Goal: Transaction & Acquisition: Purchase product/service

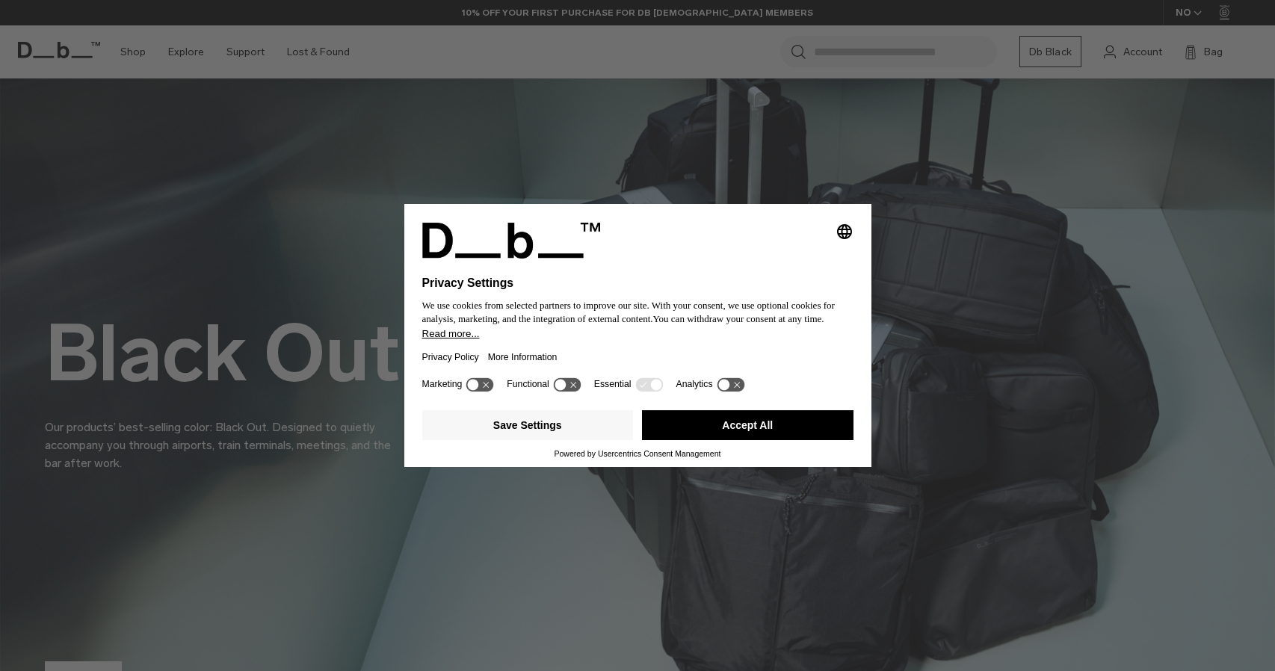
click at [726, 428] on button "Accept All" at bounding box center [747, 425] width 211 height 30
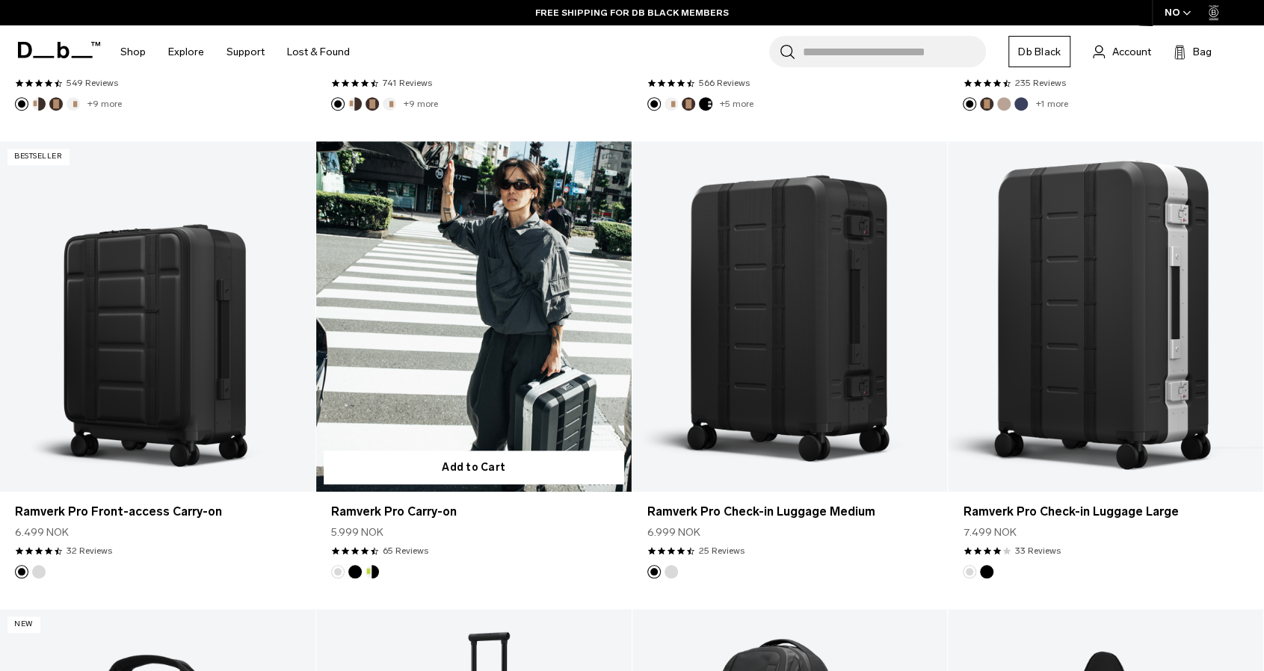
click at [353, 572] on button "Black Out" at bounding box center [354, 571] width 13 height 13
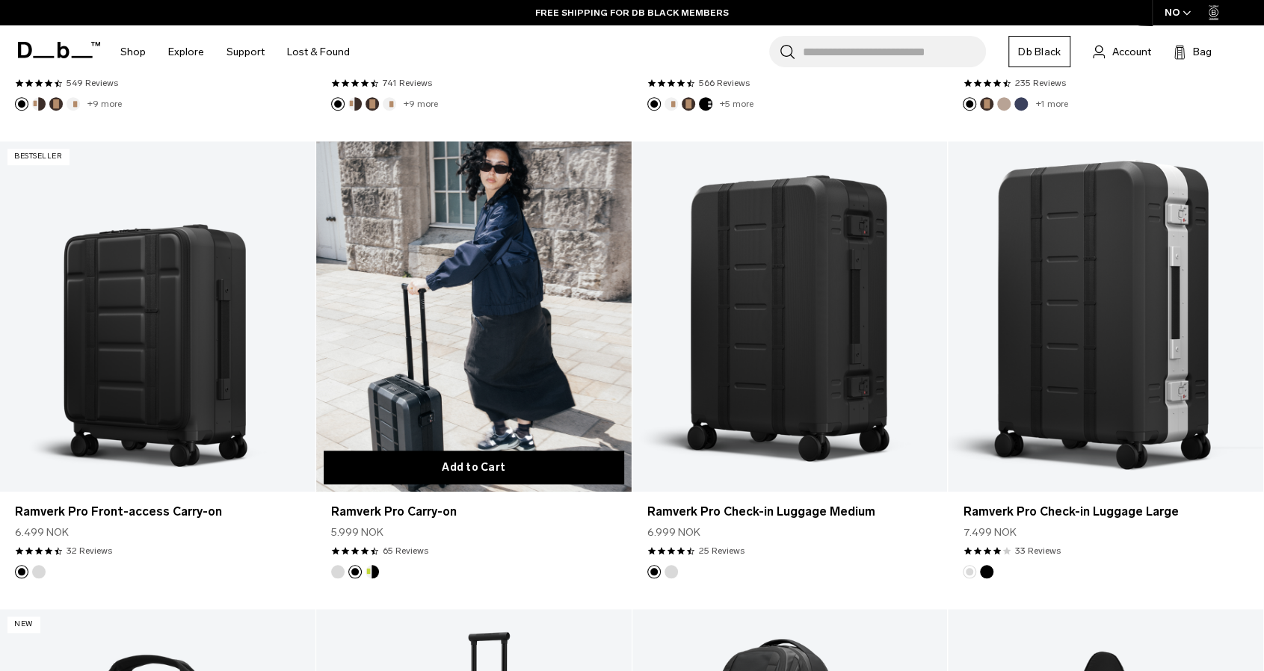
click at [505, 466] on button "Add to Cart" at bounding box center [474, 468] width 300 height 34
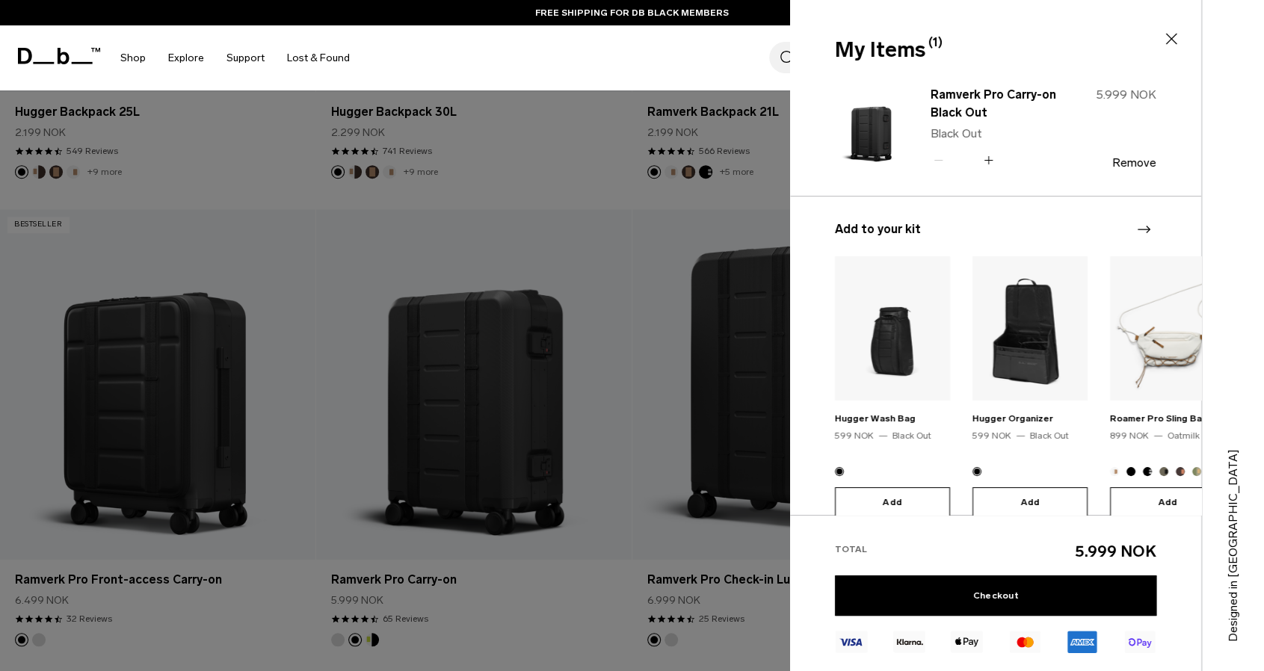
scroll to position [666, 0]
click at [986, 595] on link "Checkout" at bounding box center [995, 595] width 321 height 40
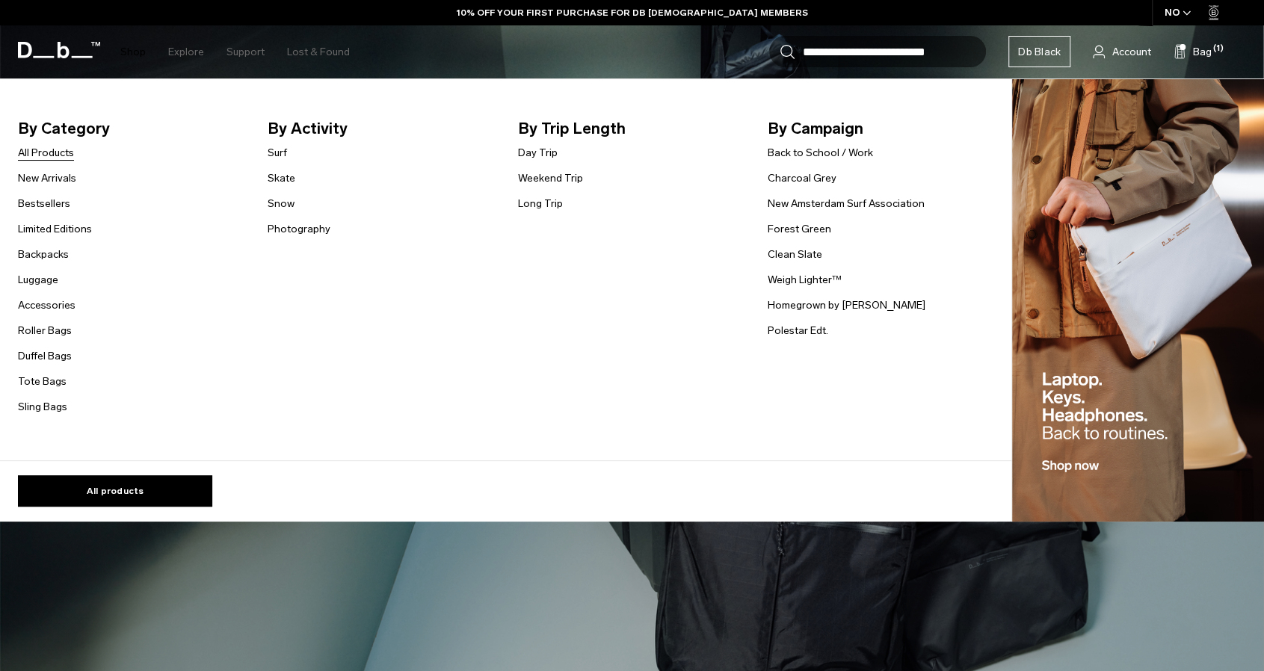
click at [46, 159] on link "All Products" at bounding box center [46, 153] width 56 height 16
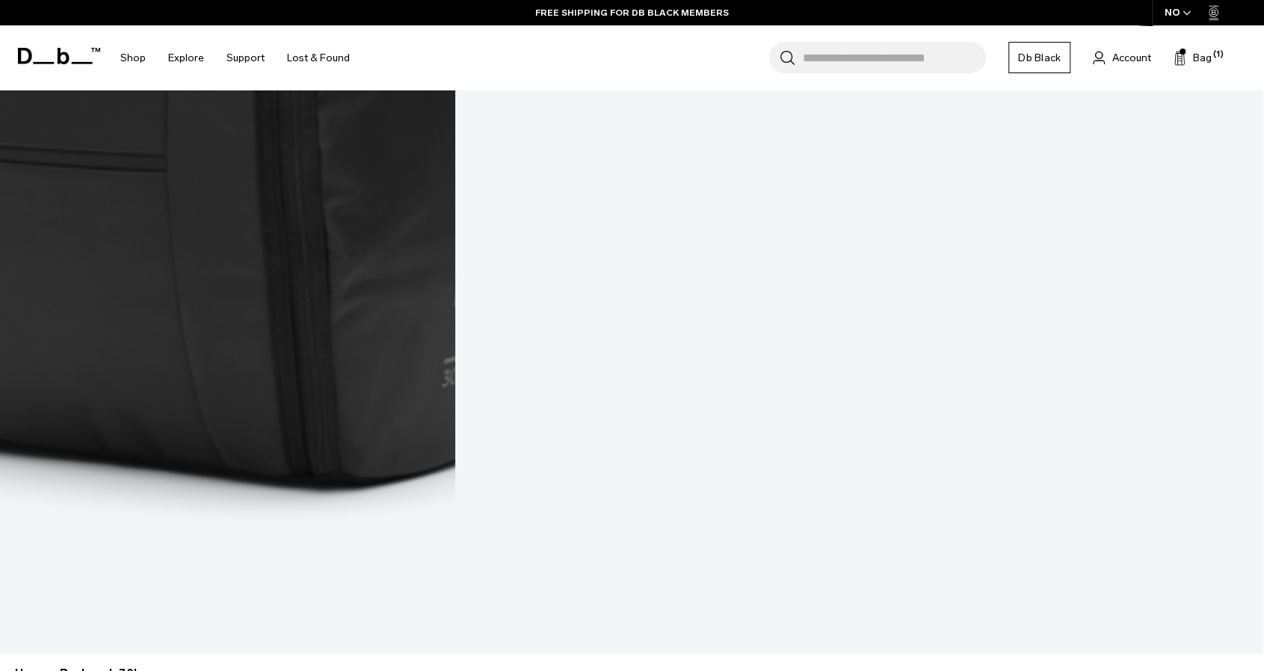
scroll to position [3618, 0]
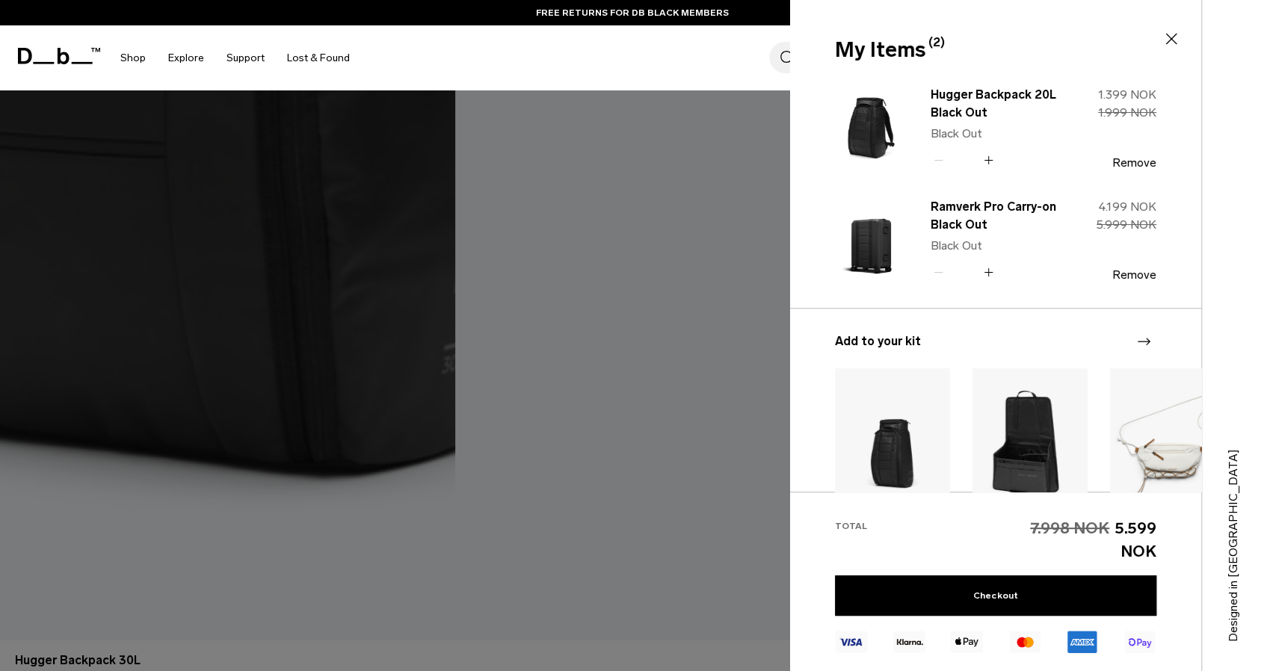
click at [661, 469] on div at bounding box center [632, 335] width 1264 height 671
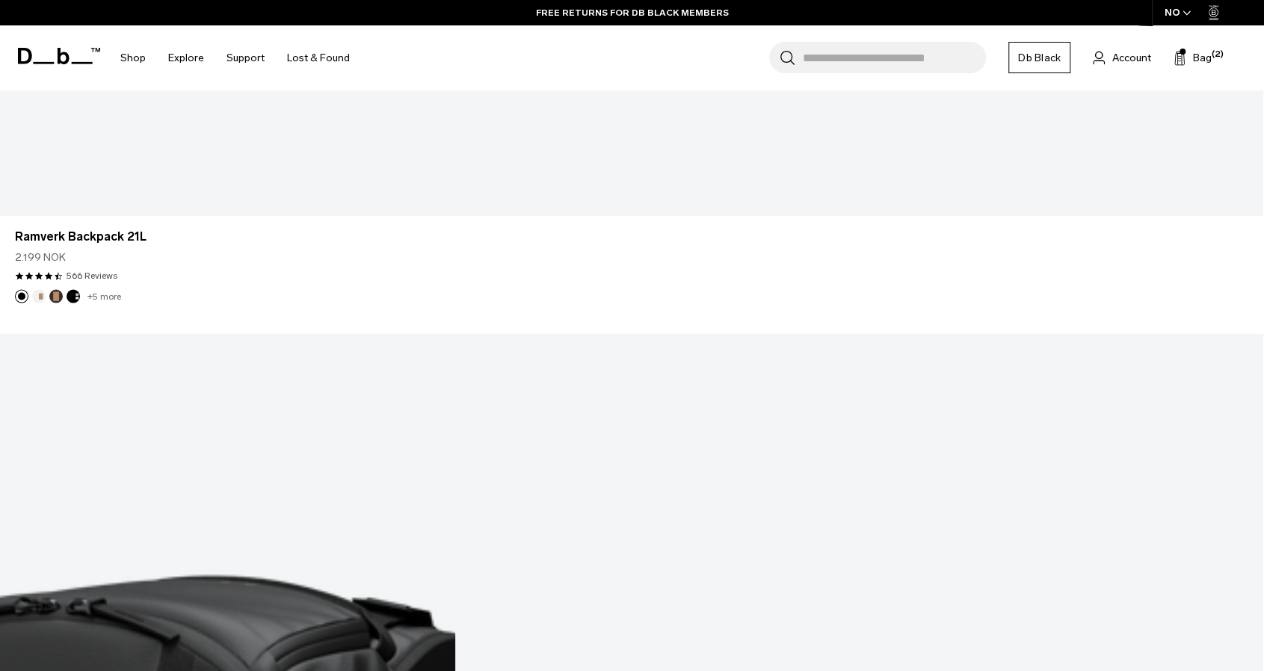
scroll to position [5564, 0]
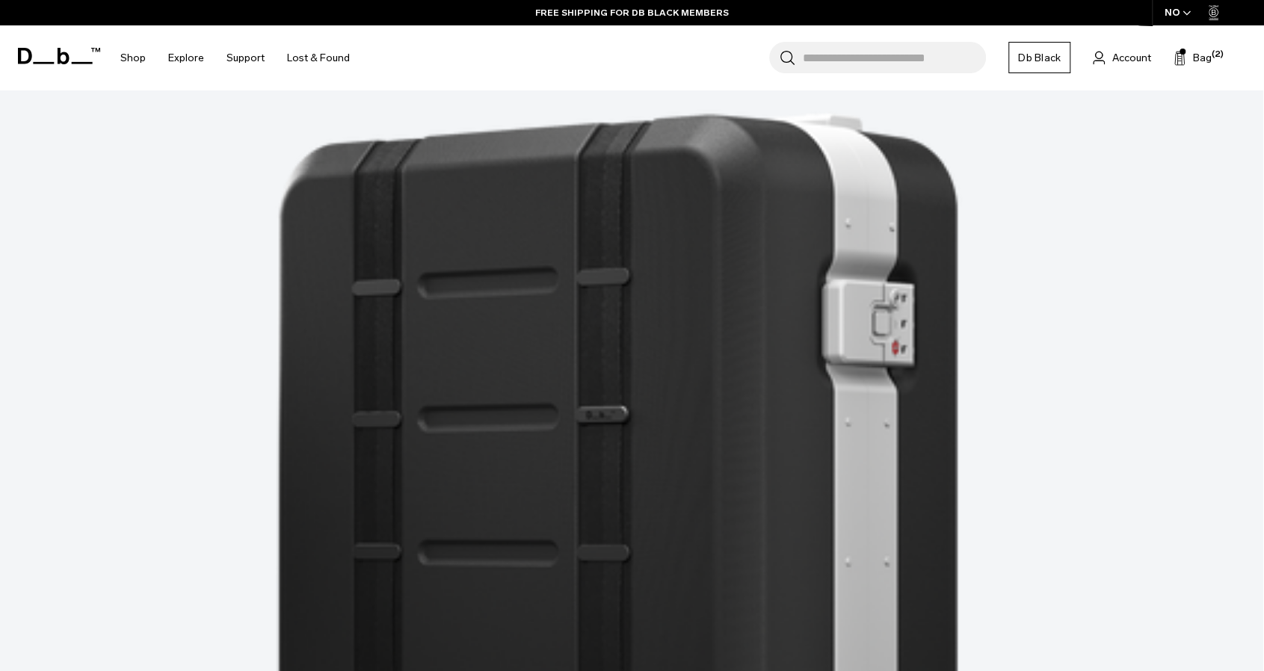
scroll to position [8231, 0]
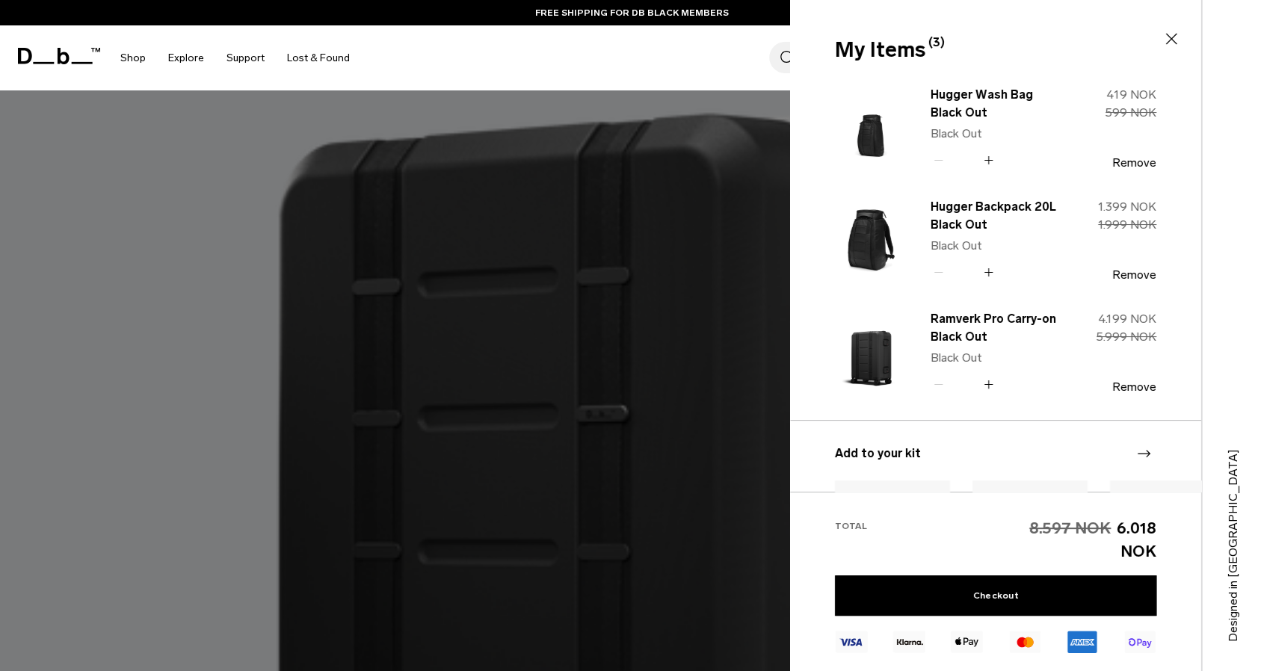
click at [612, 527] on div at bounding box center [632, 335] width 1264 height 671
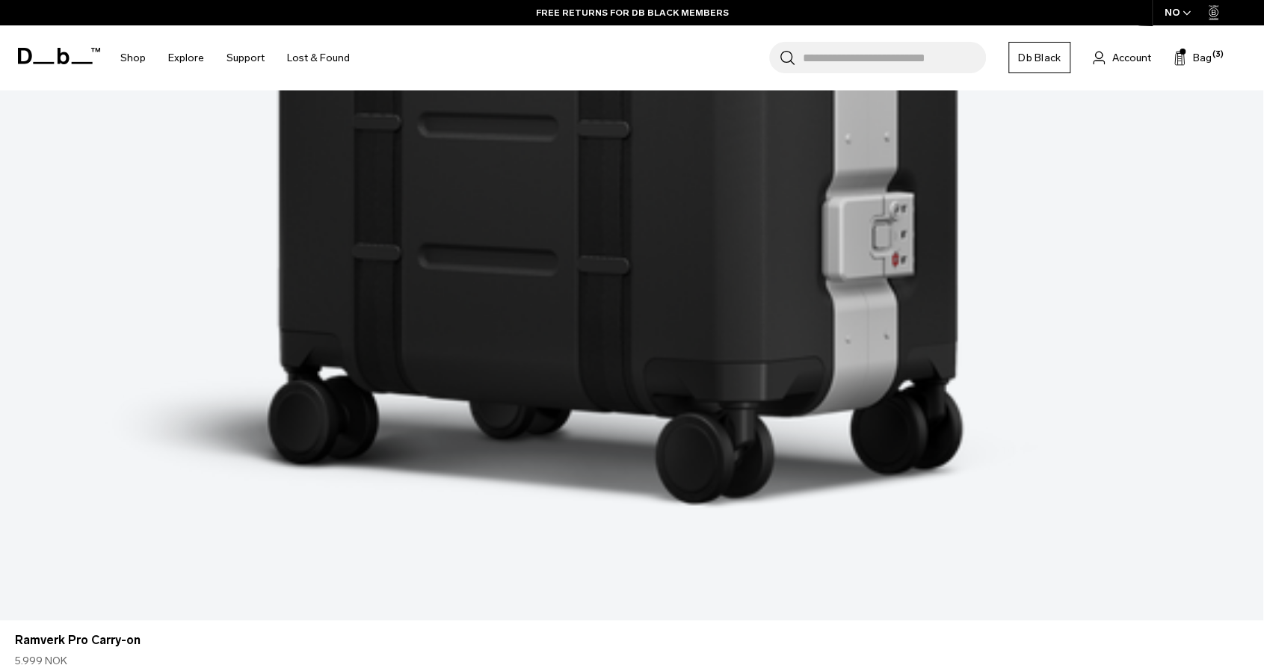
scroll to position [8794, 0]
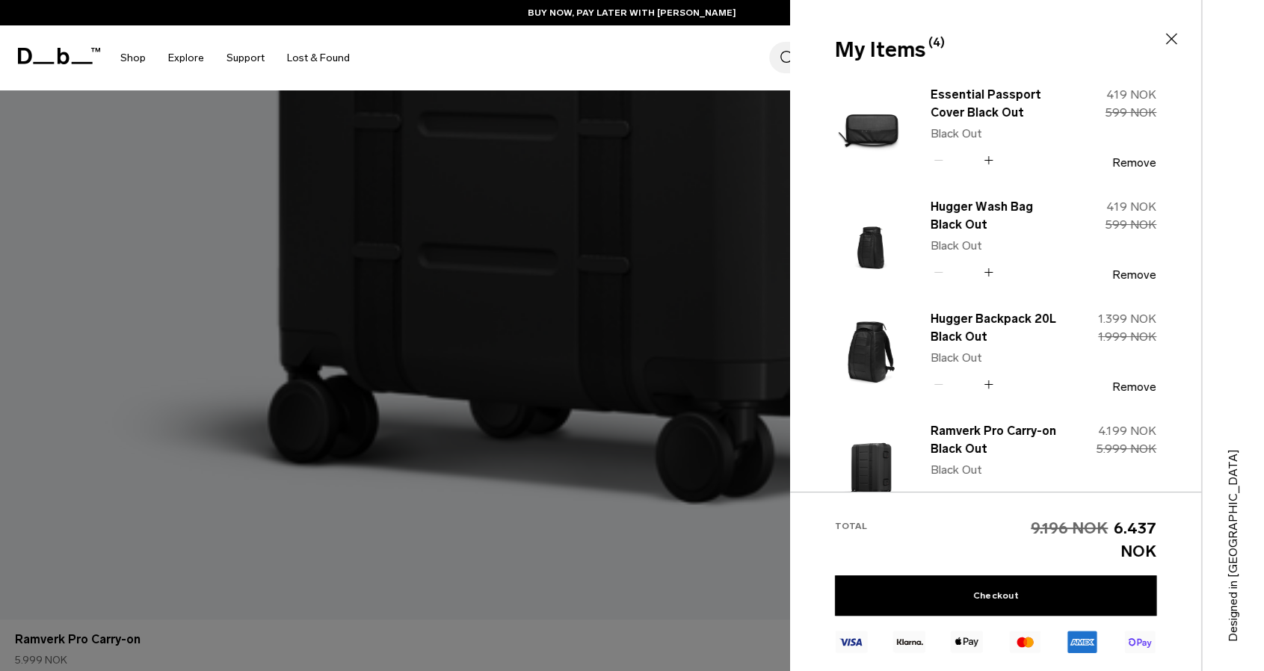
click at [664, 469] on div at bounding box center [632, 335] width 1264 height 671
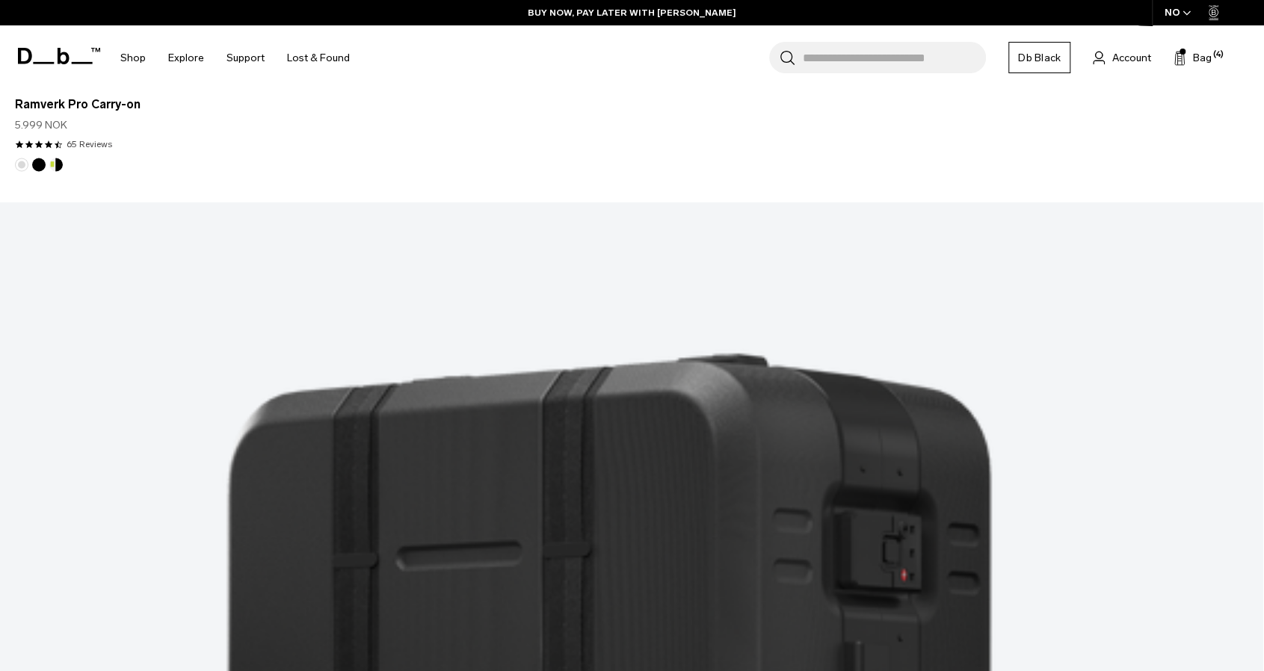
scroll to position [9330, 0]
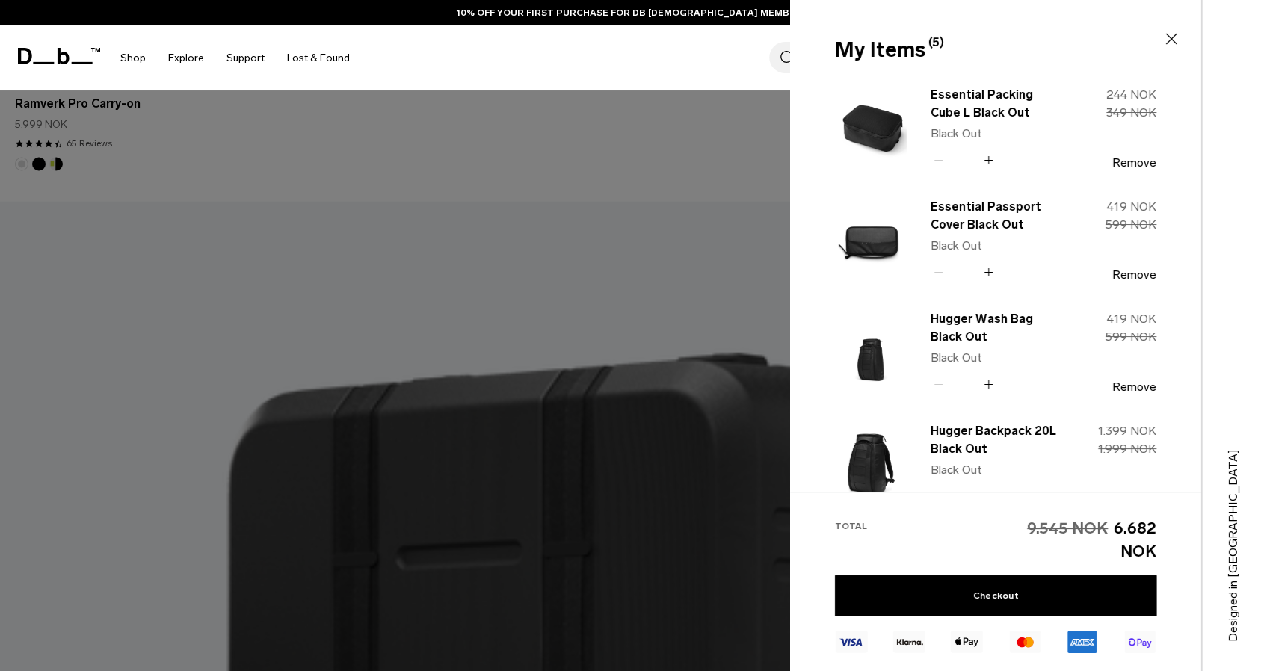
click at [415, 391] on div at bounding box center [632, 335] width 1264 height 671
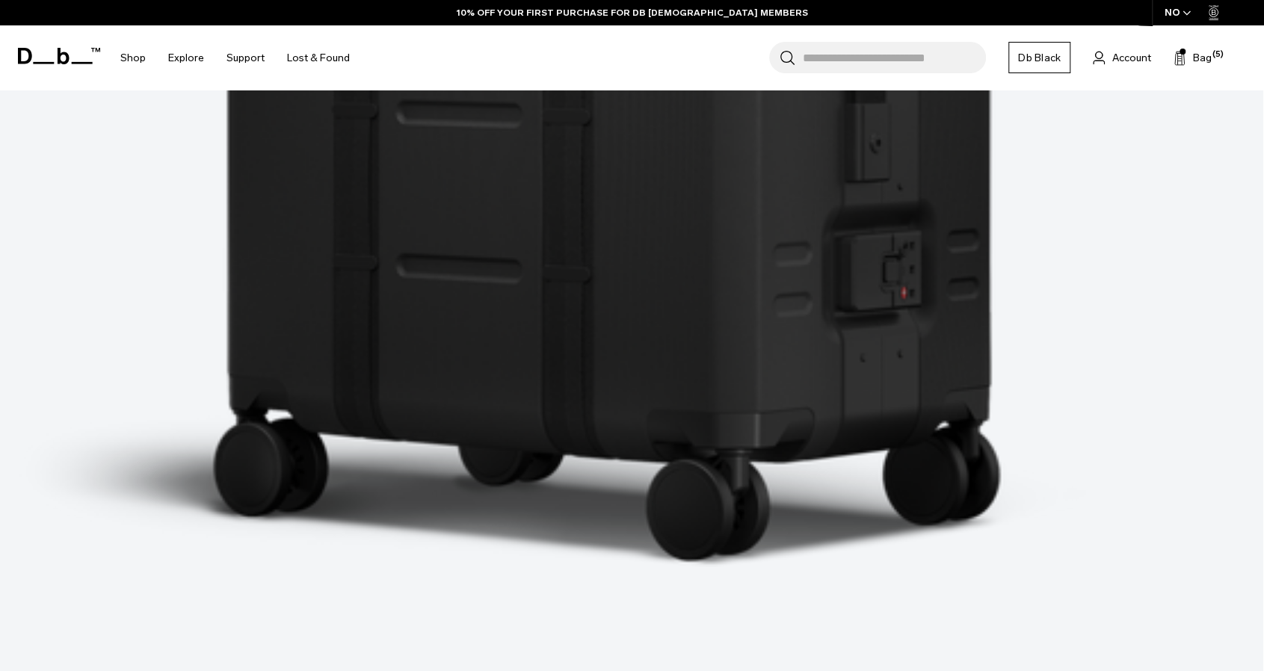
scroll to position [10236, 0]
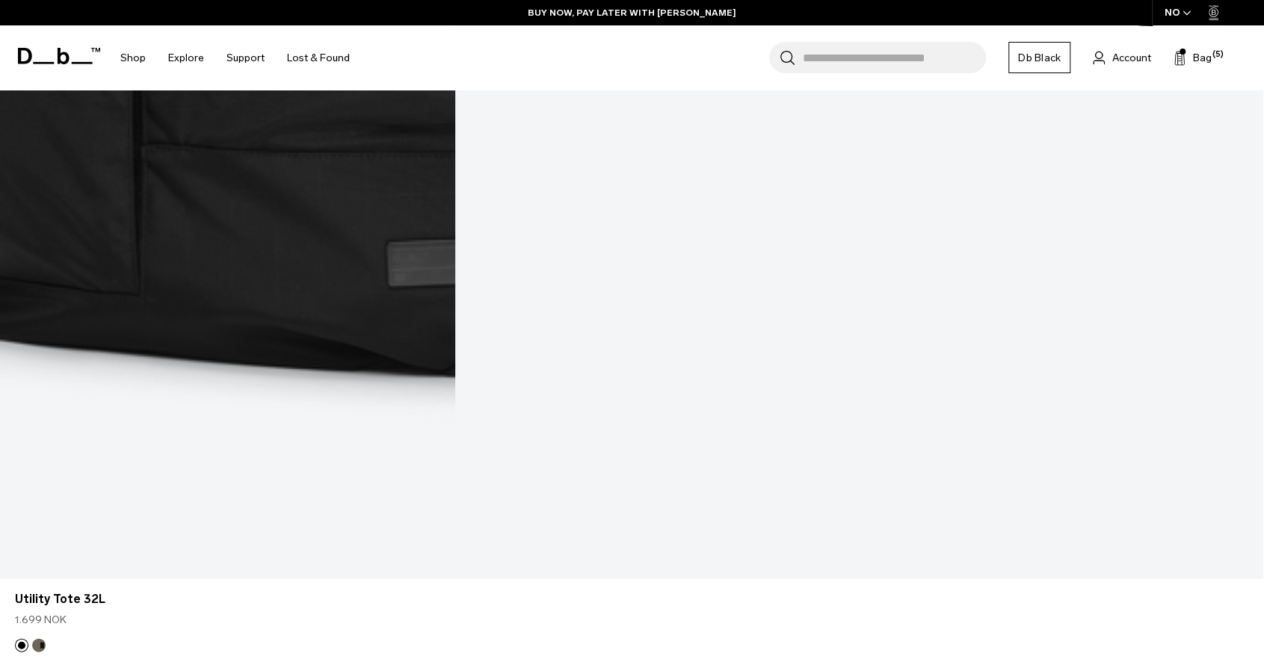
scroll to position [13398, 0]
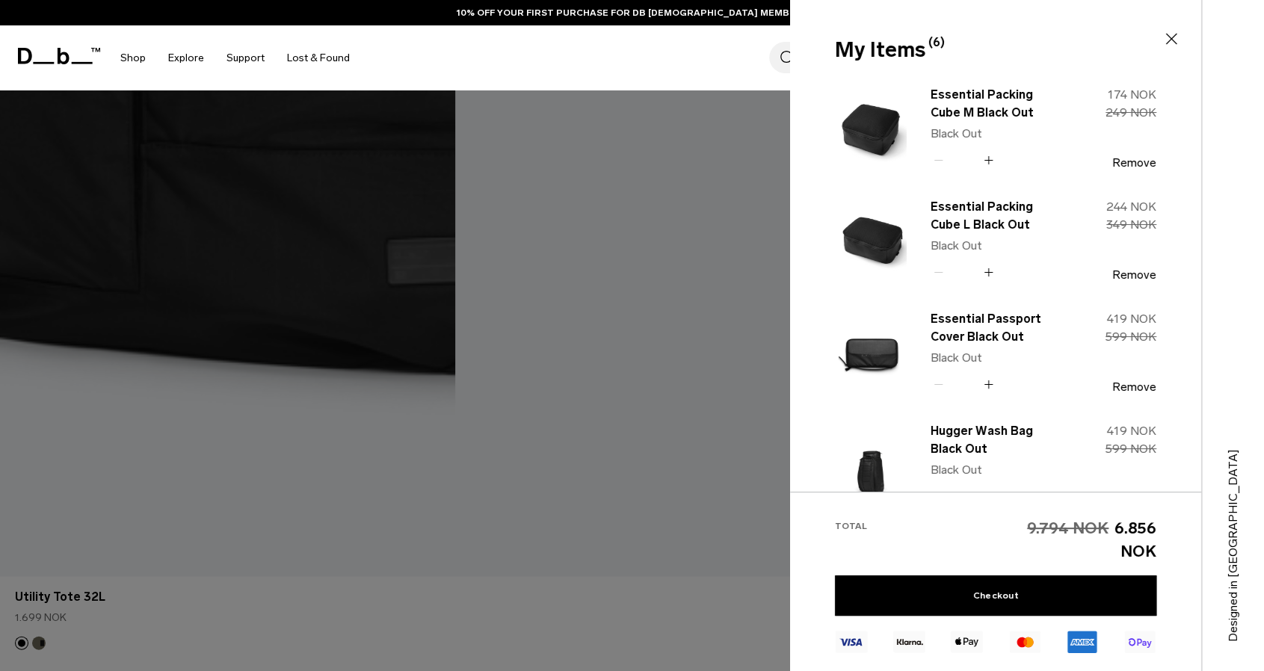
click at [670, 71] on div "Search for Bags, Luggage... Search Close Trending Products All Products Hugger …" at bounding box center [806, 57] width 891 height 65
click at [687, 54] on div "Search for Bags, Luggage... Search Close Trending Products All Products Hugger …" at bounding box center [806, 57] width 891 height 65
click at [1167, 38] on icon at bounding box center [1171, 39] width 18 height 18
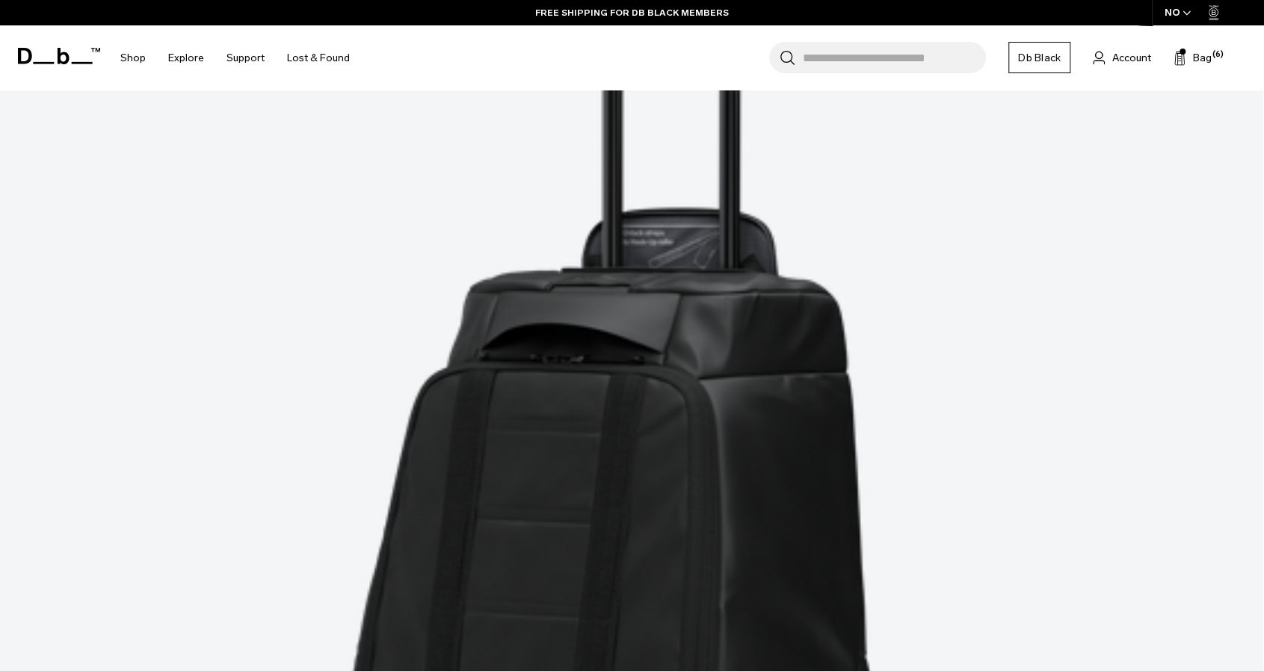
scroll to position [14233, 0]
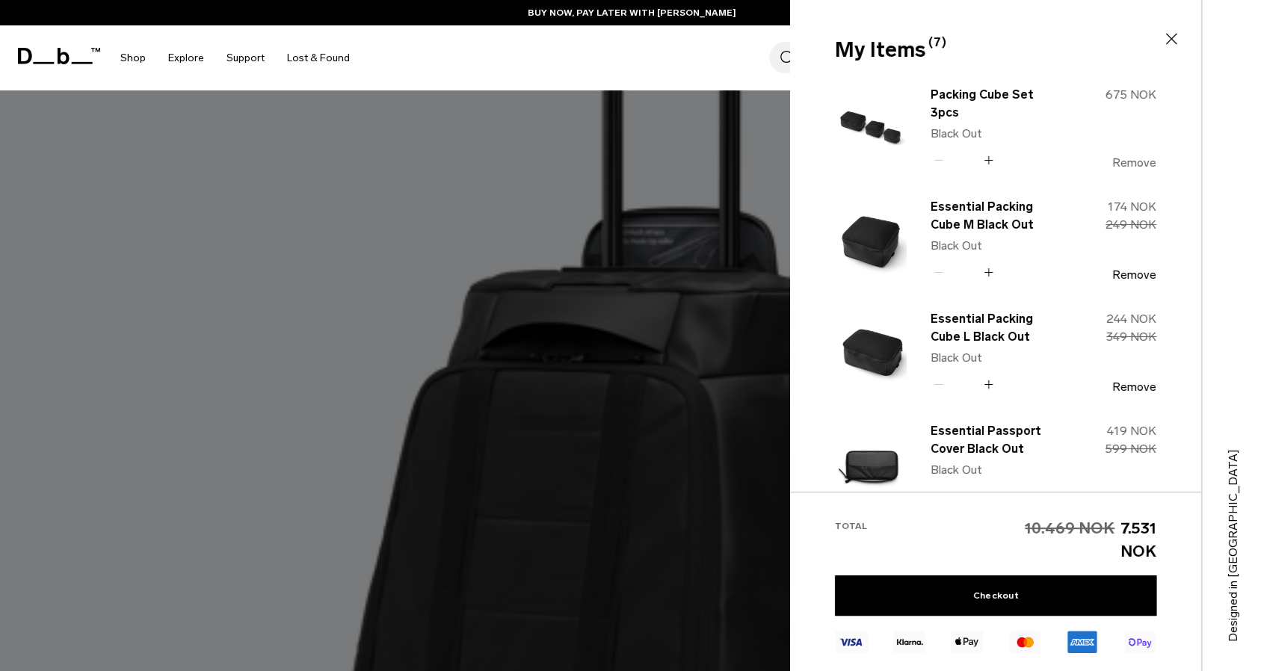
click at [1131, 158] on button "Remove" at bounding box center [1134, 162] width 44 height 13
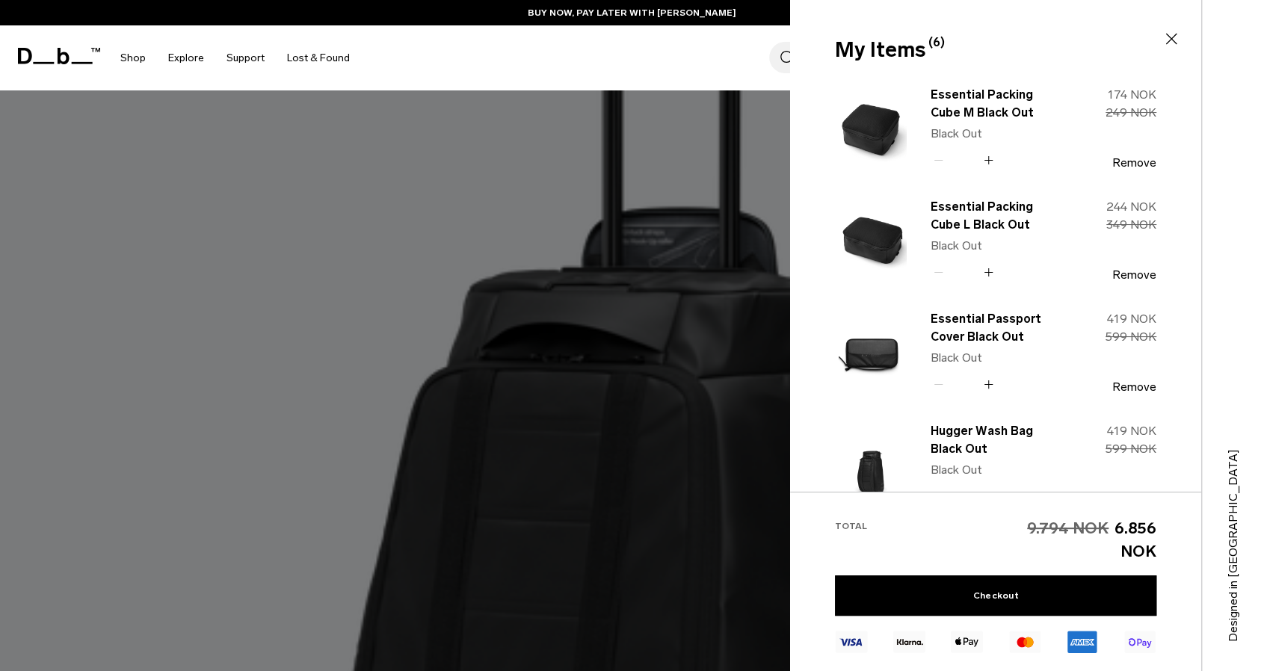
click at [678, 262] on div at bounding box center [632, 335] width 1264 height 671
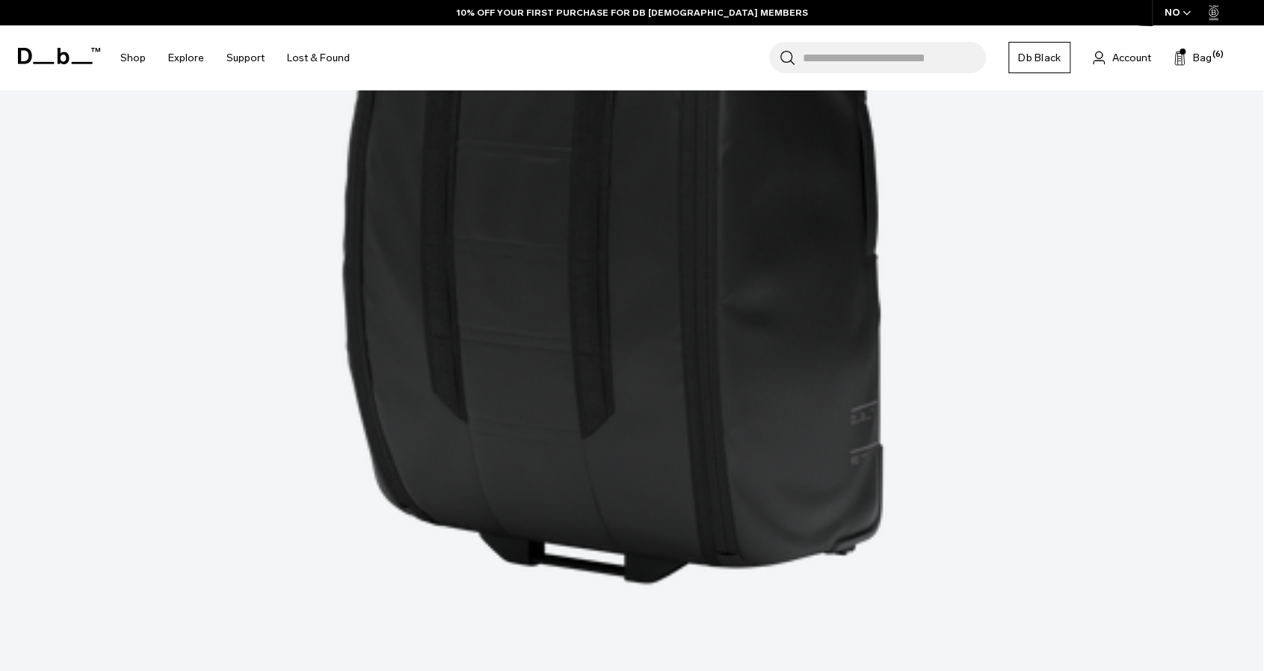
scroll to position [14787, 0]
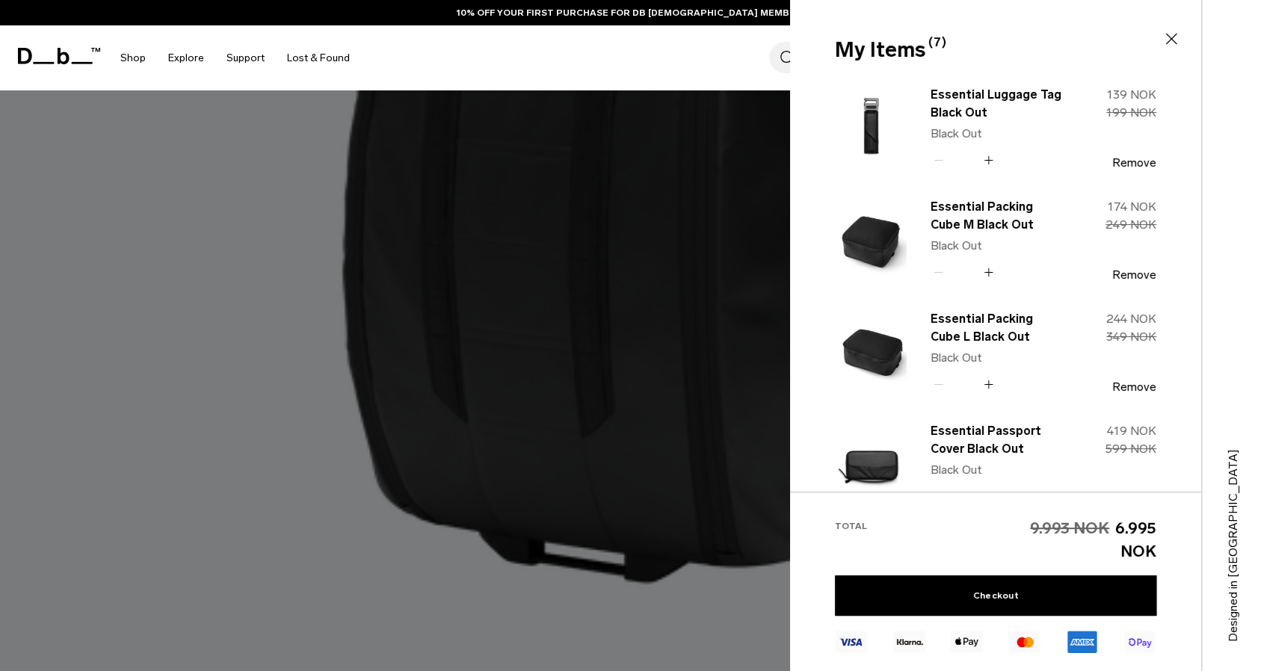
click at [670, 487] on div at bounding box center [632, 335] width 1264 height 671
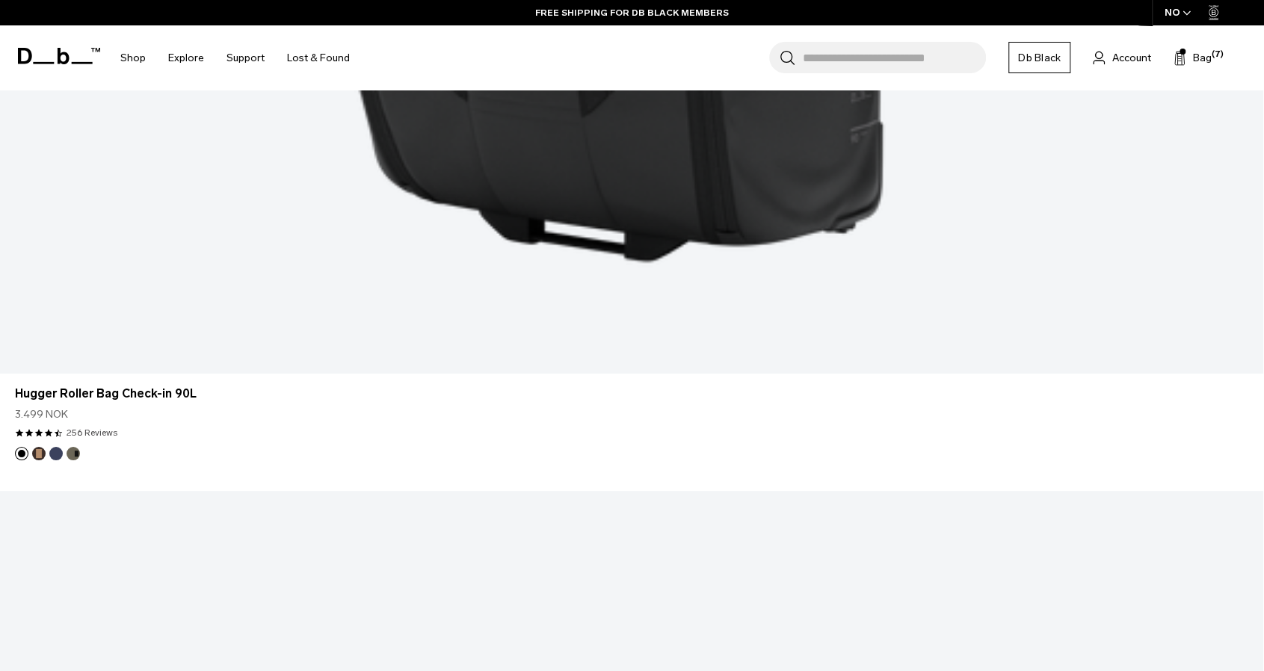
scroll to position [15240, 0]
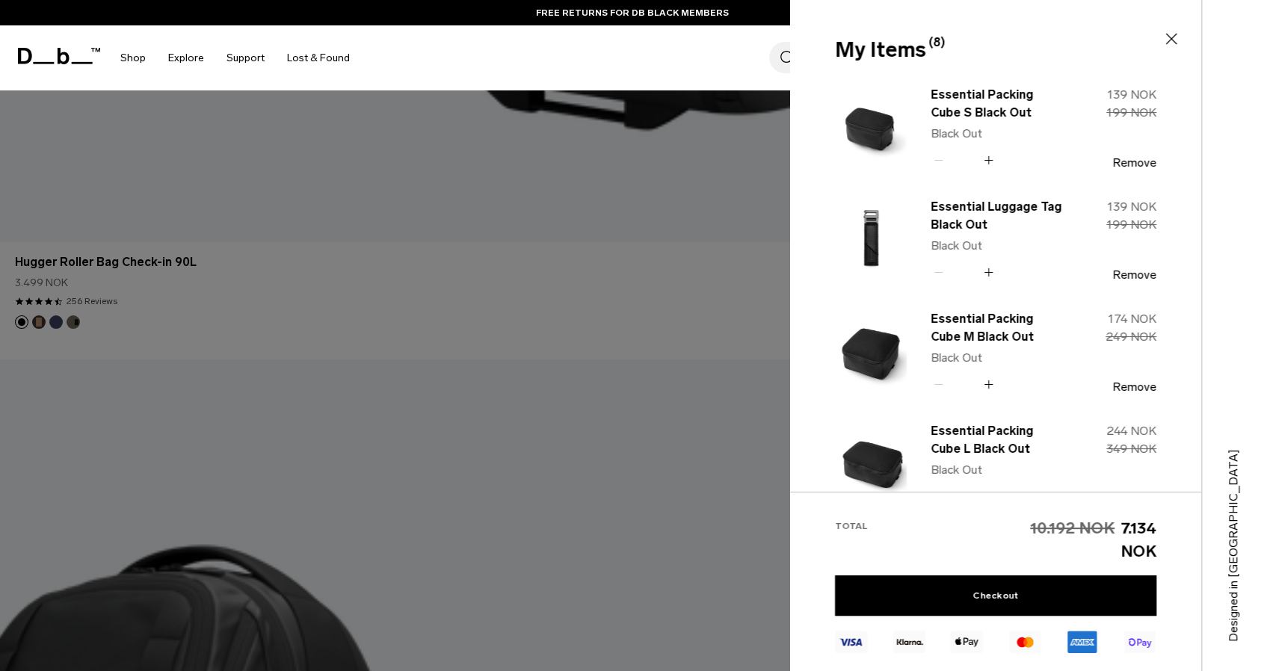
click at [671, 389] on div at bounding box center [632, 335] width 1264 height 671
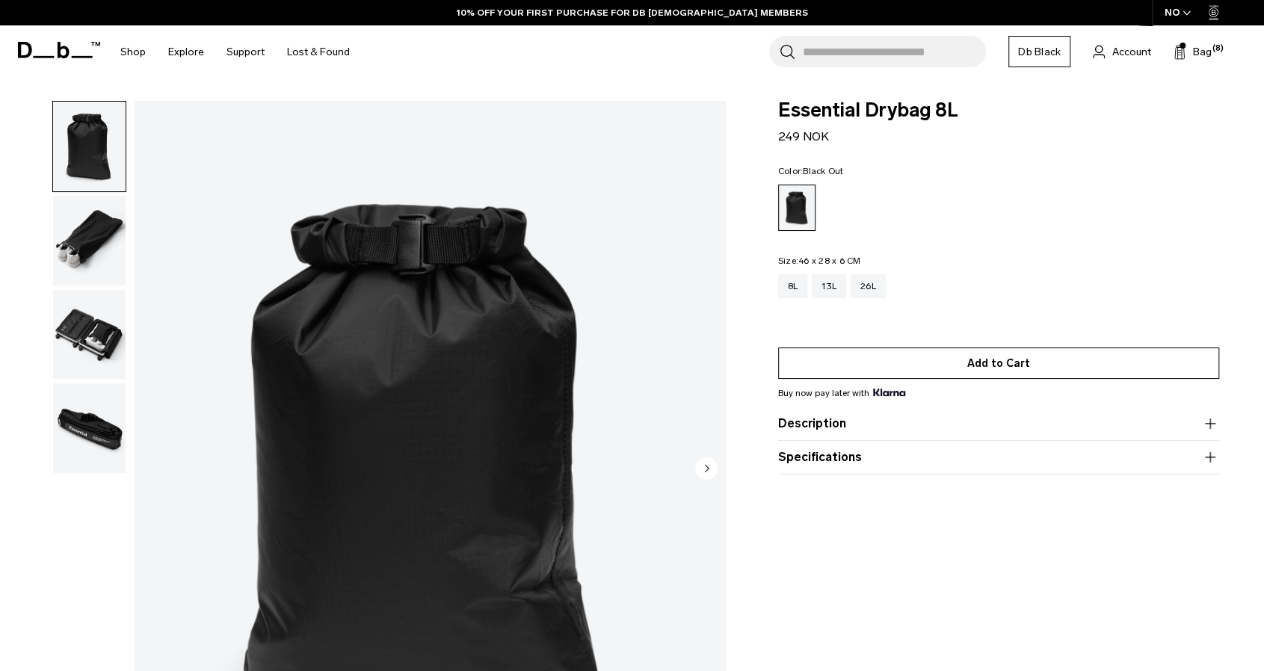
click at [895, 359] on button "Add to Cart" at bounding box center [998, 362] width 441 height 31
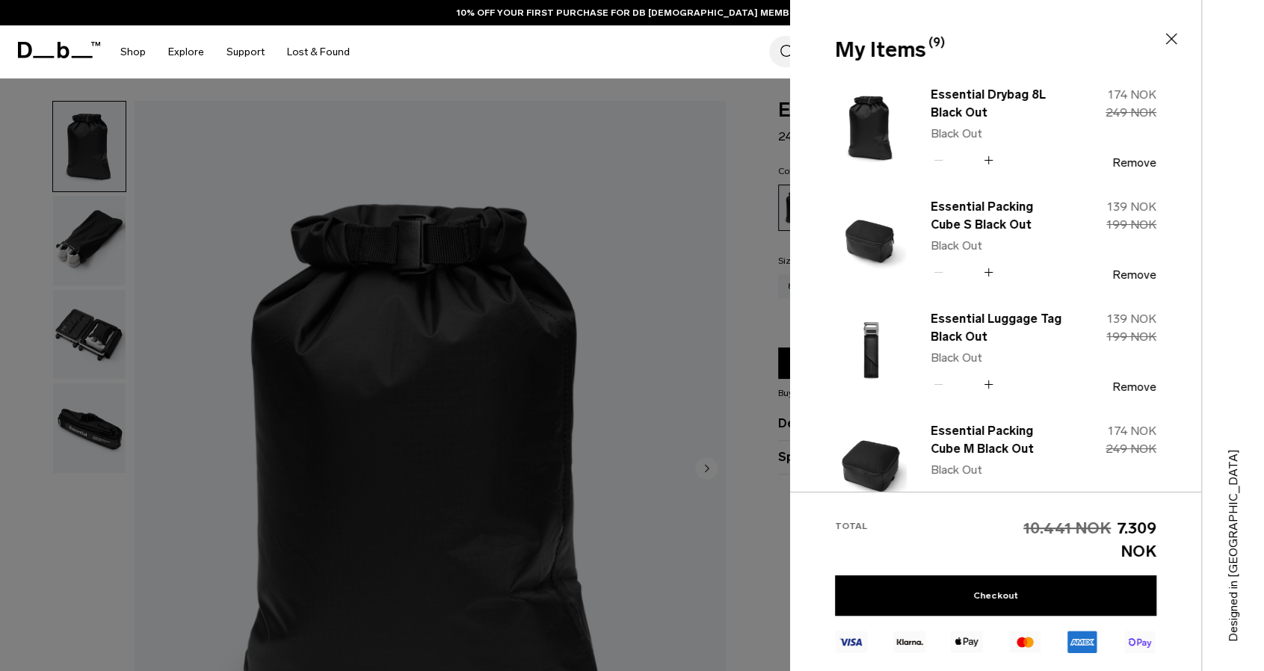
click at [756, 389] on div at bounding box center [632, 335] width 1264 height 671
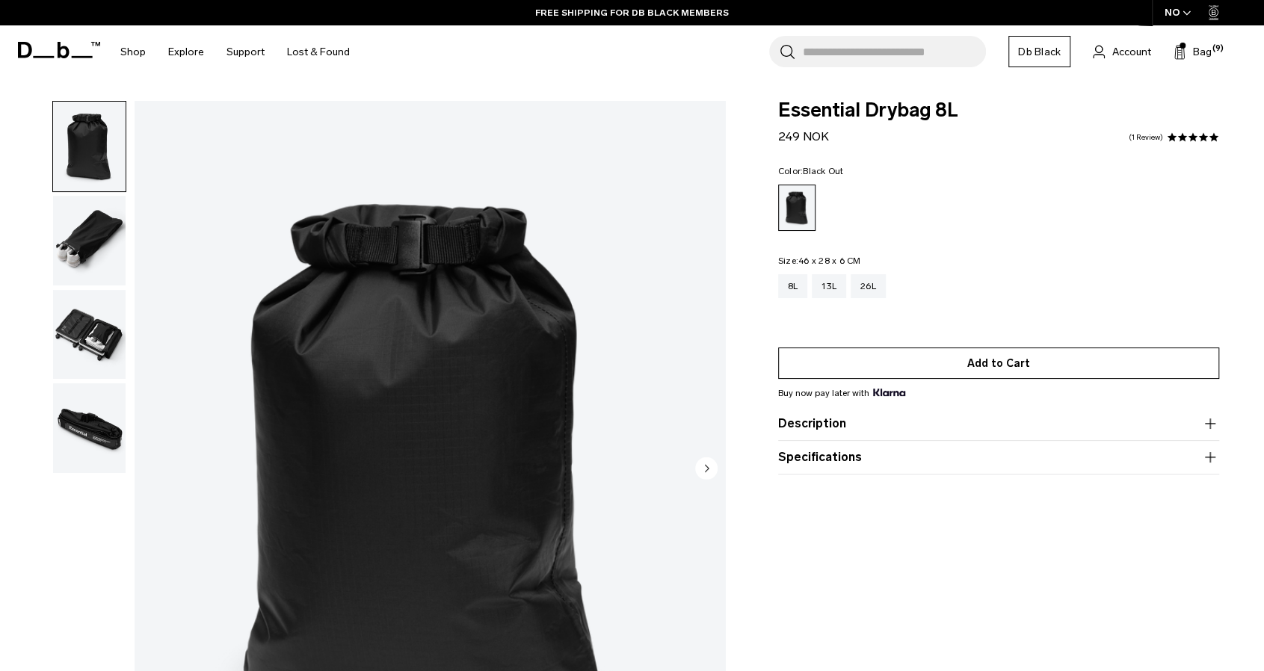
click at [856, 371] on button "Add to Cart" at bounding box center [998, 362] width 441 height 31
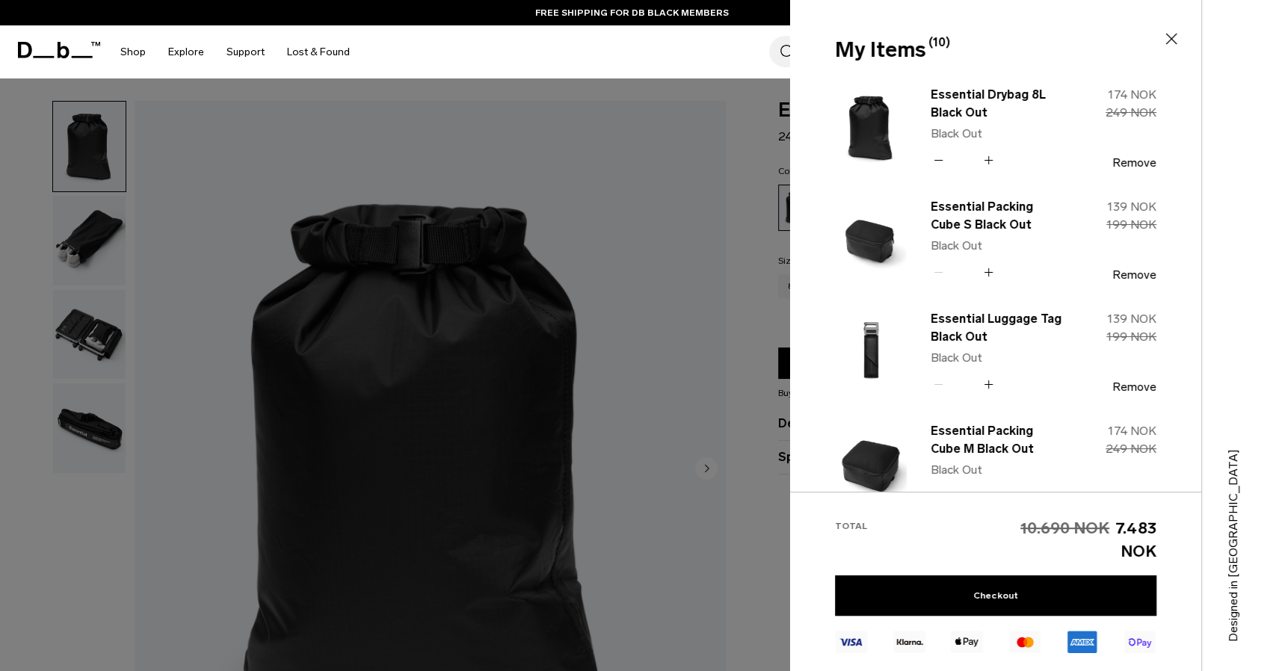
click at [753, 356] on div at bounding box center [632, 335] width 1264 height 671
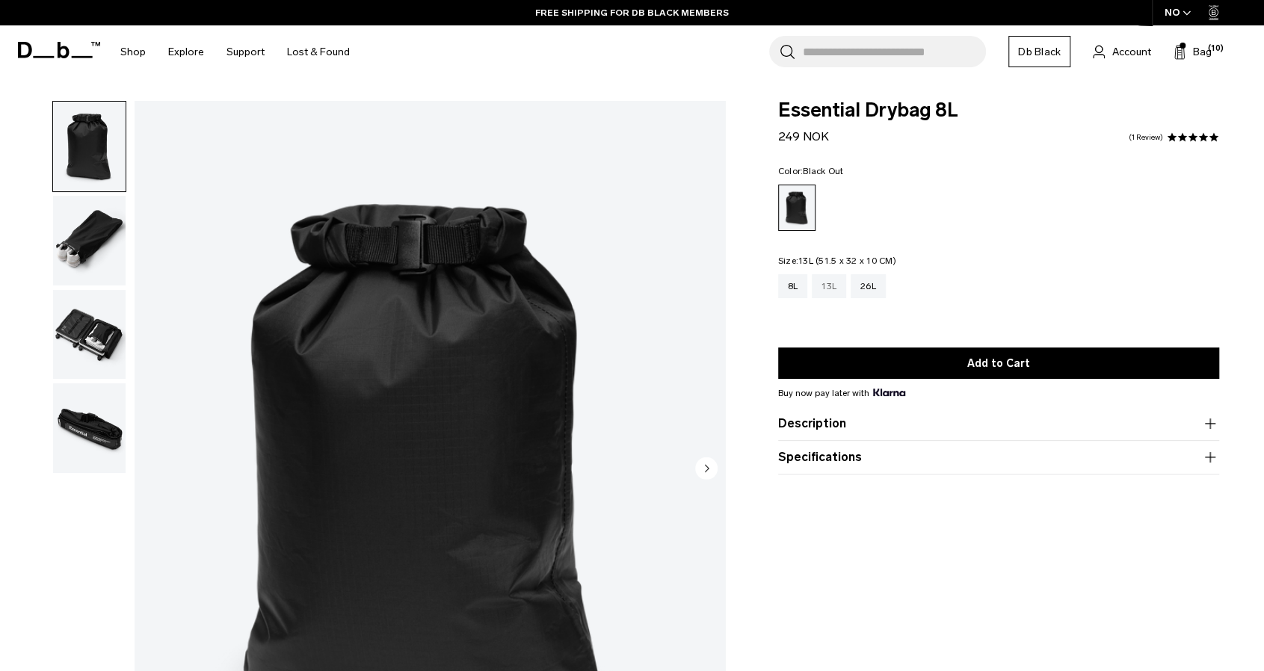
click at [820, 280] on div "13L" at bounding box center [828, 286] width 34 height 24
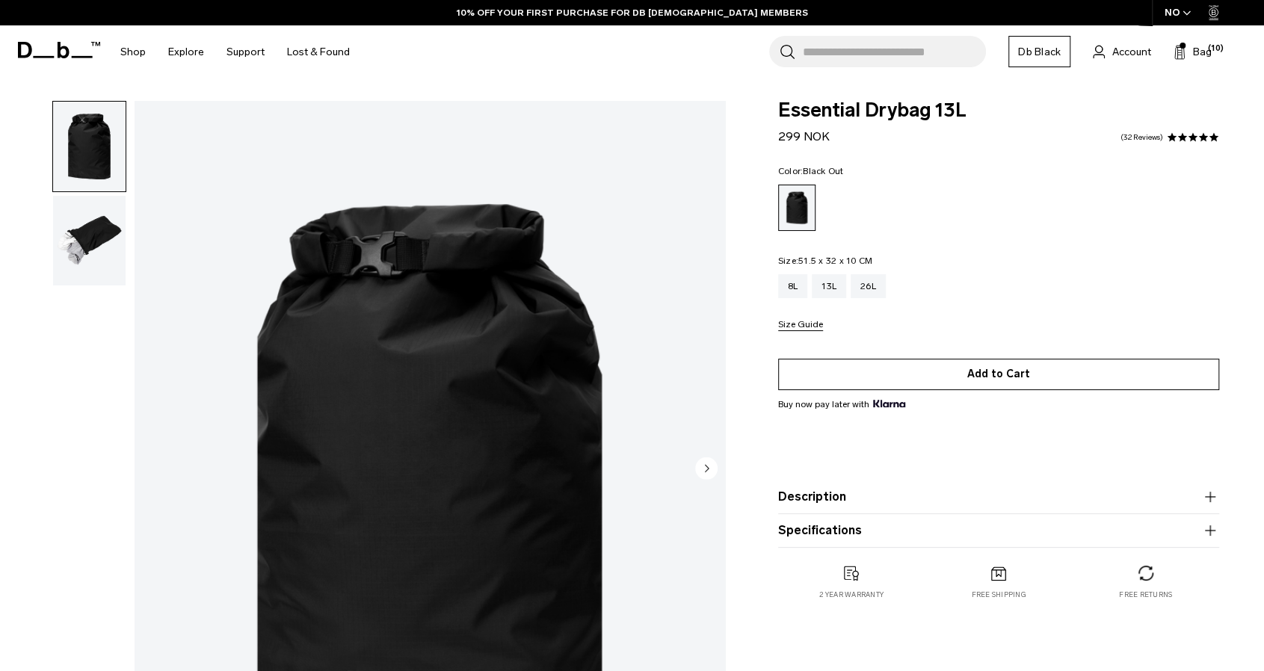
click at [900, 376] on button "Add to Cart" at bounding box center [998, 374] width 441 height 31
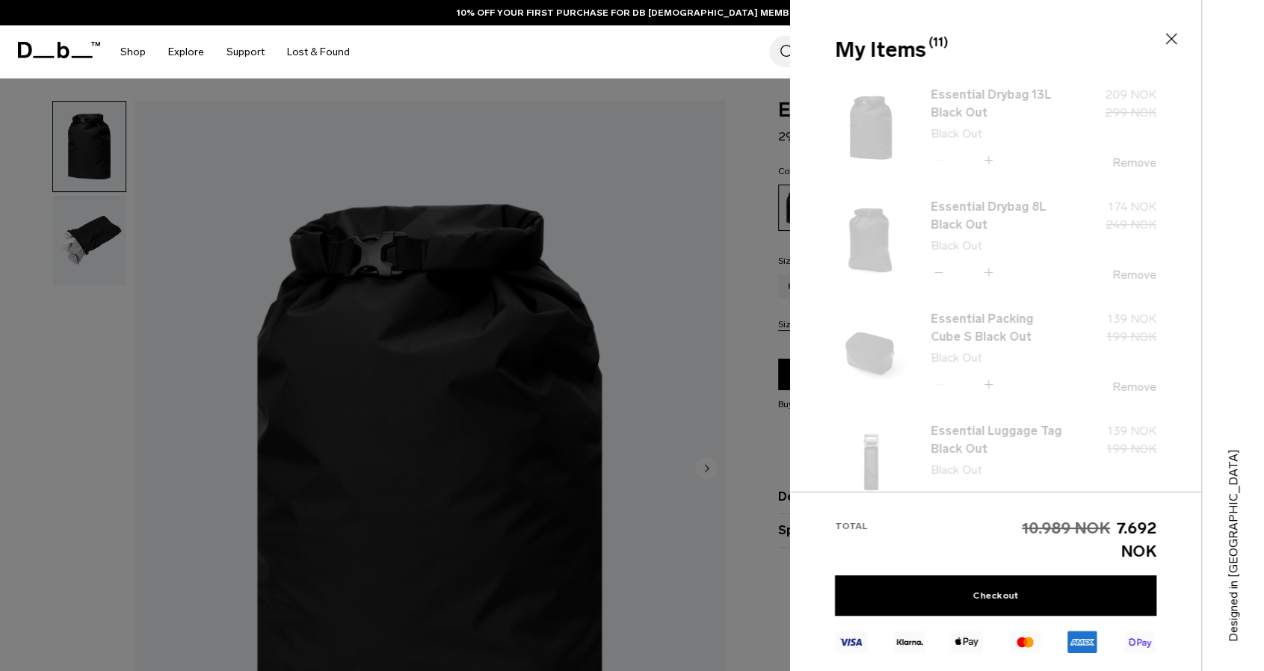
click at [740, 392] on div at bounding box center [632, 335] width 1264 height 671
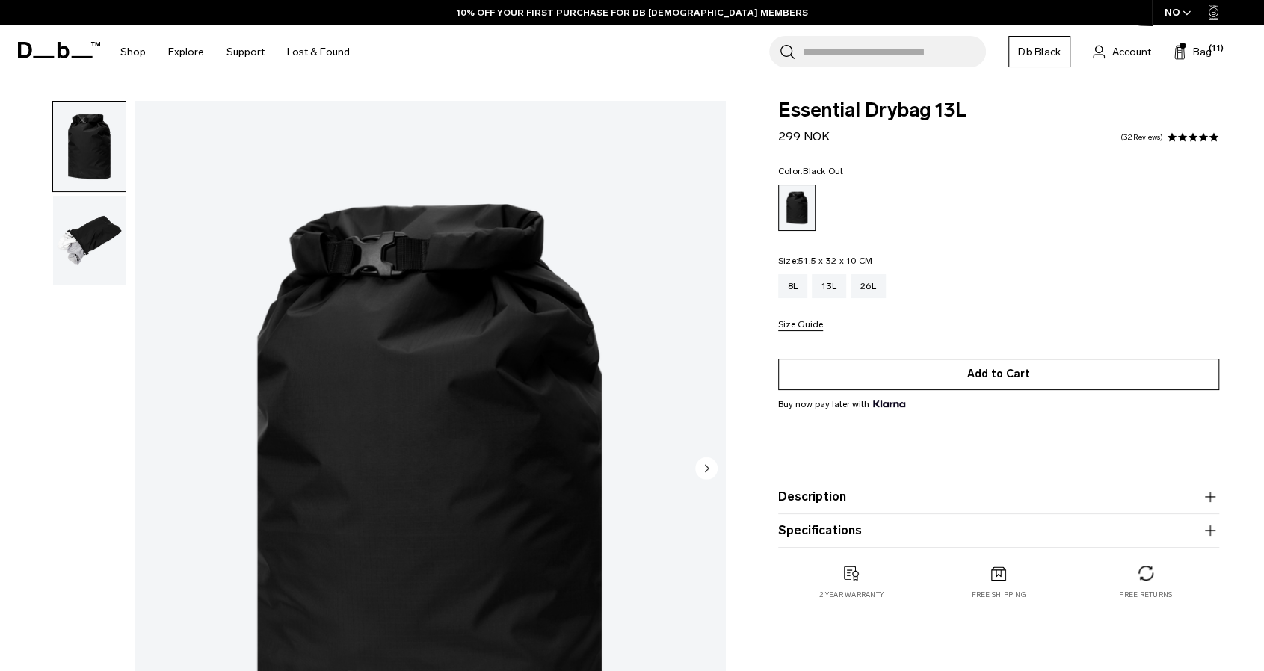
click at [856, 377] on button "Add to Cart" at bounding box center [998, 374] width 441 height 31
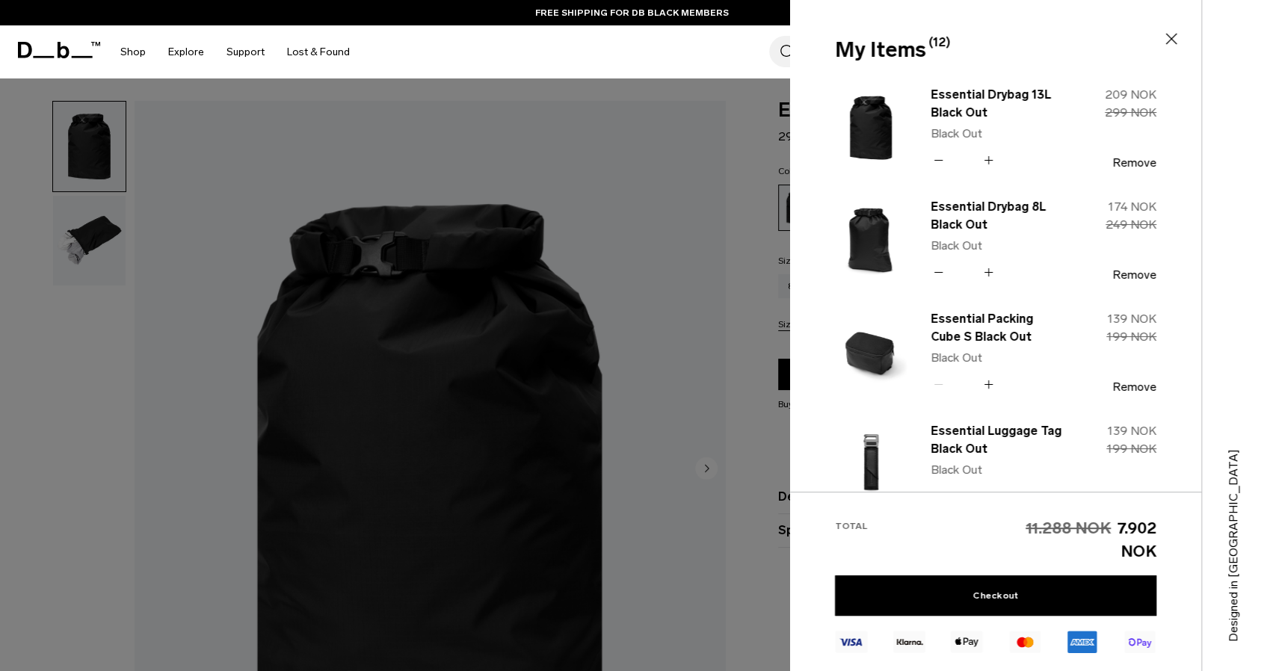
click at [741, 389] on div at bounding box center [632, 335] width 1264 height 671
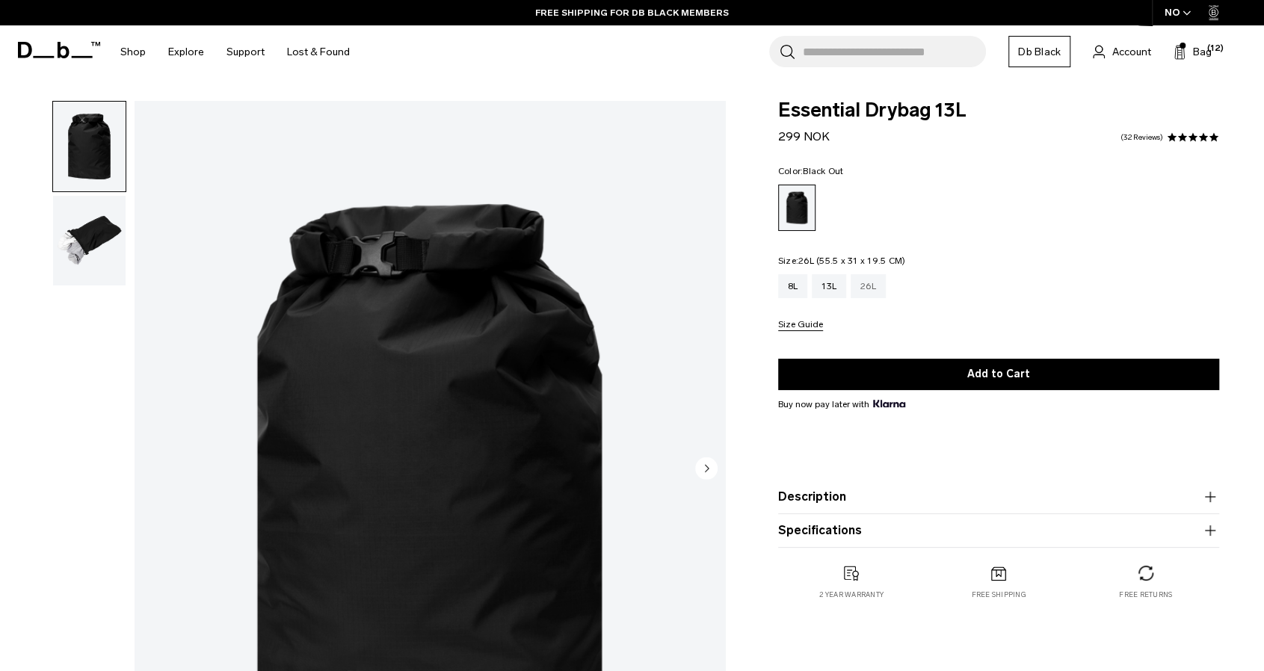
click at [868, 283] on div "26L" at bounding box center [867, 286] width 35 height 24
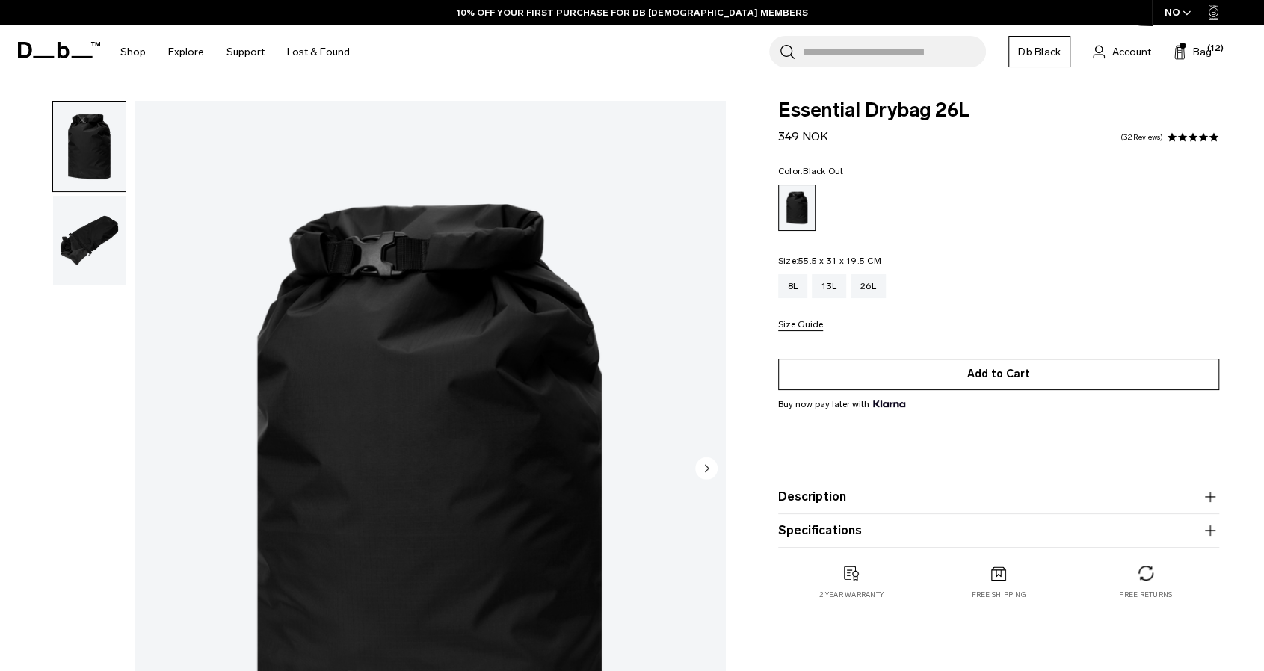
click at [947, 377] on button "Add to Cart" at bounding box center [998, 374] width 441 height 31
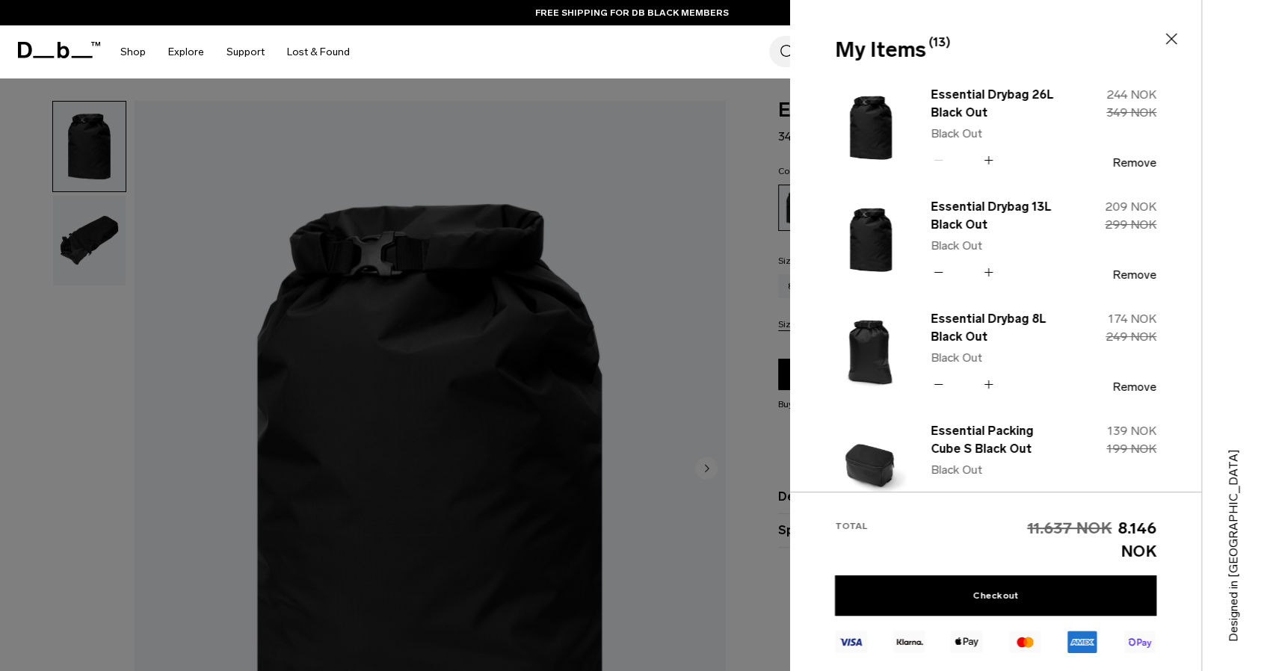
click at [721, 425] on div at bounding box center [632, 335] width 1264 height 671
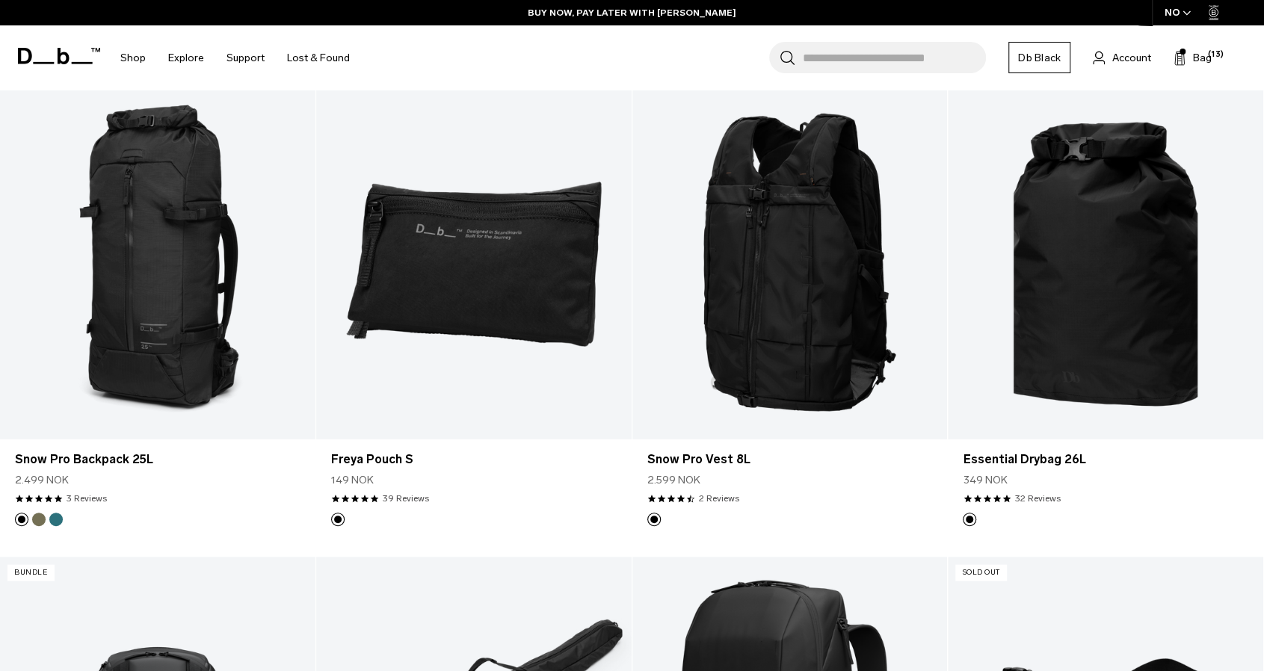
scroll to position [1846, 0]
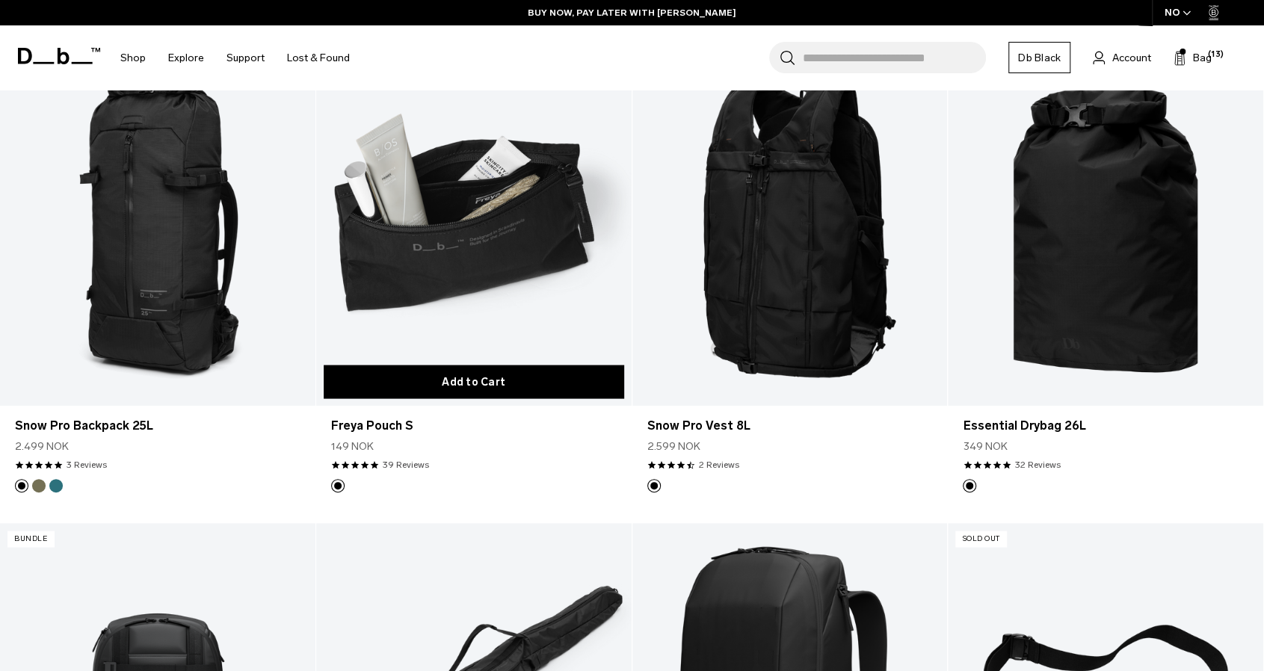
click at [481, 375] on button "Add to Cart" at bounding box center [474, 382] width 300 height 34
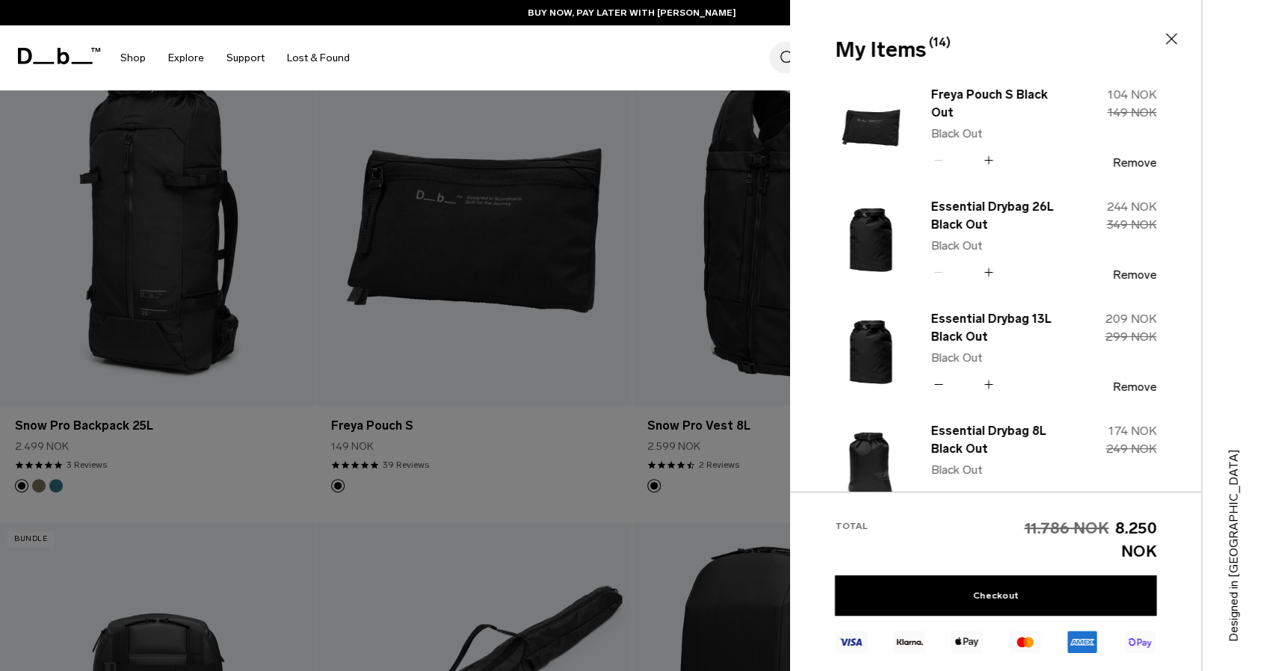
click at [553, 264] on div at bounding box center [632, 335] width 1264 height 671
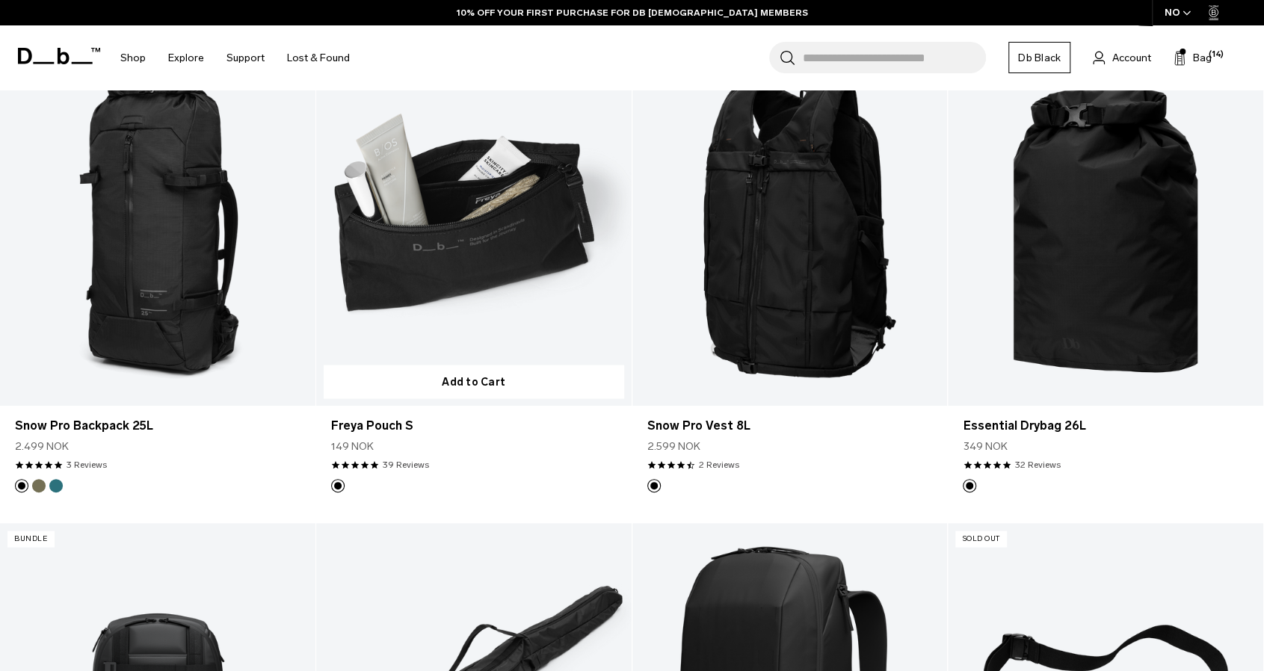
click at [492, 246] on link "Freya Pouch S" at bounding box center [473, 230] width 315 height 350
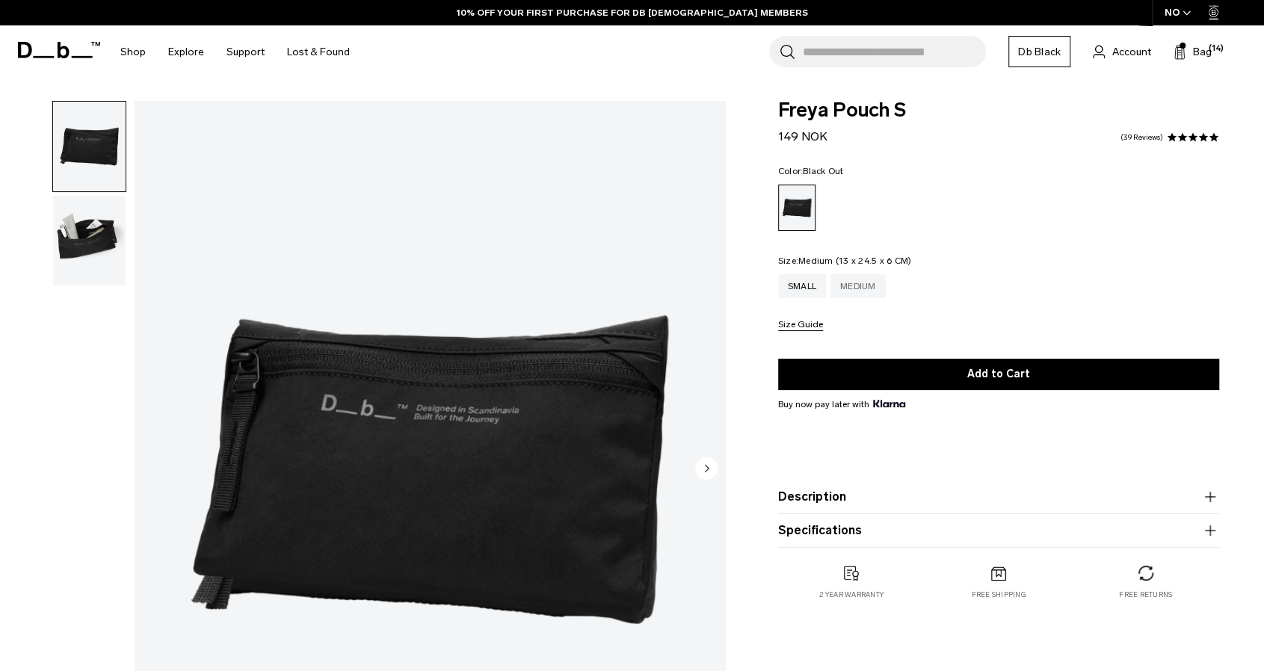
click at [855, 291] on div "Medium" at bounding box center [857, 286] width 55 height 24
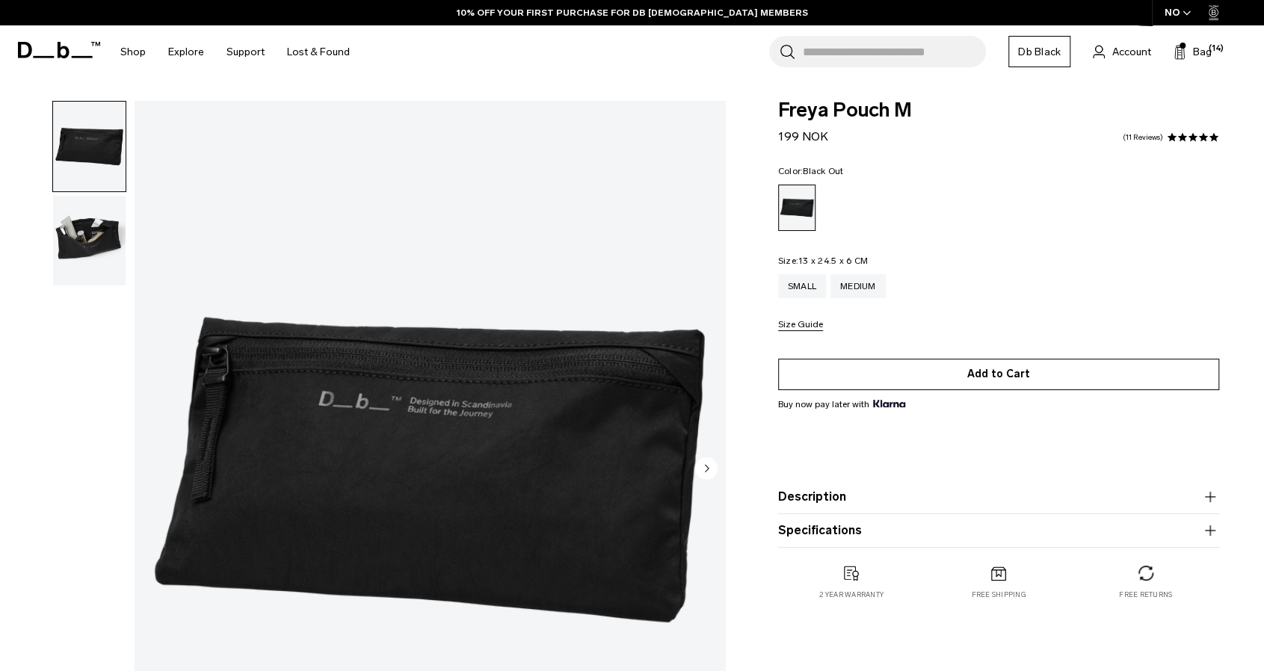
click at [871, 374] on button "Add to Cart" at bounding box center [998, 374] width 441 height 31
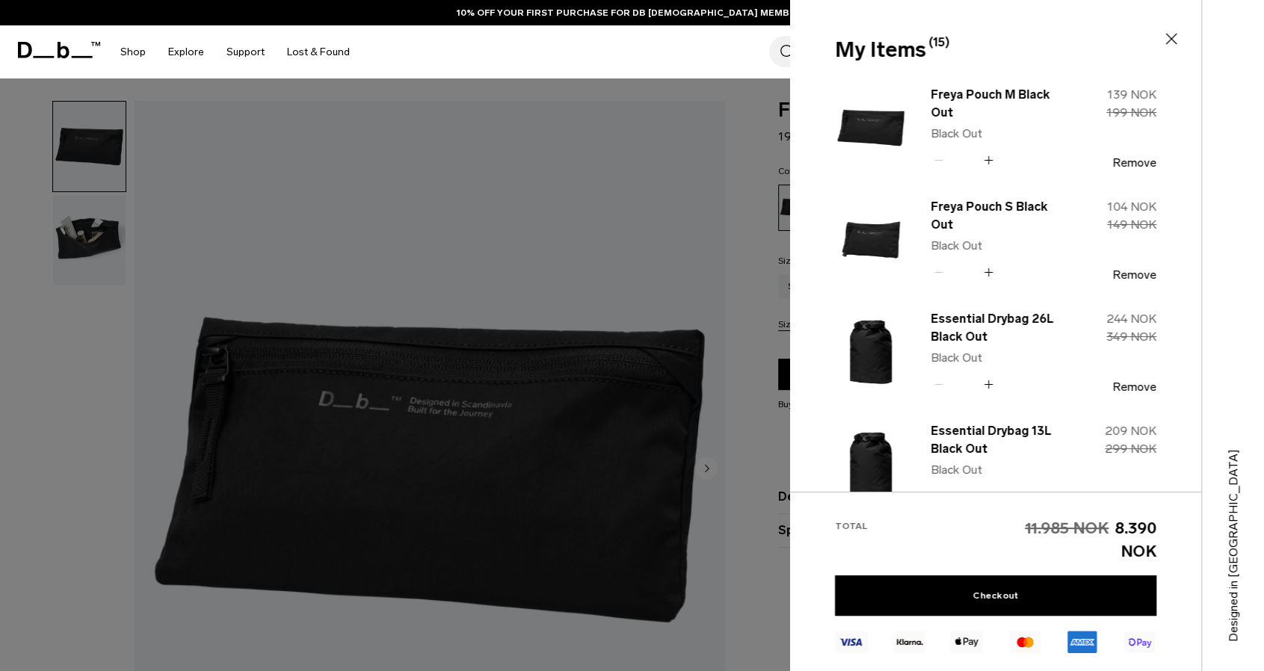
click at [393, 62] on div "Search for Bags, Luggage... Search Close Trending Products All Products Hugger …" at bounding box center [806, 51] width 891 height 53
click at [427, 48] on div "Search for Bags, Luggage... Search Close Trending Products All Products Hugger …" at bounding box center [806, 51] width 891 height 53
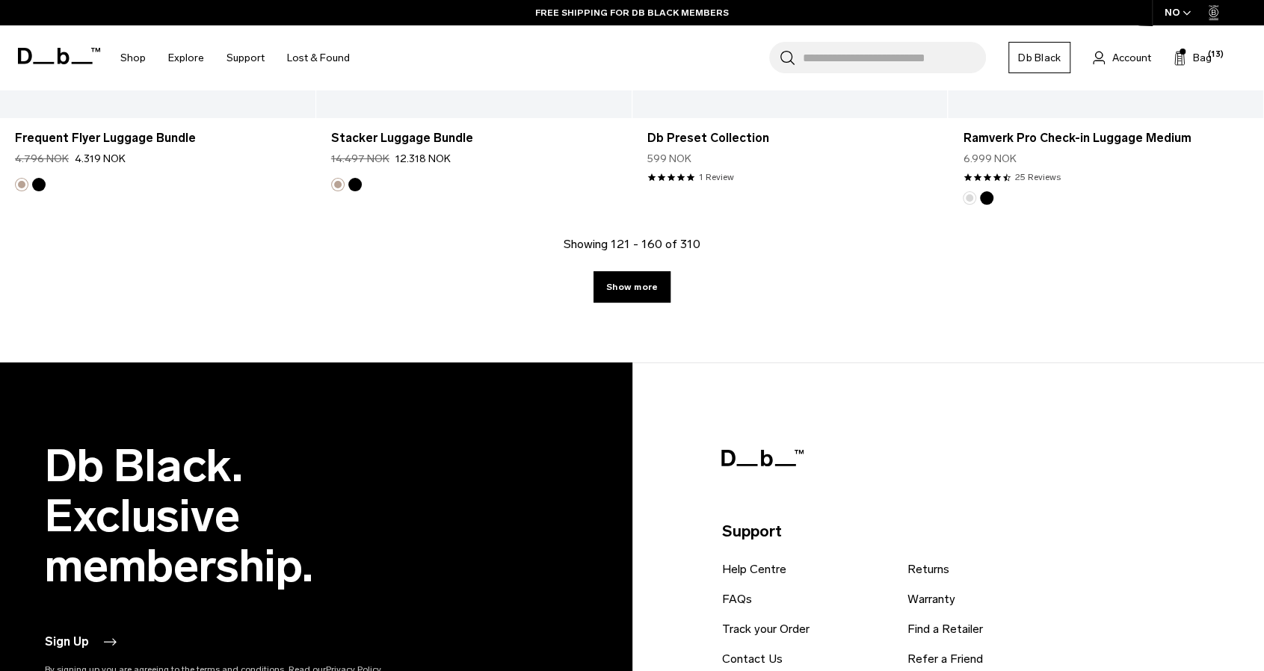
scroll to position [4939, 0]
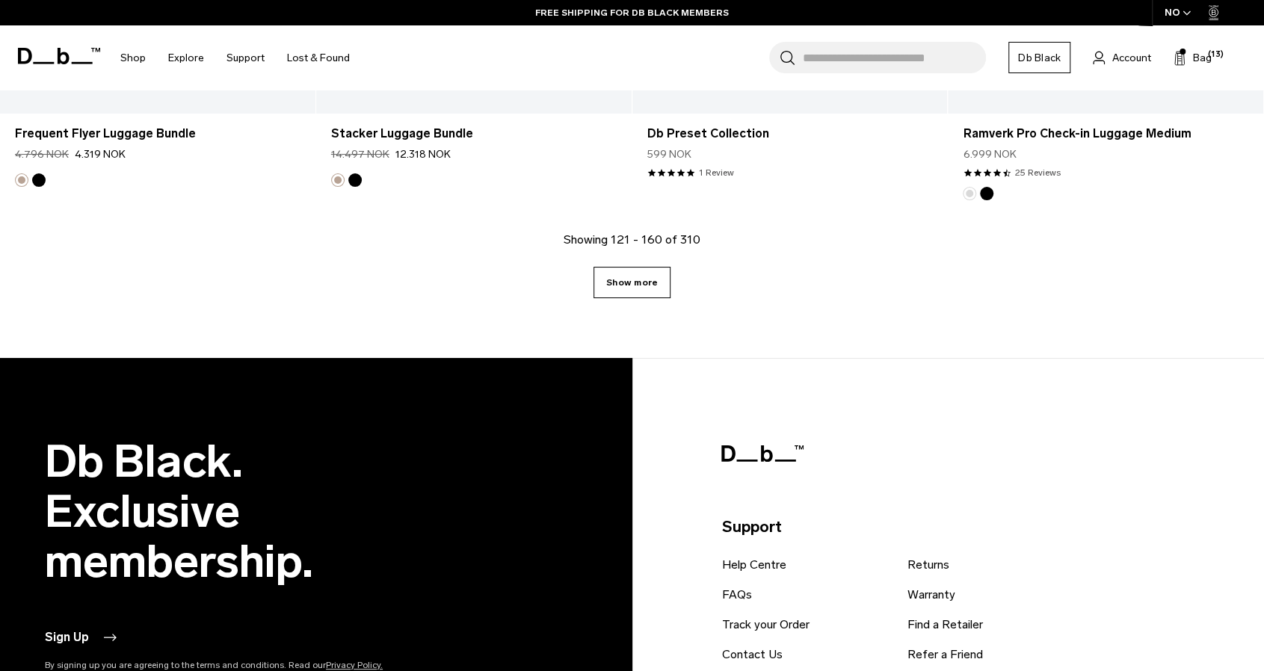
click at [634, 283] on link "Show more" at bounding box center [631, 282] width 77 height 31
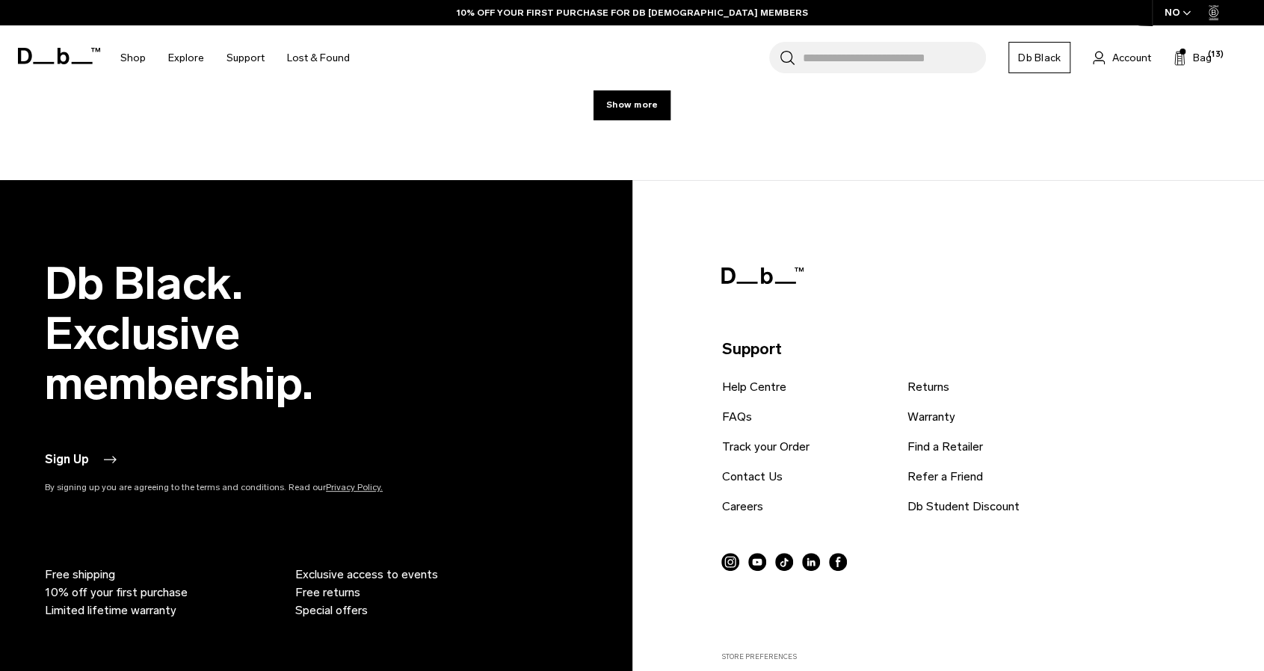
scroll to position [9768, 0]
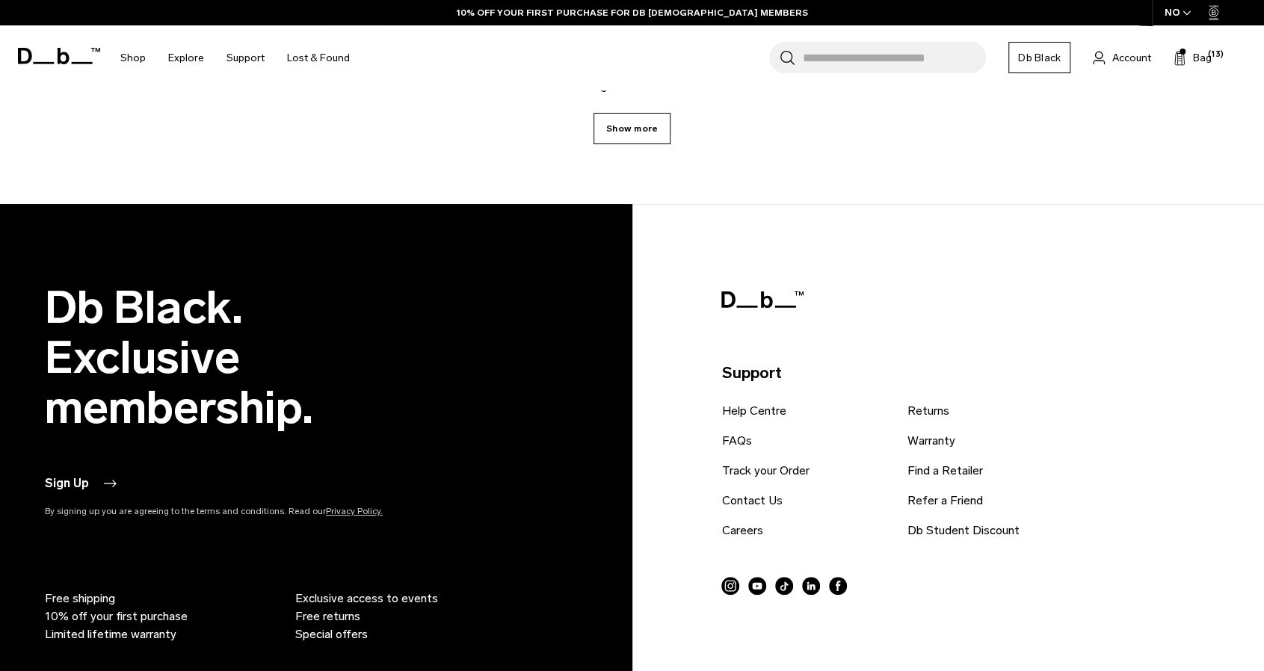
click at [636, 131] on link "Show more" at bounding box center [631, 128] width 77 height 31
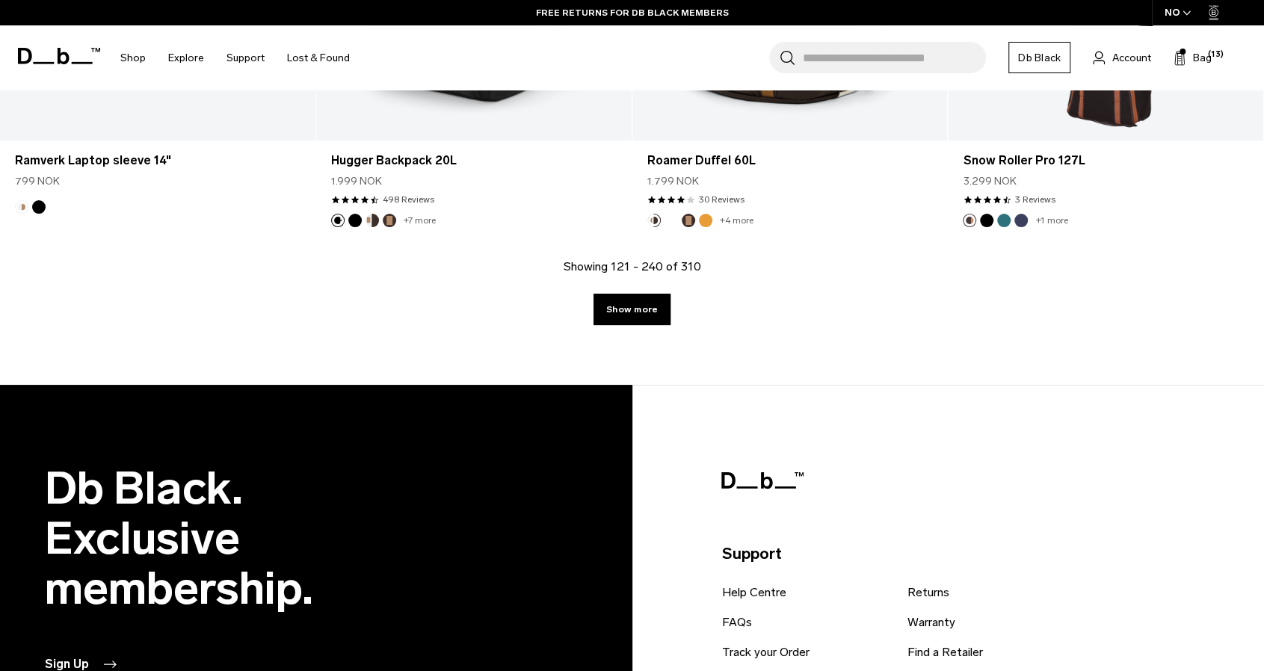
scroll to position [14263, 0]
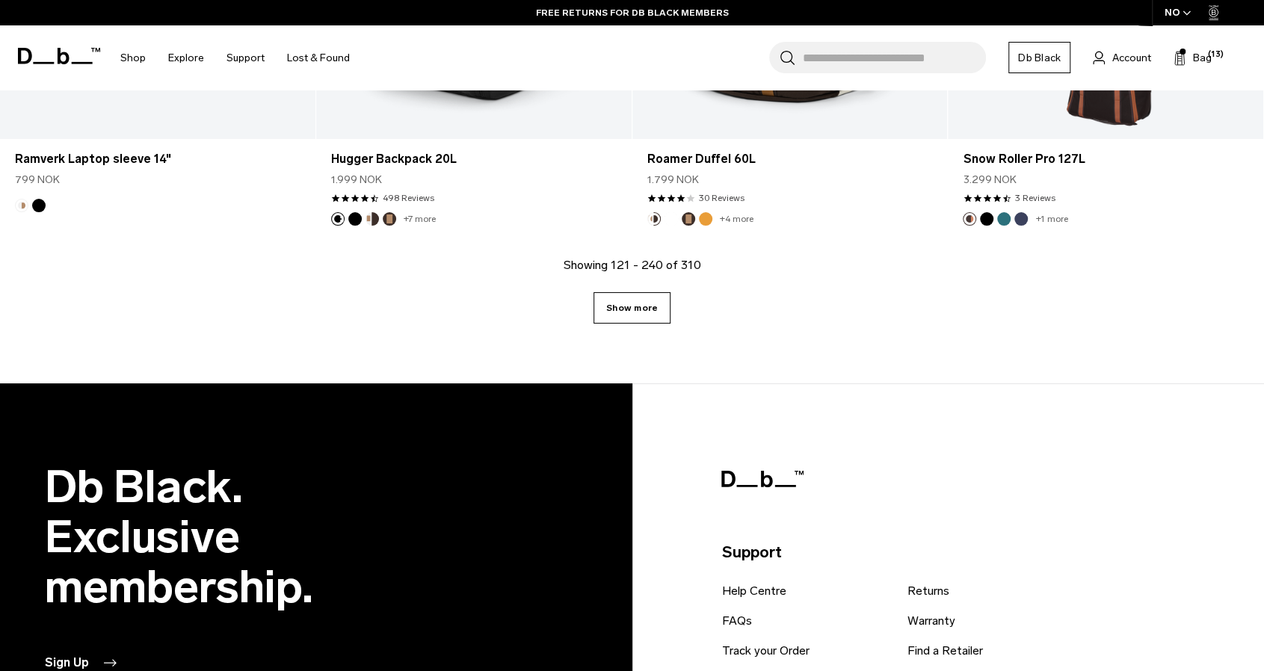
click at [633, 311] on link "Show more" at bounding box center [631, 307] width 77 height 31
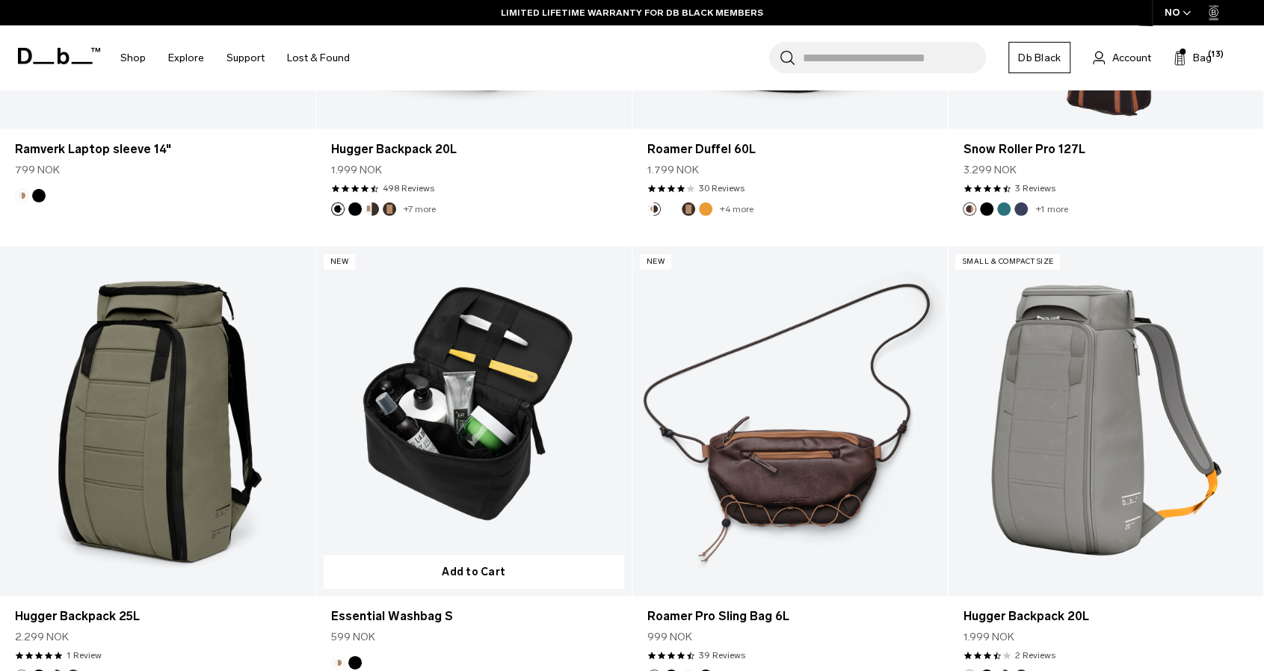
scroll to position [14262, 0]
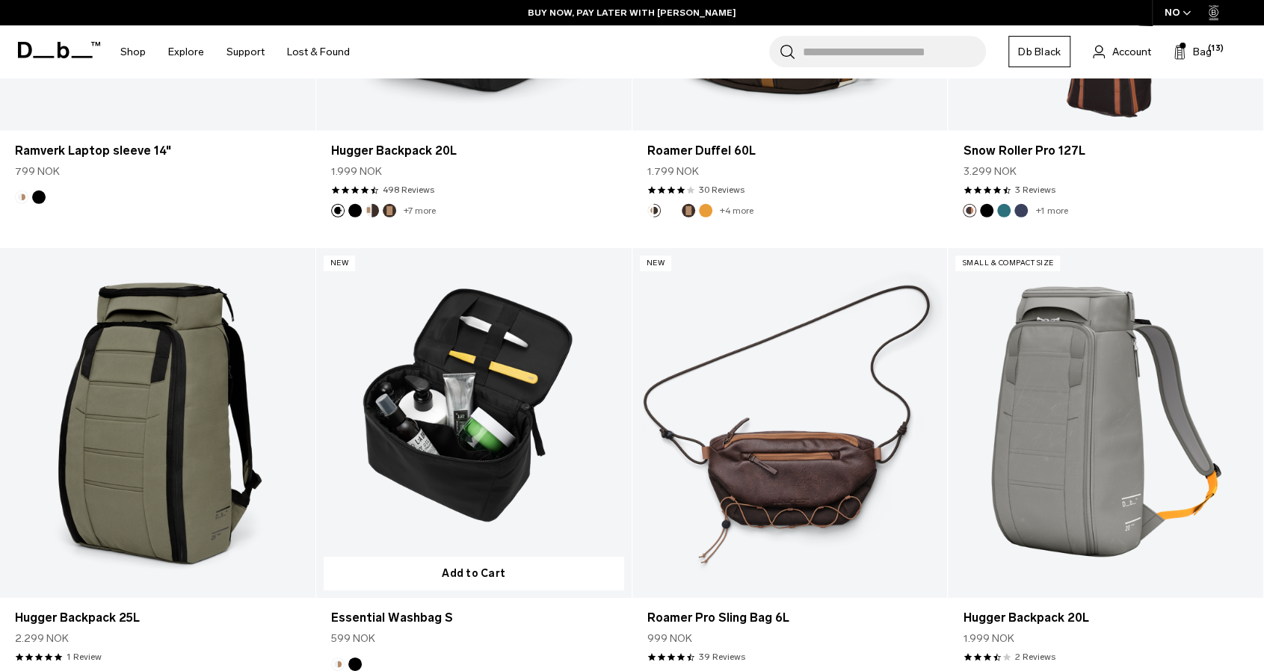
click at [354, 663] on button "Black Out" at bounding box center [354, 664] width 13 height 13
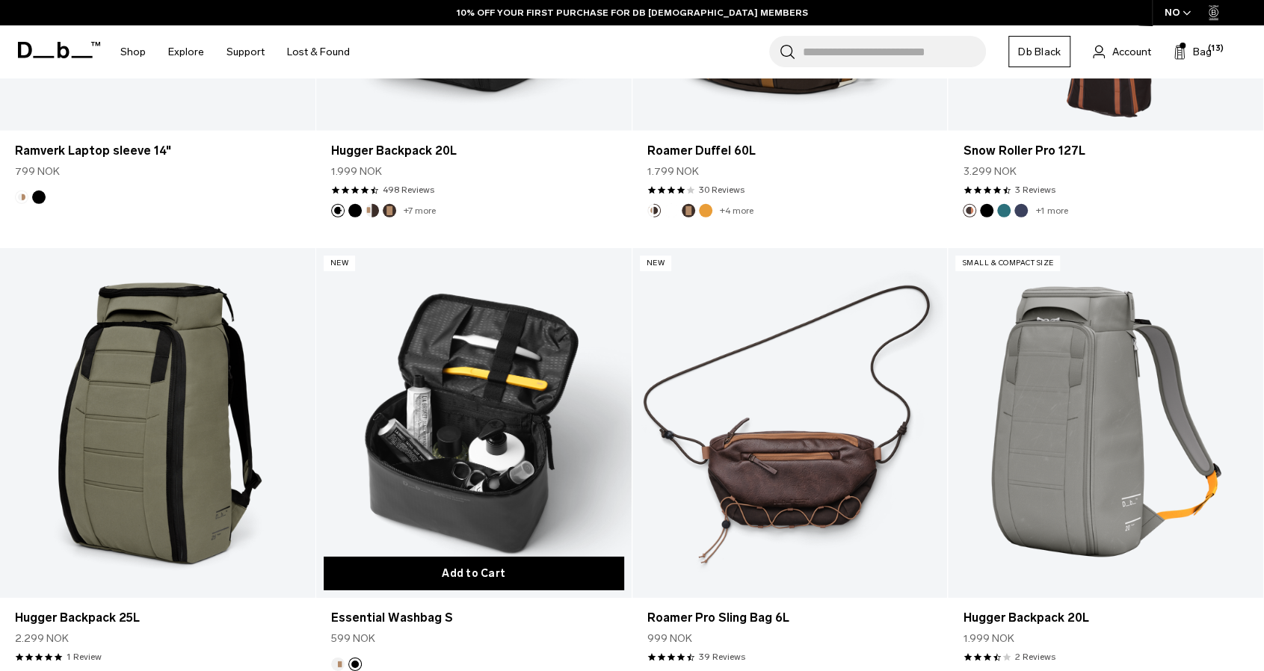
click at [498, 575] on button "Add to Cart" at bounding box center [474, 574] width 300 height 34
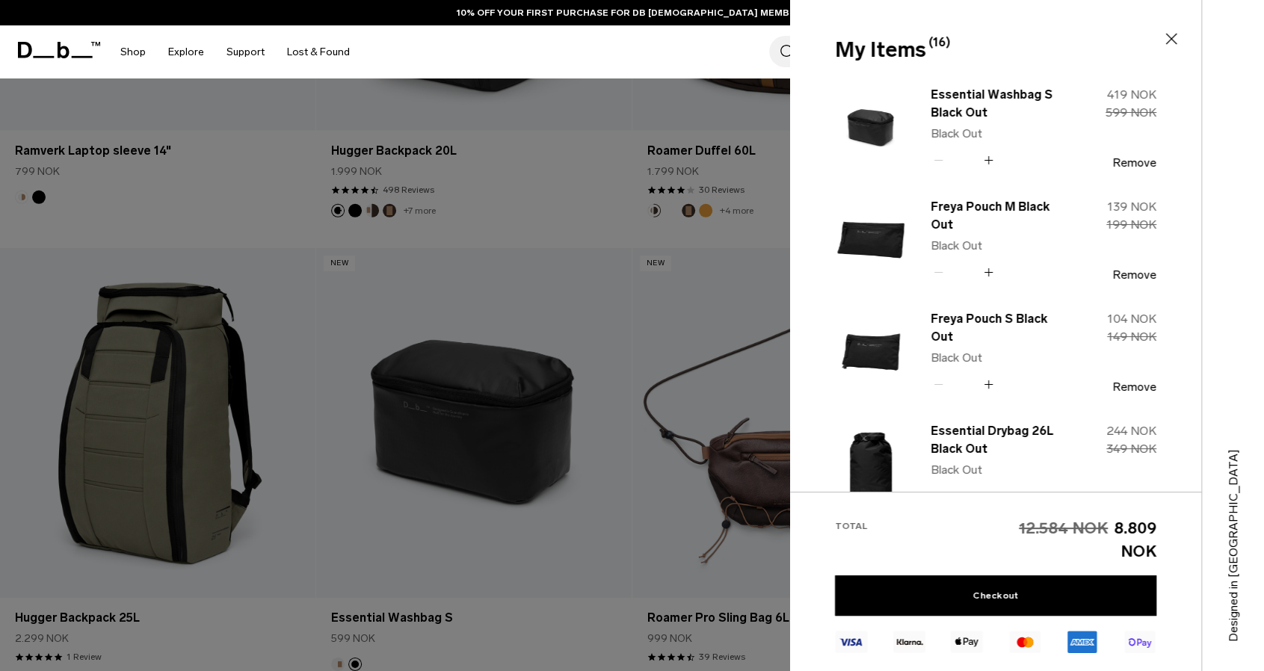
click at [477, 205] on div at bounding box center [632, 335] width 1264 height 671
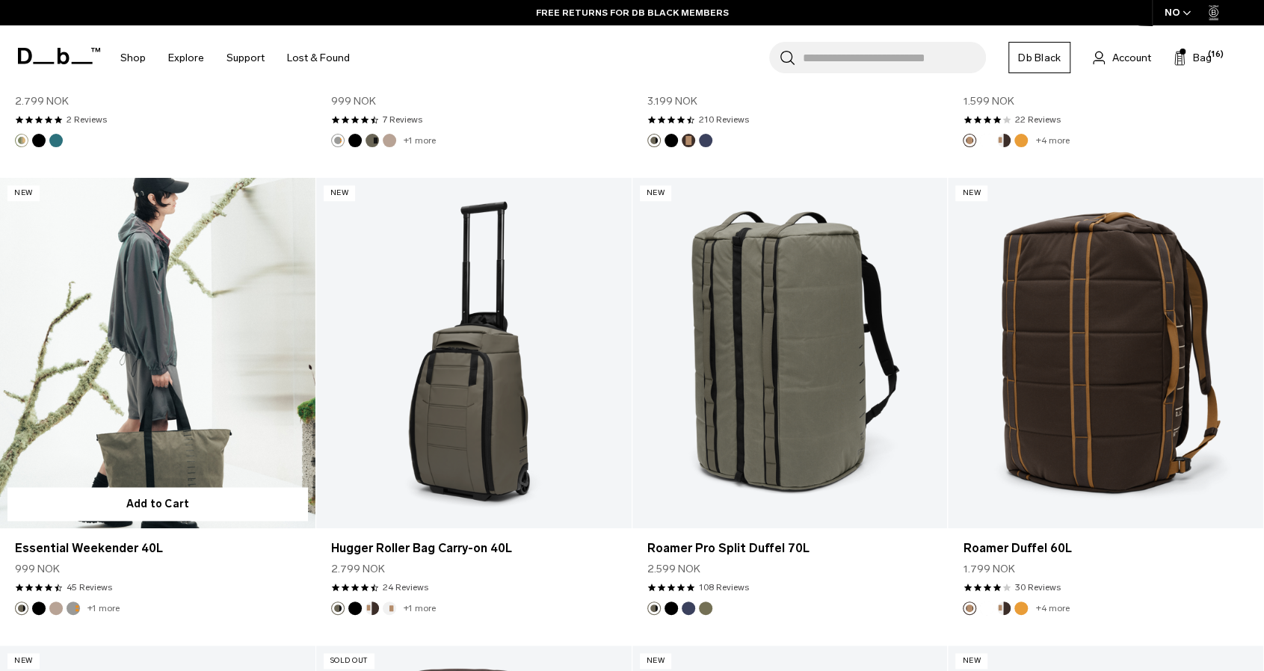
scroll to position [16204, 0]
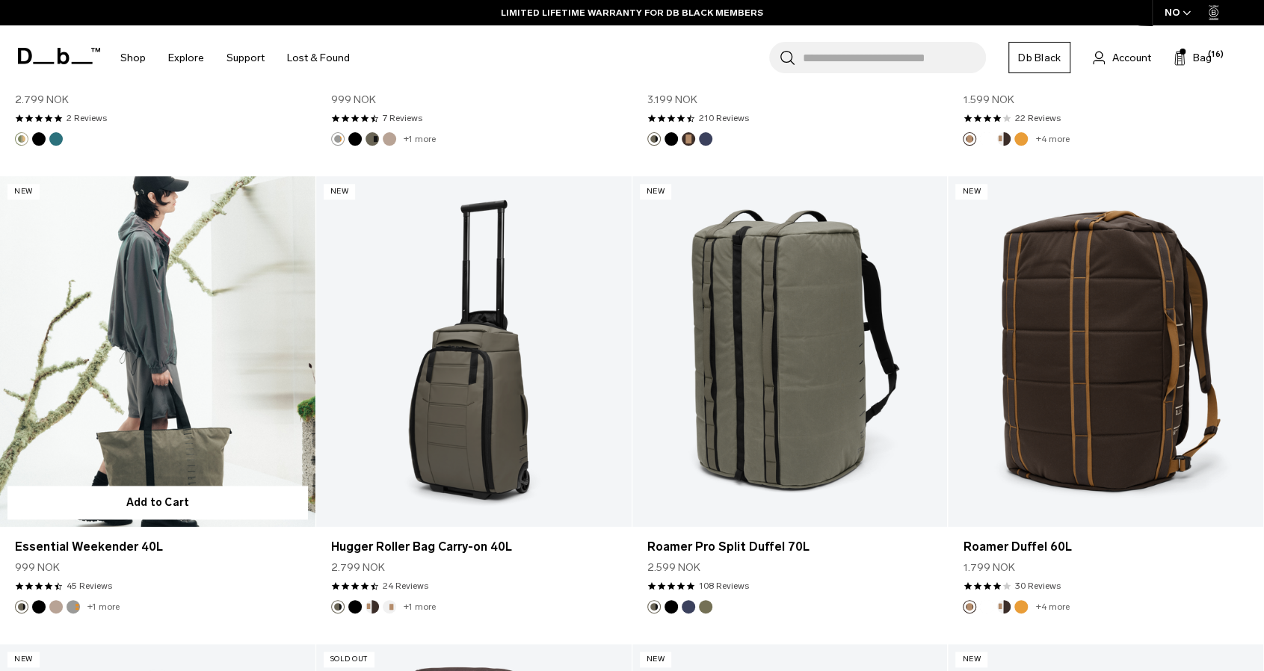
click at [38, 605] on button "Black Out" at bounding box center [38, 606] width 13 height 13
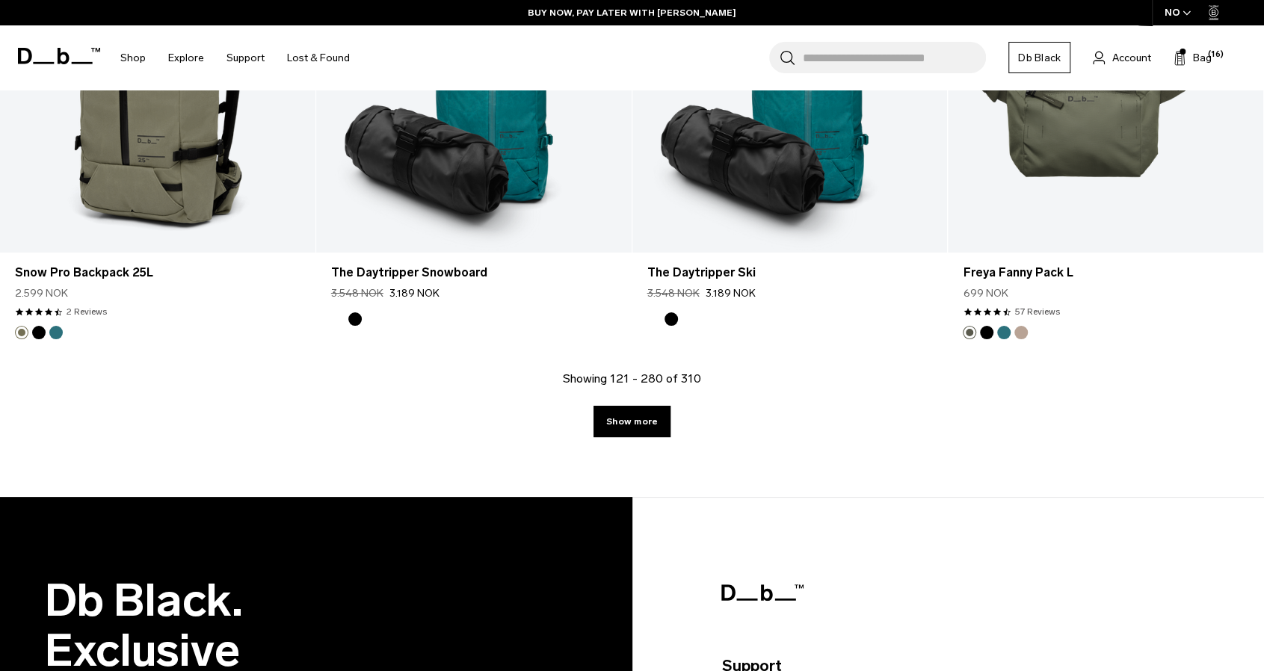
scroll to position [18816, 0]
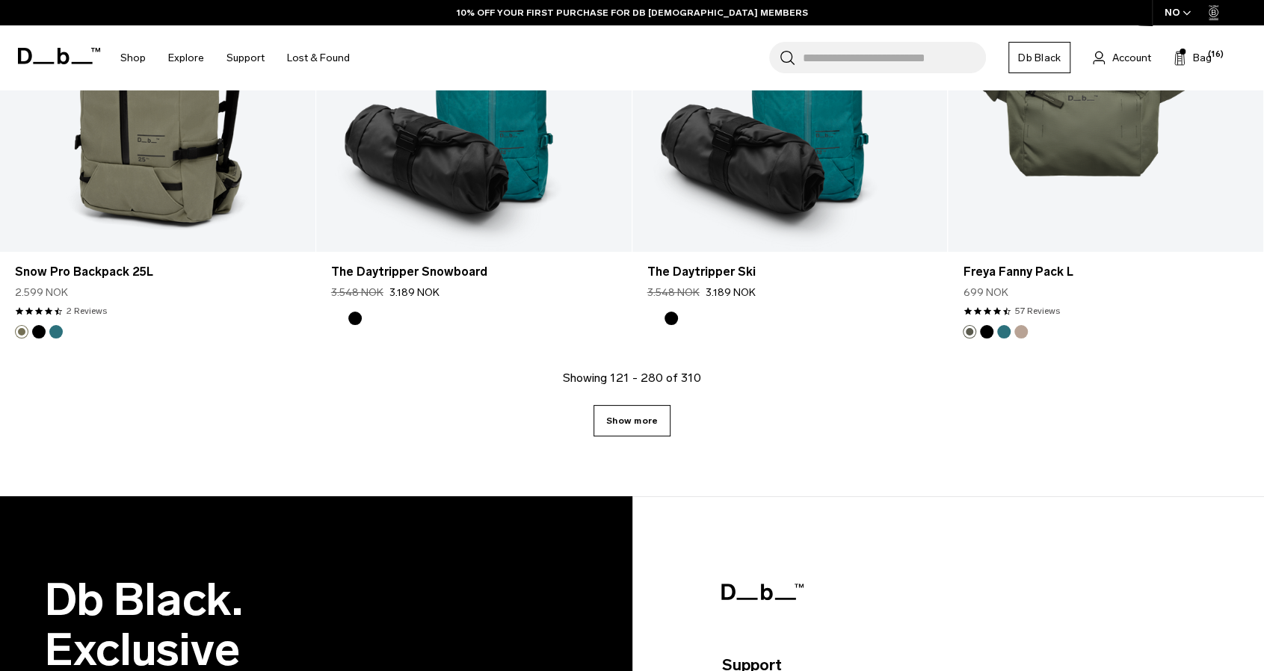
click at [626, 418] on link "Show more" at bounding box center [631, 420] width 77 height 31
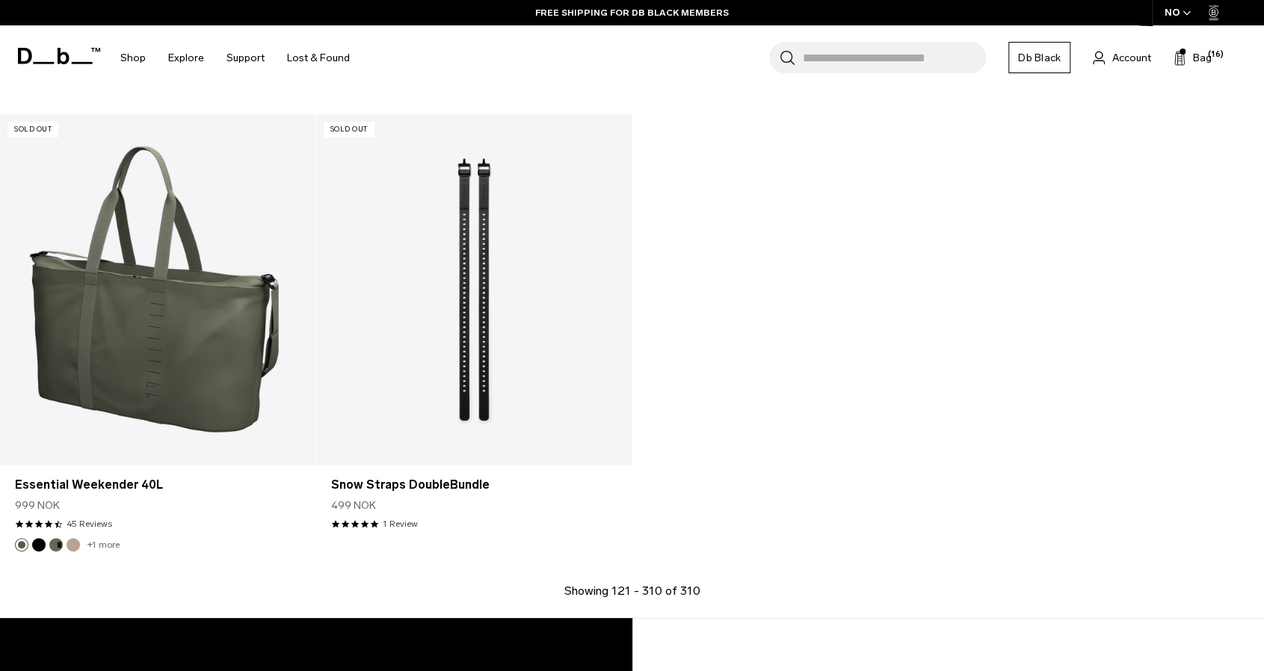
scroll to position [22353, 0]
click at [1193, 51] on span "Bag" at bounding box center [1202, 58] width 19 height 16
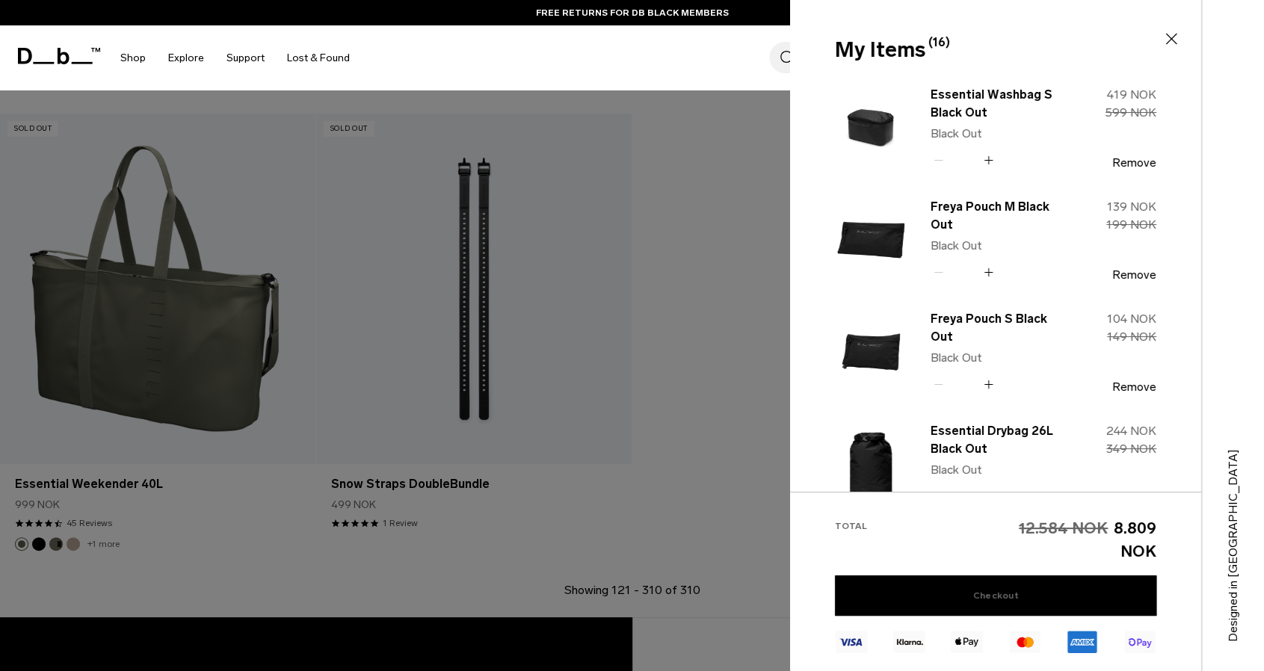
click at [997, 599] on link "Checkout" at bounding box center [995, 595] width 321 height 40
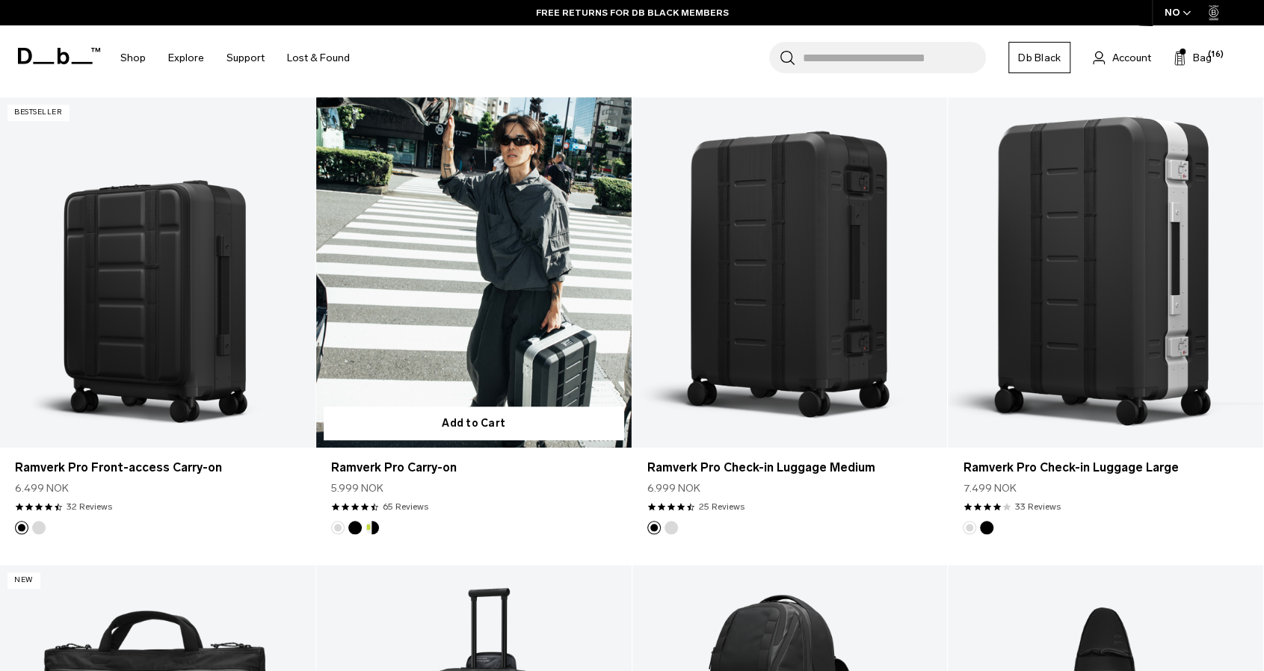
scroll to position [780, 0]
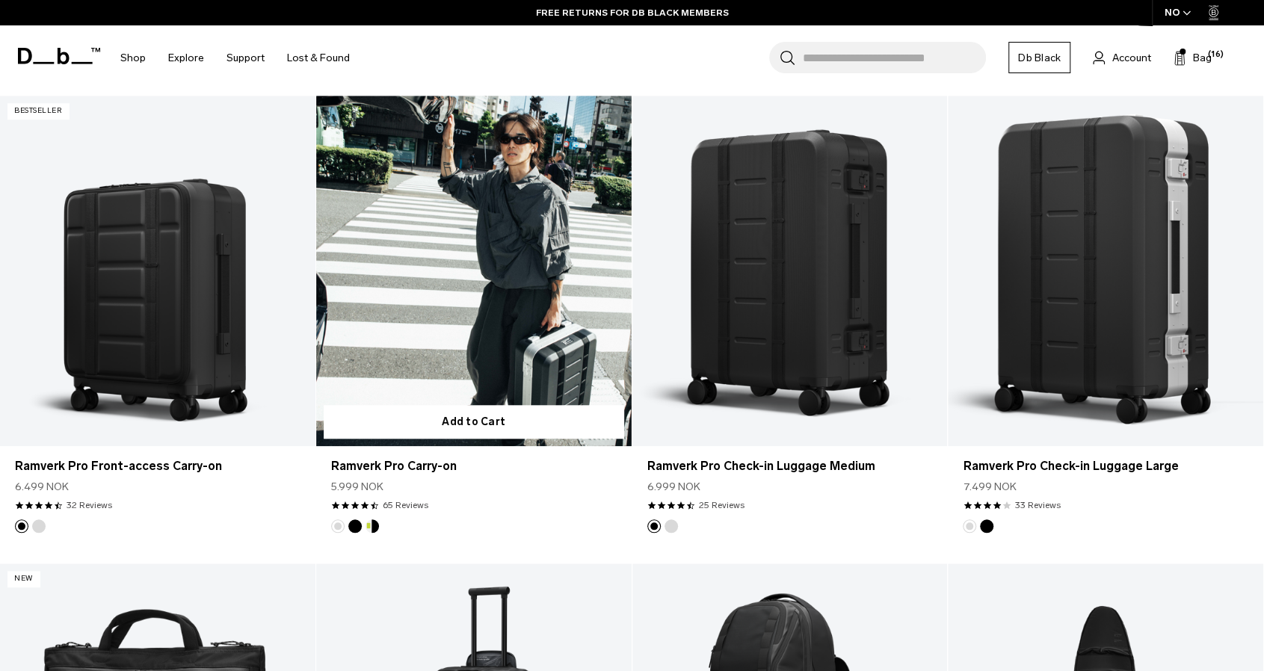
click at [356, 530] on button "Black Out" at bounding box center [354, 525] width 13 height 13
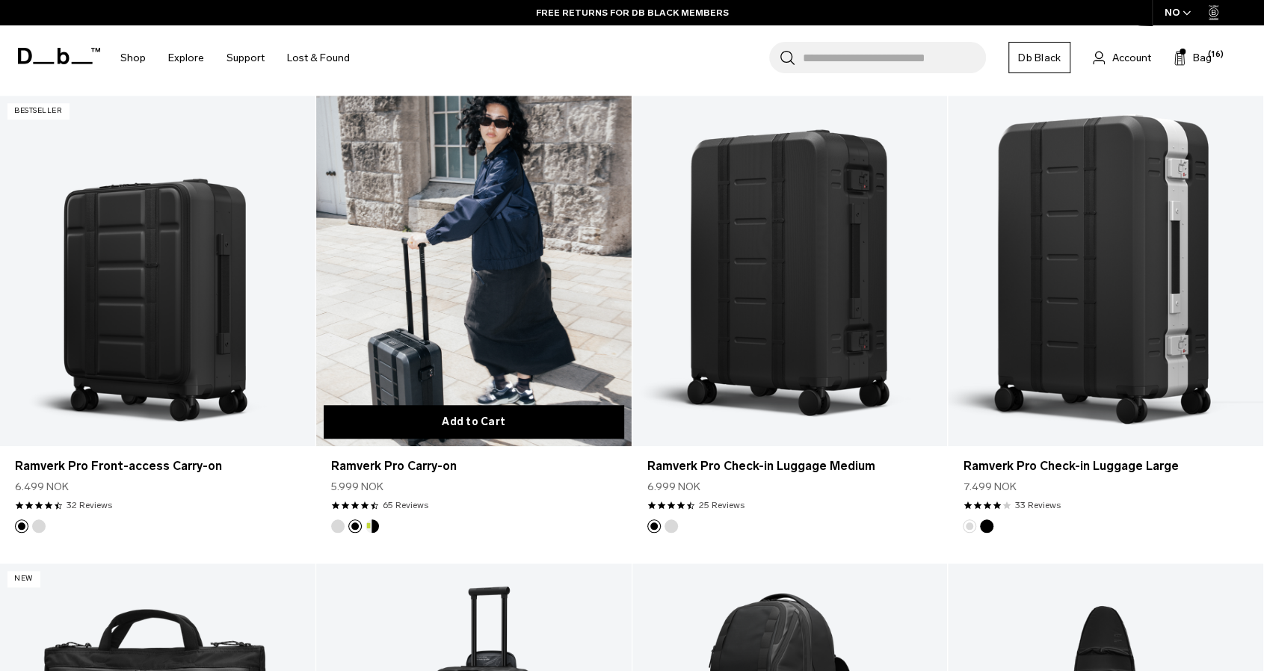
click at [468, 414] on button "Add to Cart" at bounding box center [474, 422] width 300 height 34
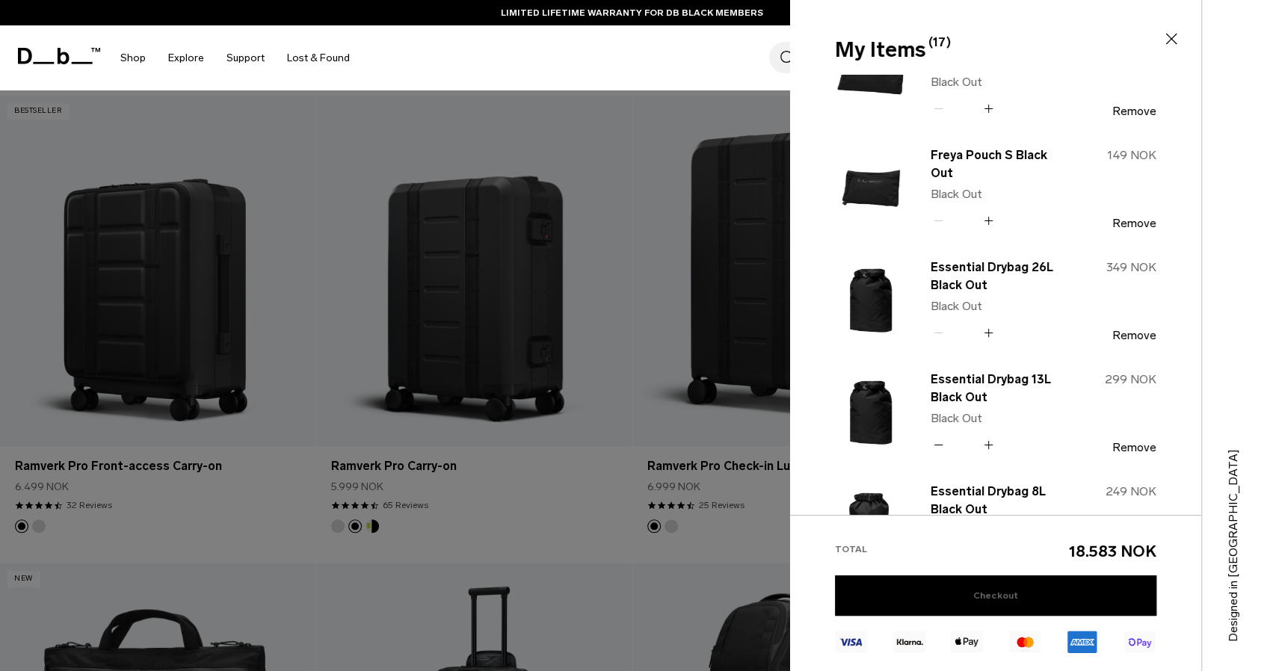
scroll to position [164, 0]
click at [965, 594] on link "Checkout" at bounding box center [995, 595] width 321 height 40
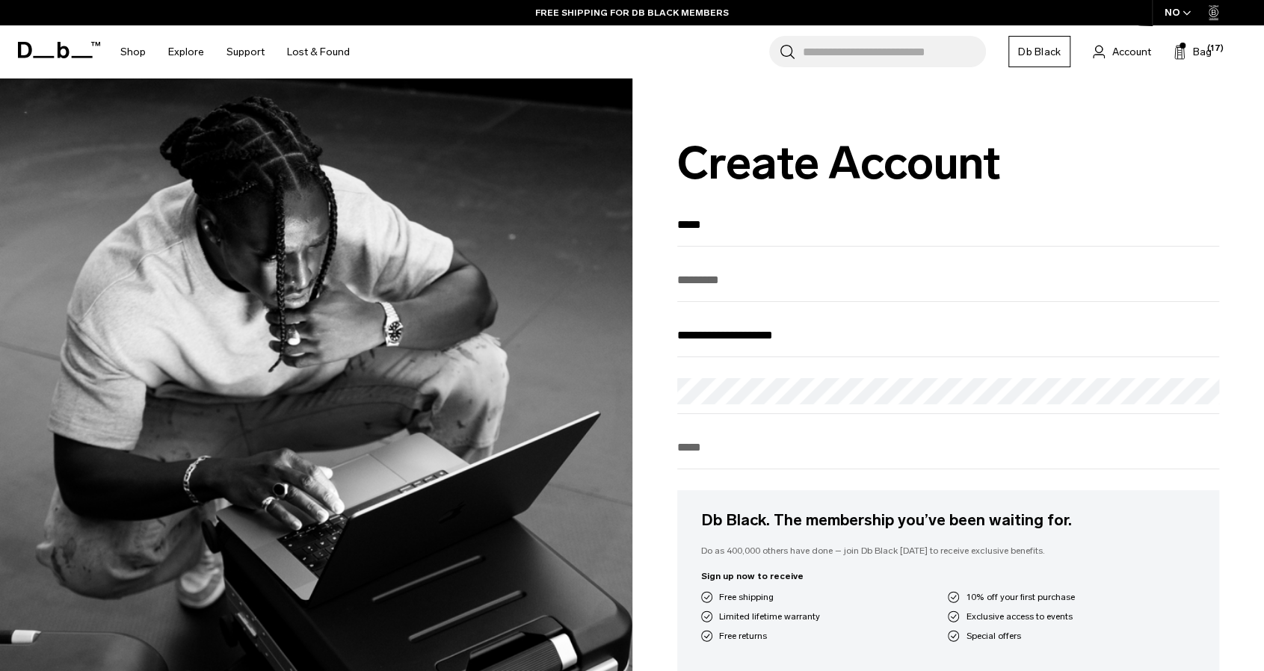
type input "****"
click at [707, 283] on input "text" at bounding box center [948, 280] width 542 height 25
type input "******"
drag, startPoint x: 827, startPoint y: 344, endPoint x: 617, endPoint y: 327, distance: 210.6
click at [617, 327] on div "**********" at bounding box center [632, 550] width 1264 height 945
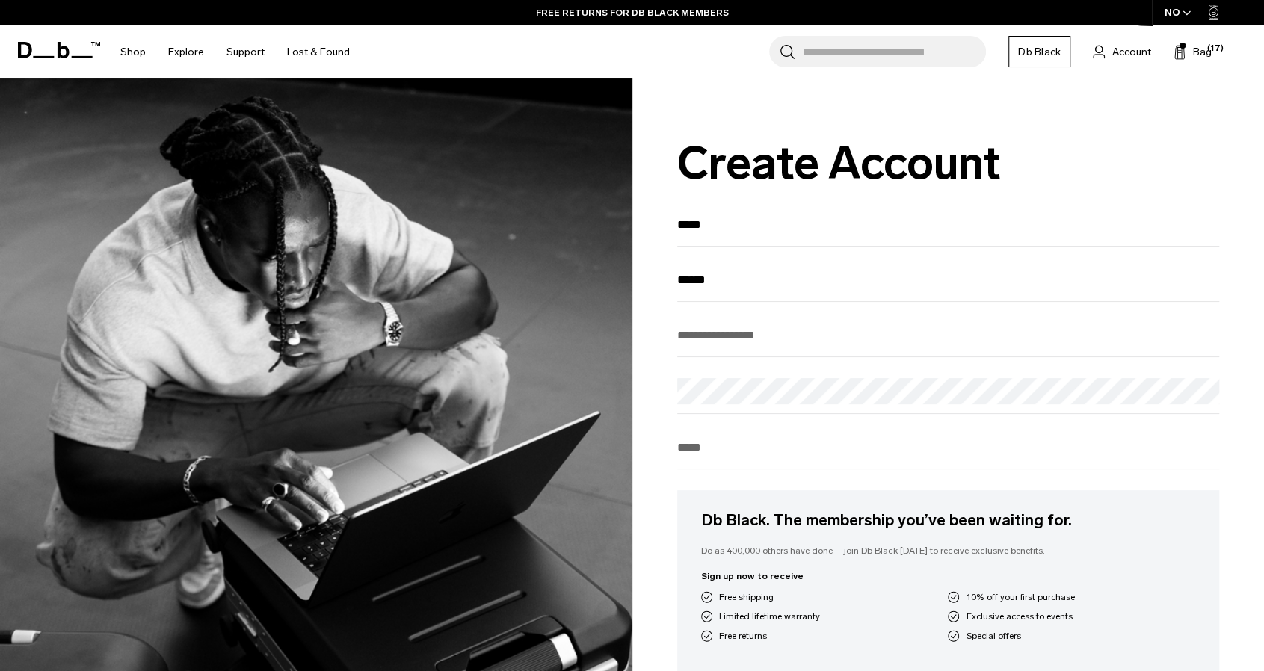
paste input "**********"
type input "**********"
click at [548, 359] on div "**********" at bounding box center [632, 550] width 1264 height 945
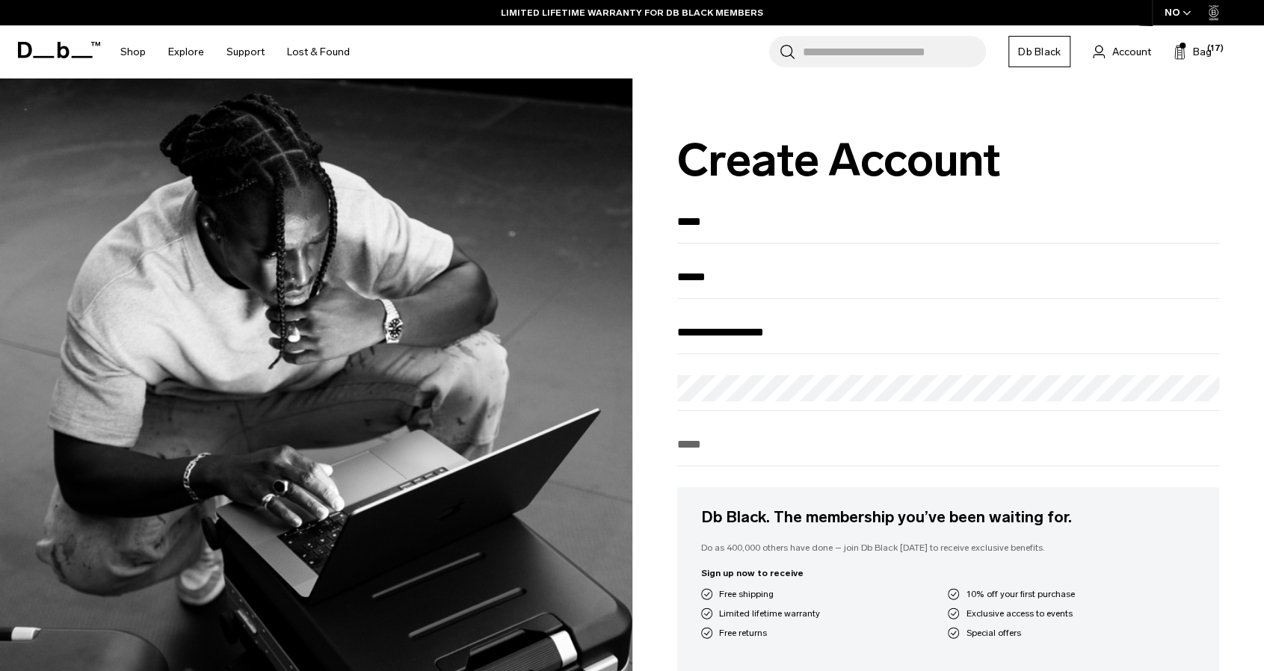
click at [685, 450] on input "tel" at bounding box center [948, 444] width 542 height 25
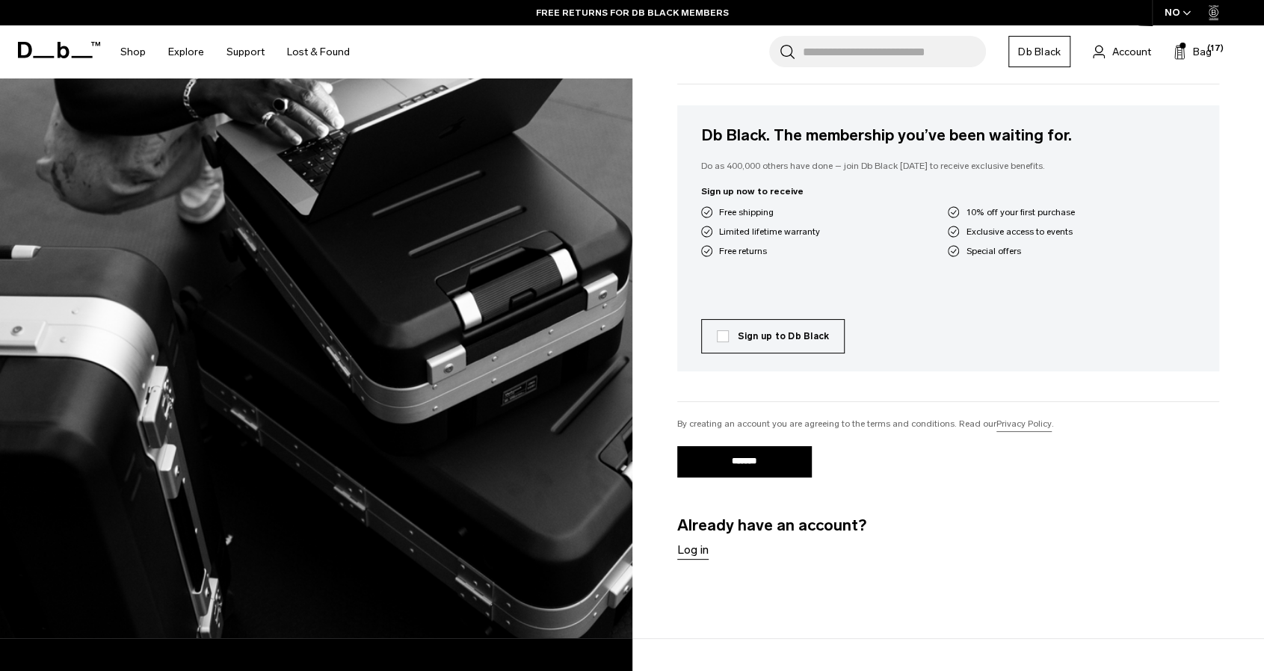
scroll to position [387, 0]
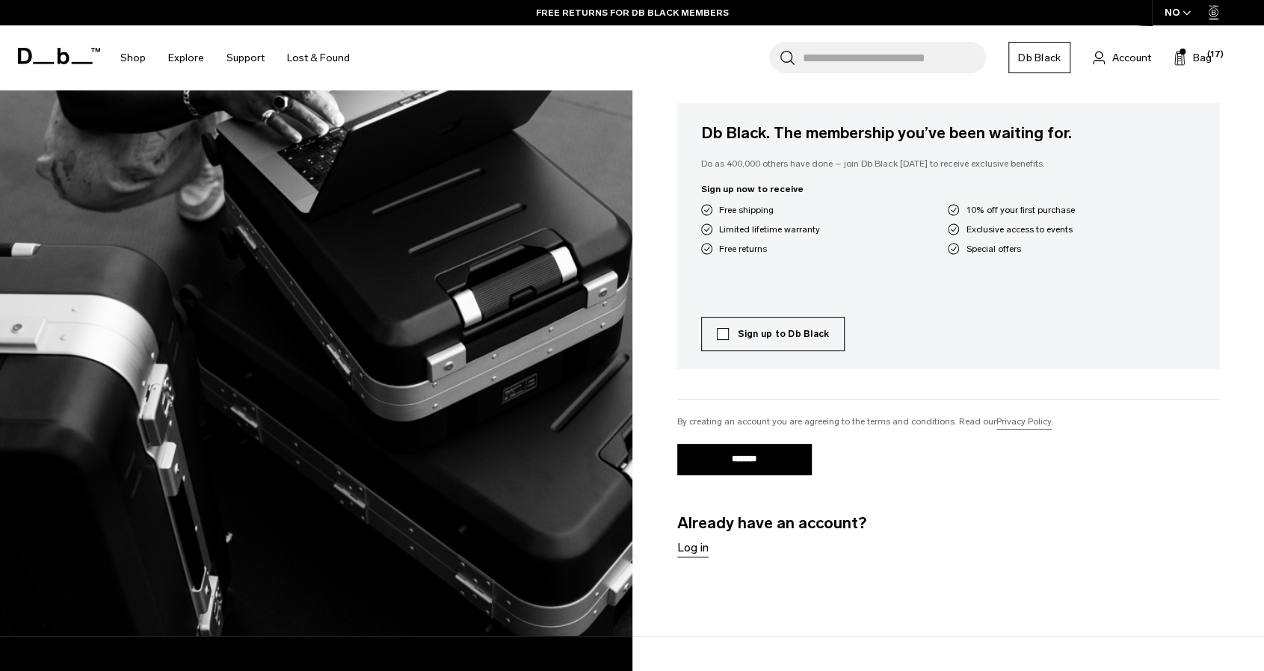
type input "********"
click at [720, 338] on label "Sign up to Db Black" at bounding box center [773, 333] width 113 height 13
click at [757, 458] on input "*******" at bounding box center [744, 459] width 135 height 31
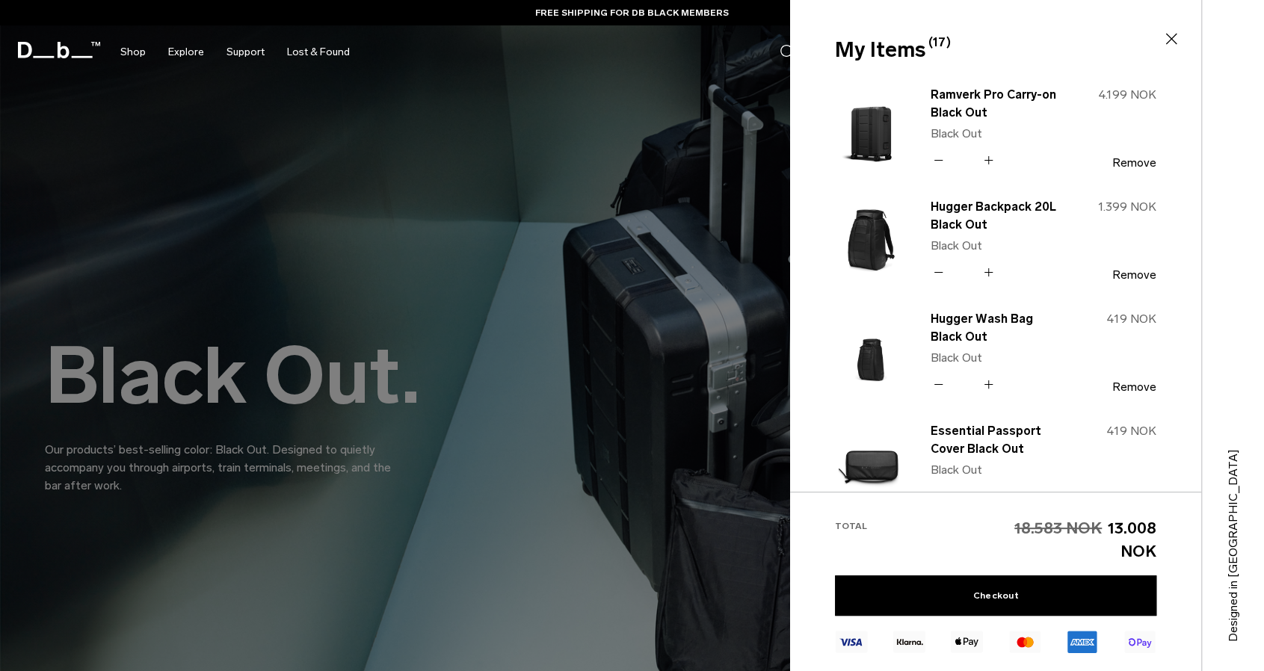
click at [936, 158] on icon at bounding box center [938, 160] width 14 height 22
click at [942, 158] on icon at bounding box center [938, 160] width 14 height 22
click at [936, 158] on icon at bounding box center [938, 160] width 14 height 22
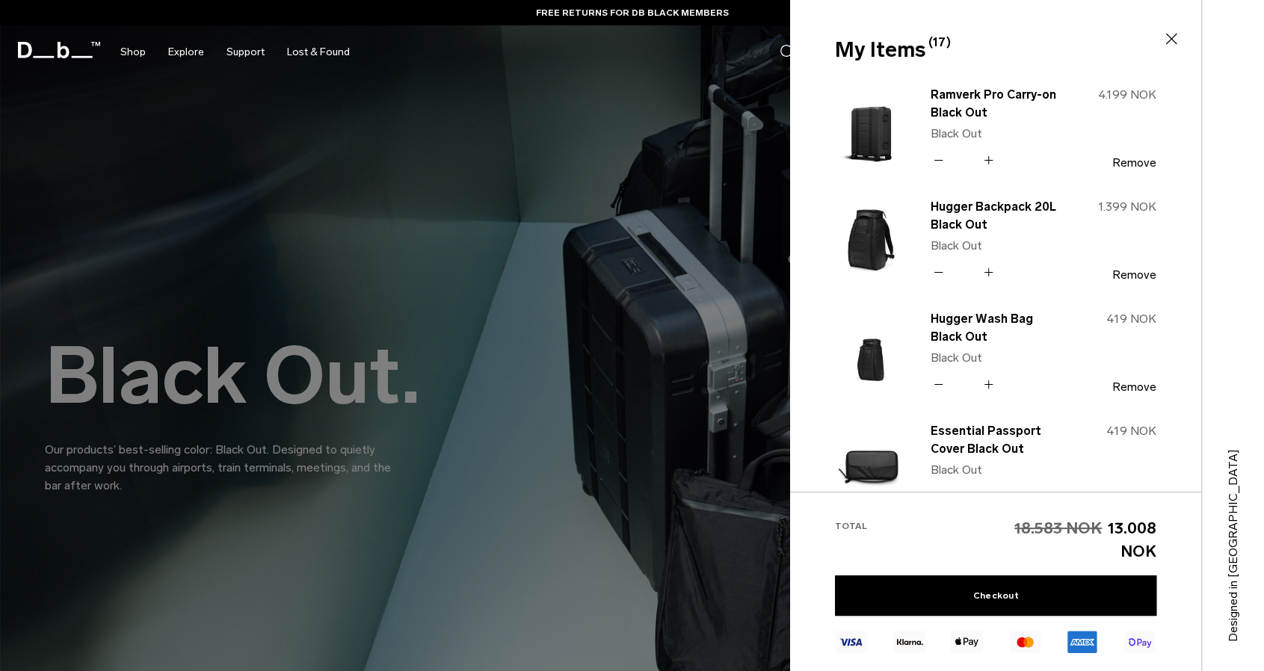
click at [990, 155] on icon at bounding box center [988, 160] width 14 height 22
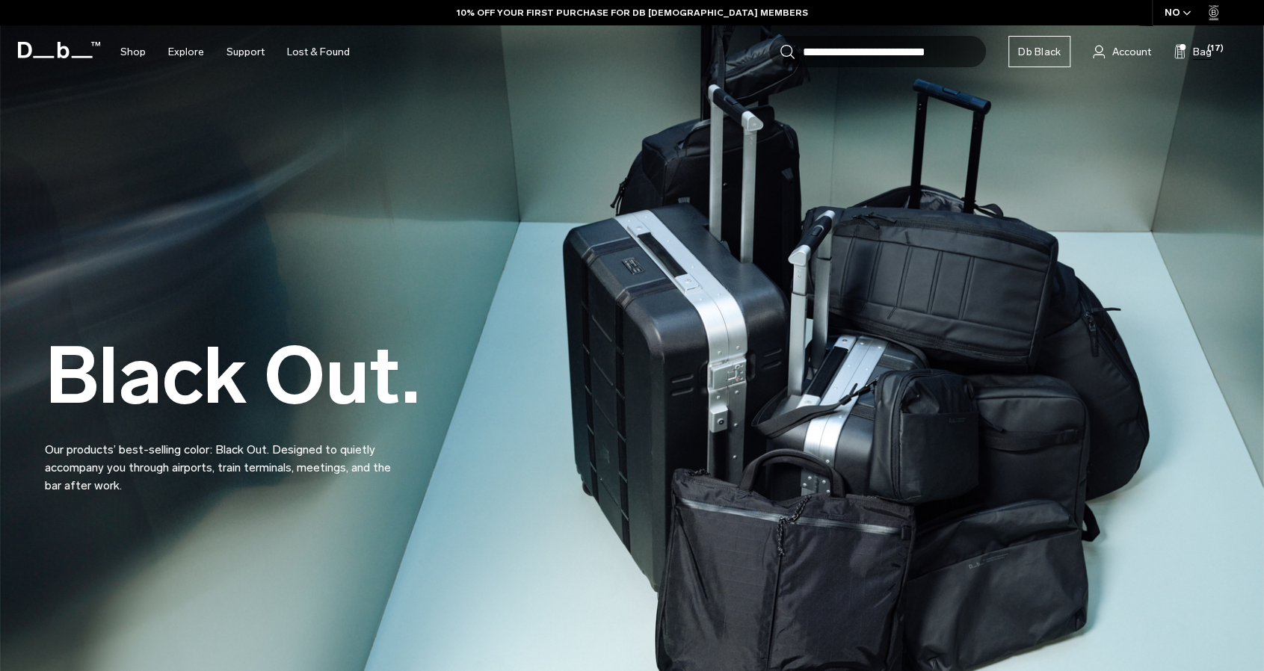
click at [1197, 51] on span "Bag" at bounding box center [1202, 52] width 19 height 16
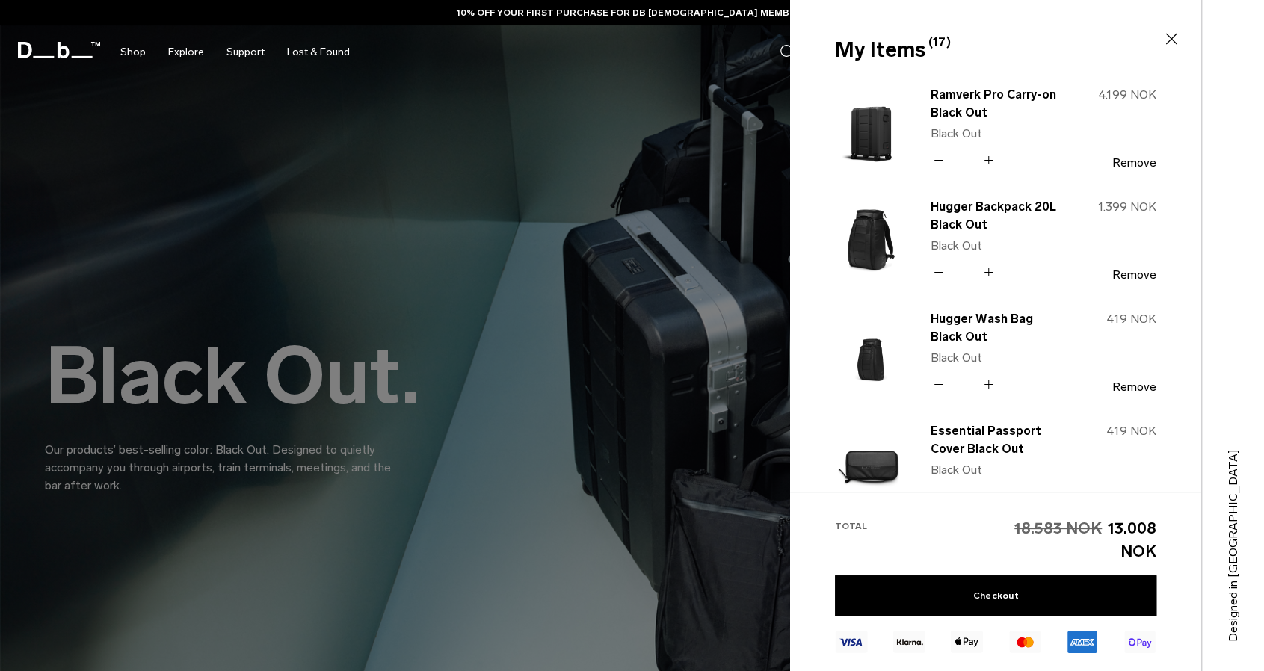
click at [940, 158] on icon at bounding box center [938, 160] width 14 height 22
click at [1127, 162] on button "Remove" at bounding box center [1134, 162] width 44 height 13
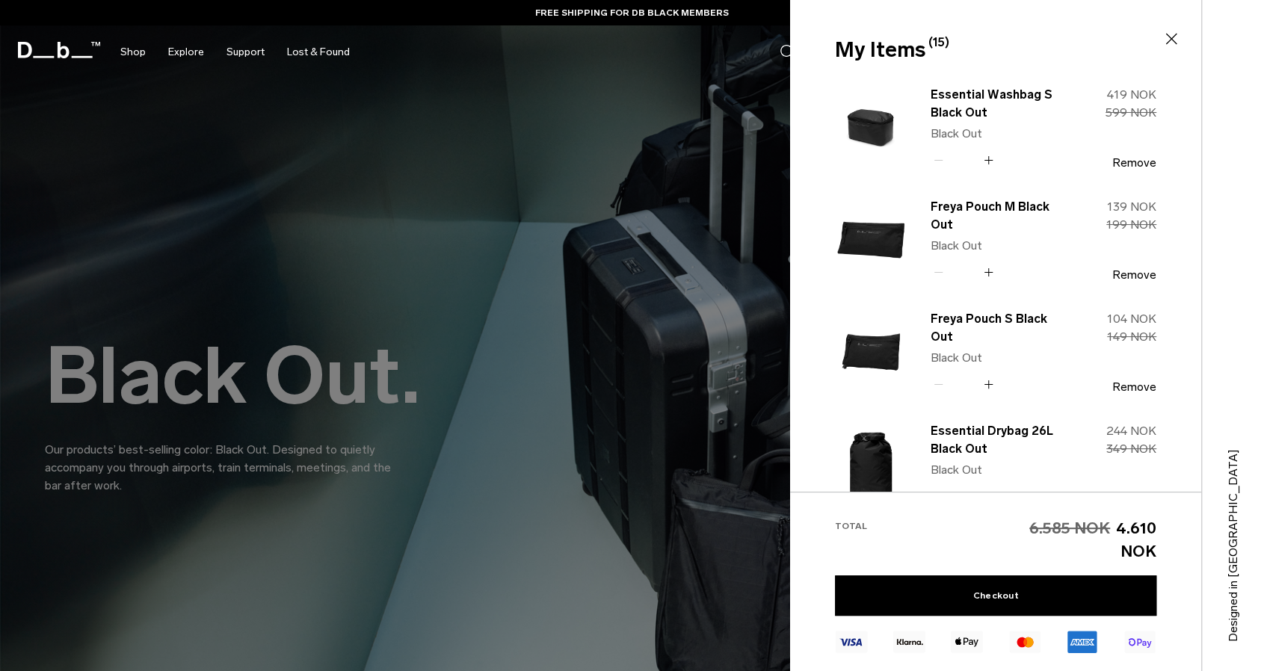
click at [687, 343] on div at bounding box center [632, 335] width 1264 height 671
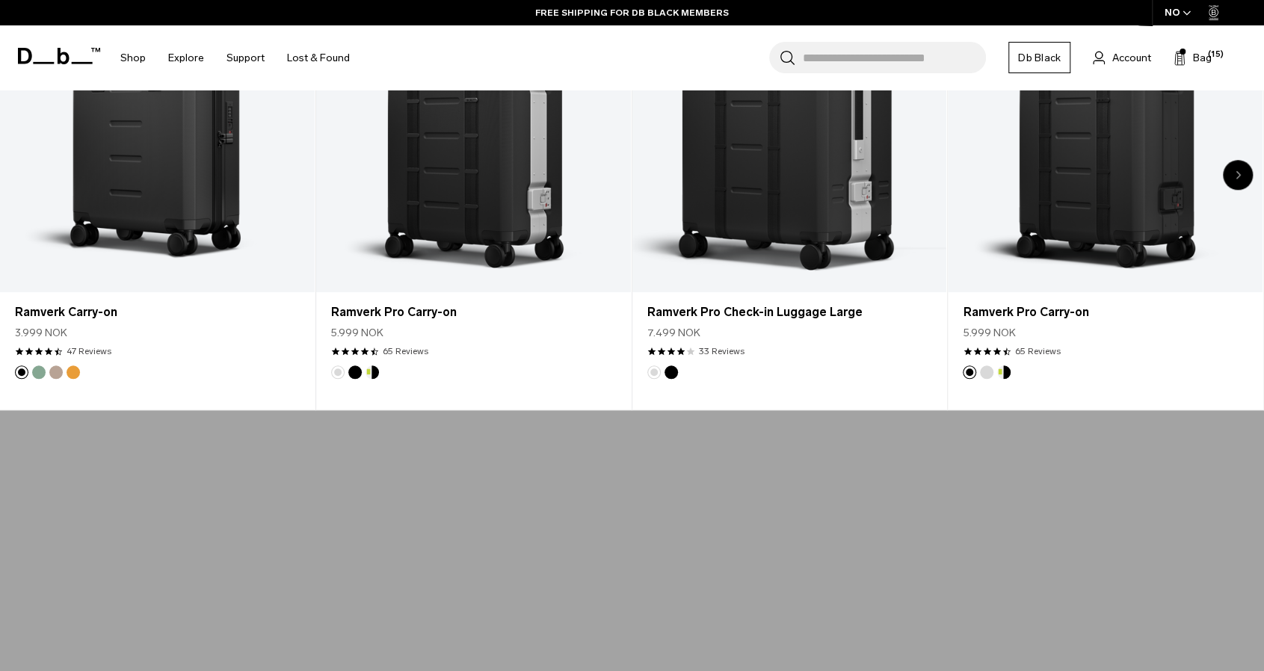
scroll to position [825, 0]
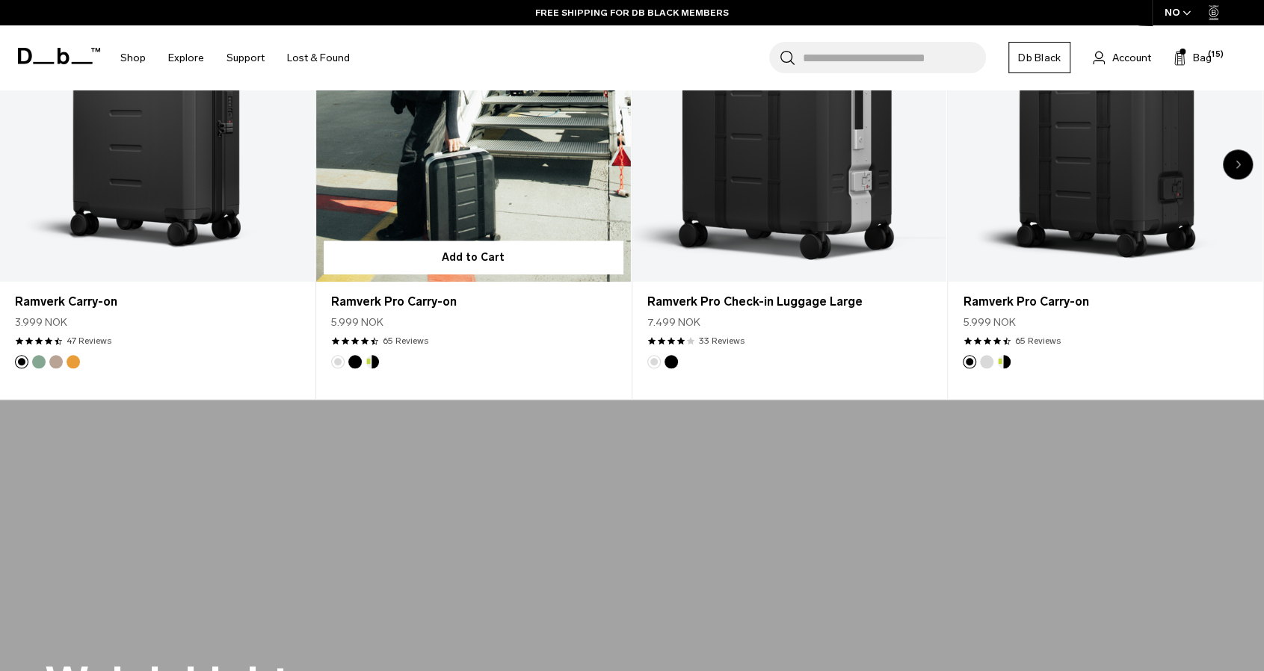
click at [354, 359] on button "Black Out" at bounding box center [354, 361] width 13 height 13
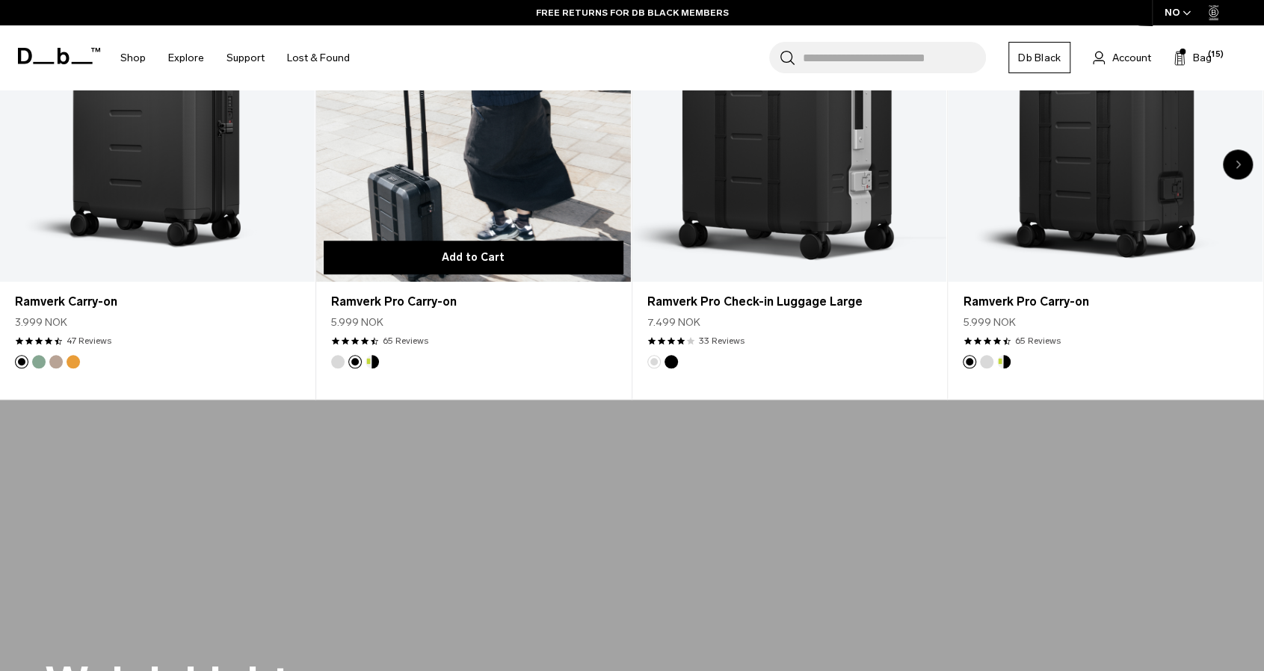
click at [498, 255] on button "Add to Cart" at bounding box center [474, 258] width 300 height 34
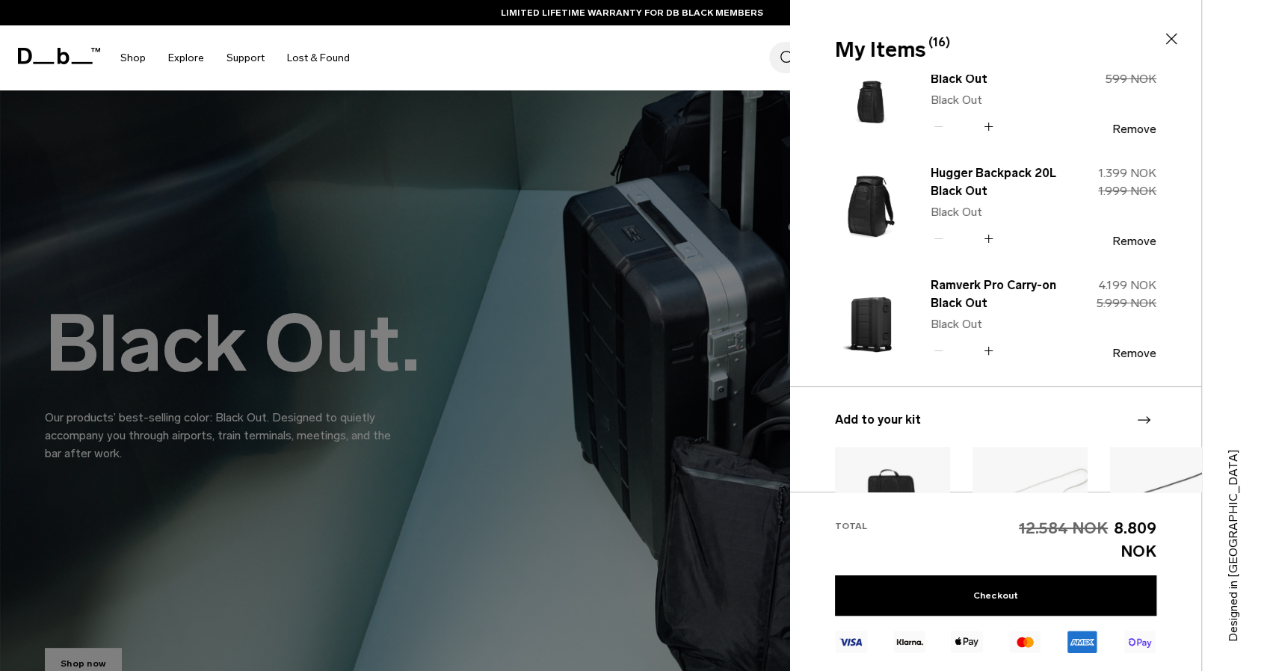
scroll to position [0, 0]
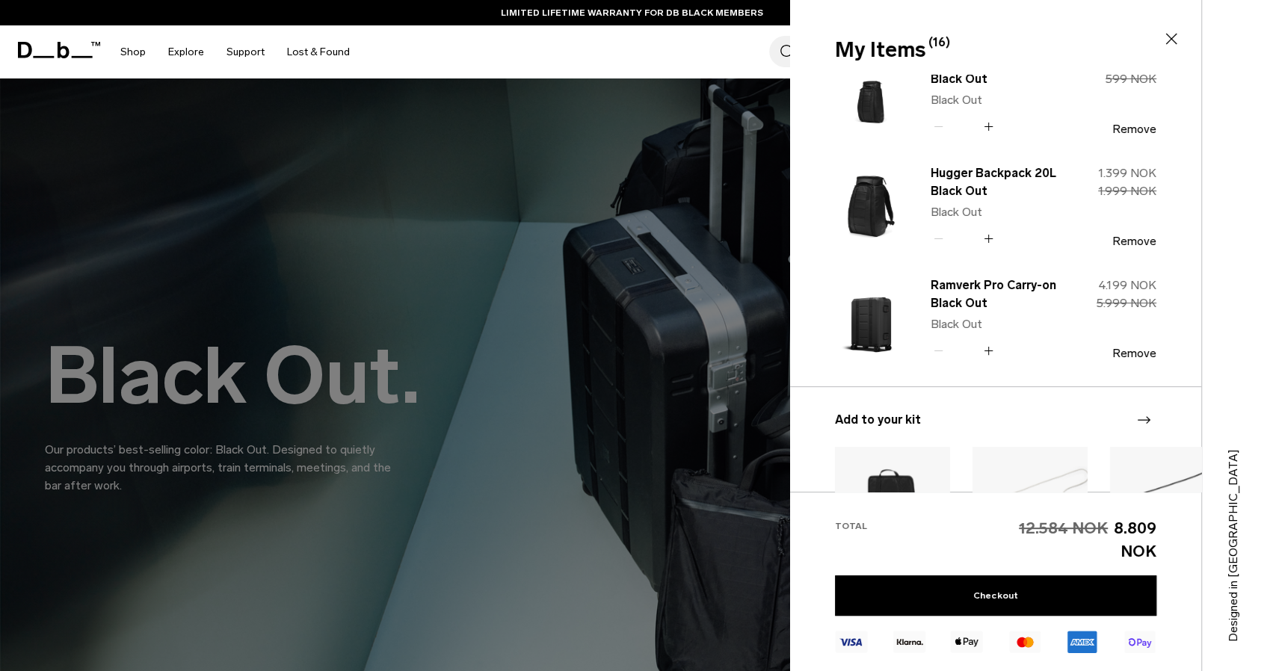
click at [773, 53] on div "Search for Bags, Luggage... Search" at bounding box center [877, 51] width 217 height 31
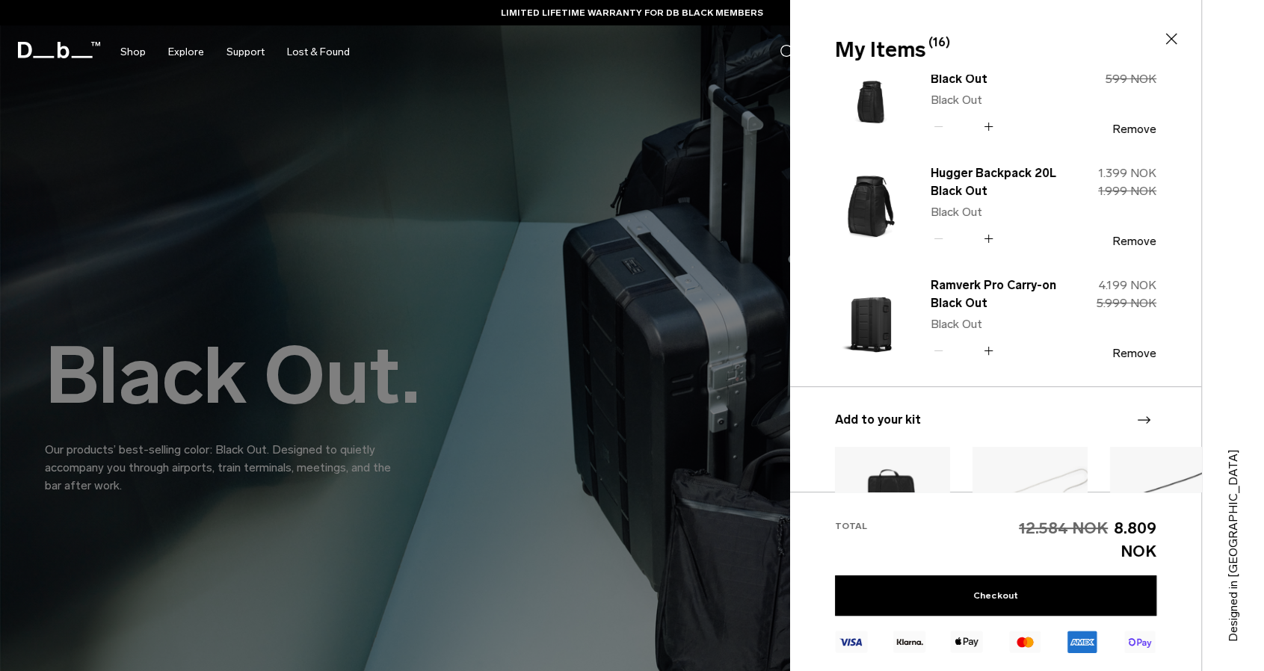
click at [1169, 31] on icon at bounding box center [1171, 39] width 18 height 18
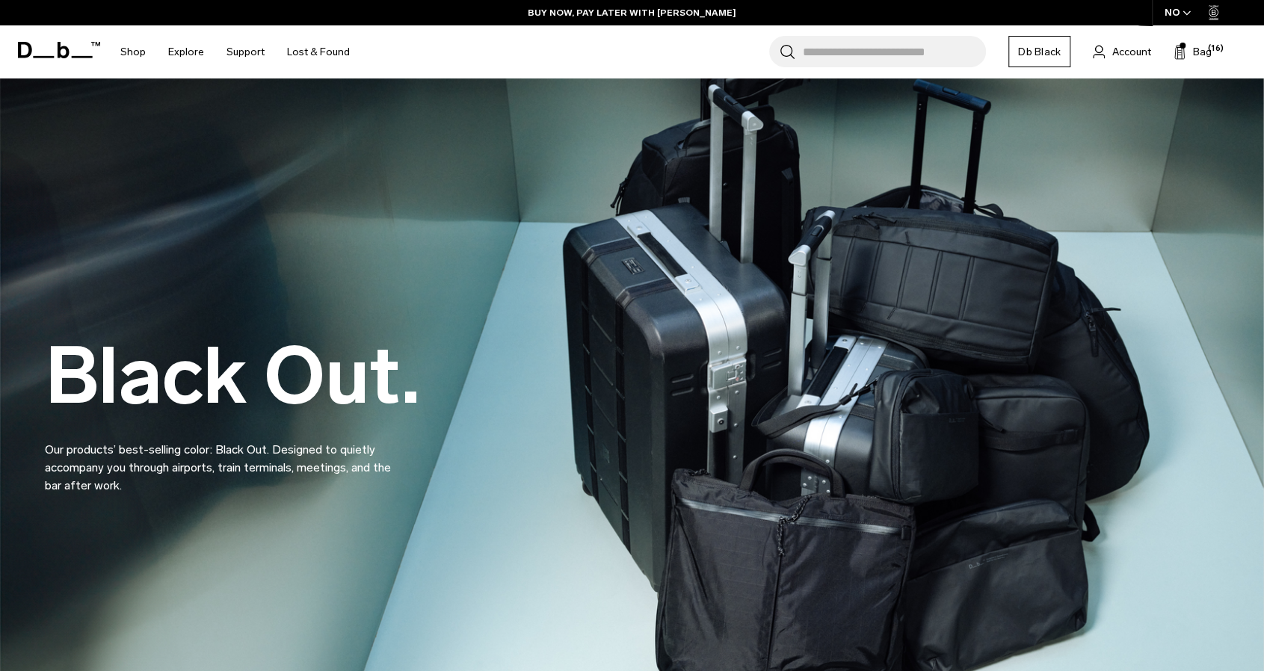
click at [840, 54] on input "Search for Bags, Luggage..." at bounding box center [894, 51] width 183 height 31
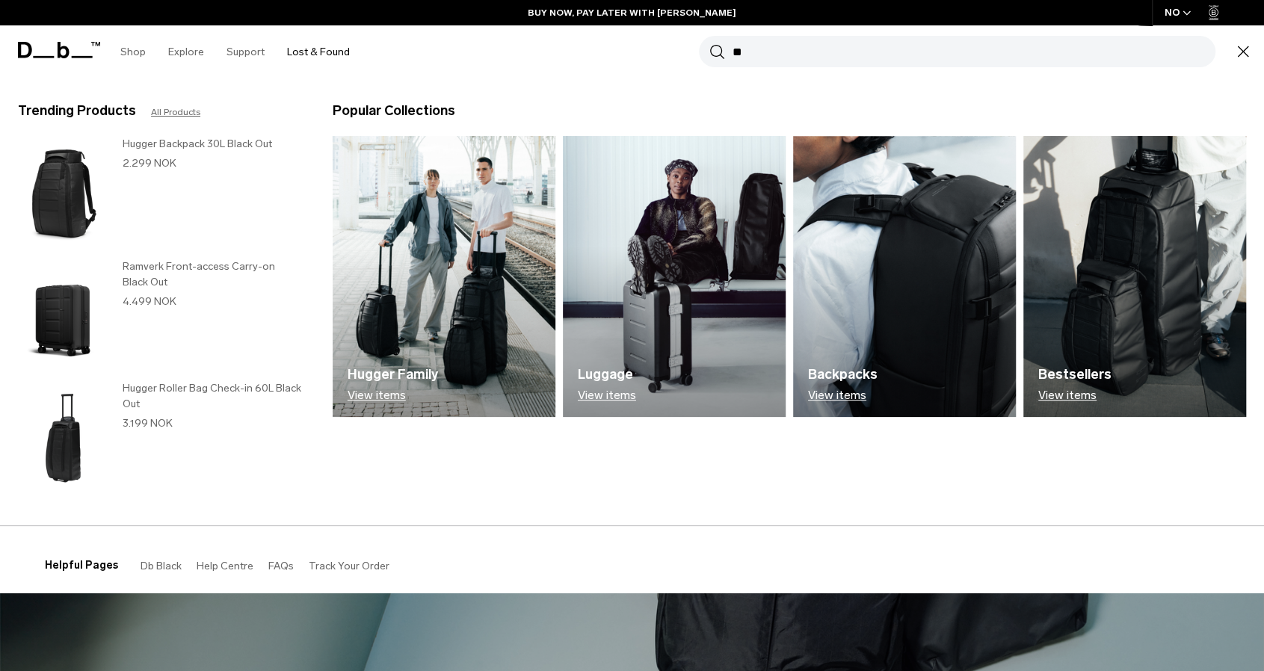
type input "**"
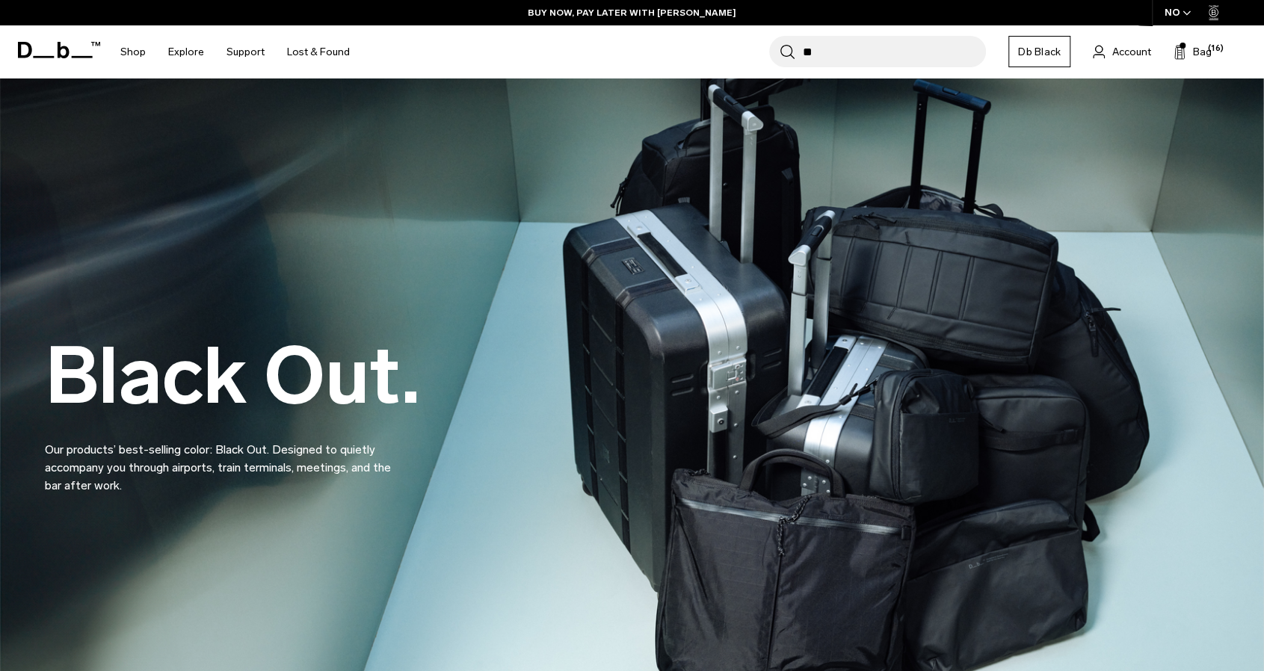
click at [863, 46] on input "**" at bounding box center [894, 51] width 183 height 31
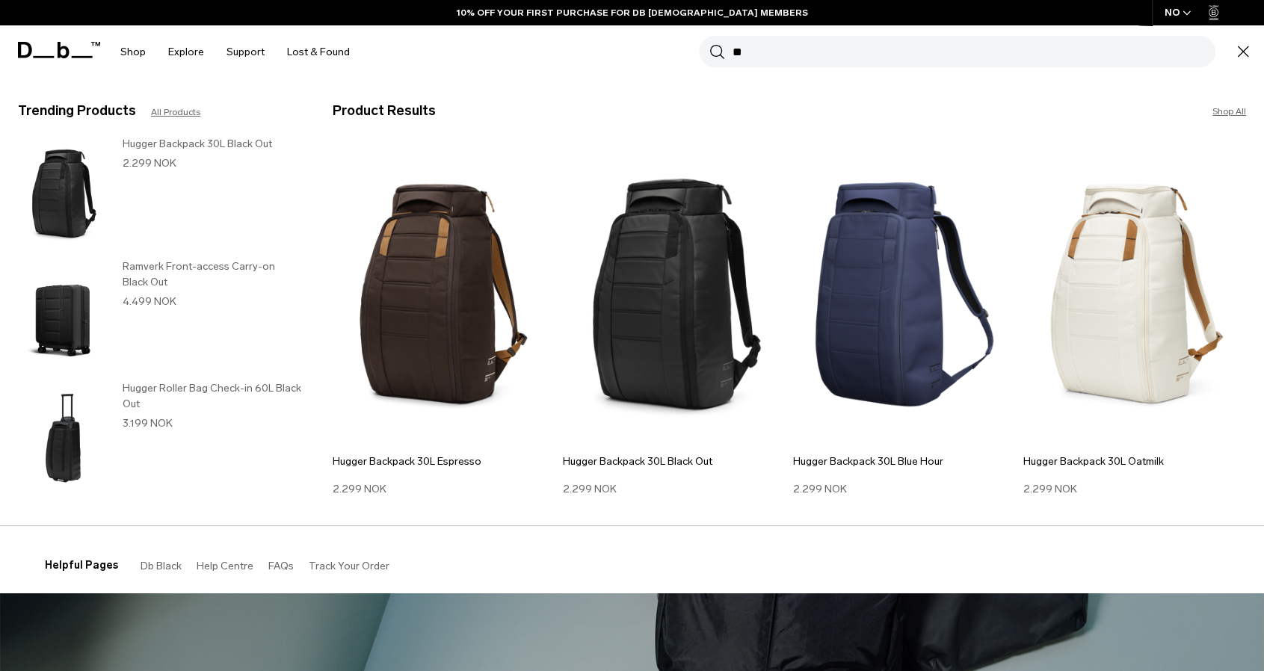
click at [55, 204] on img at bounding box center [63, 193] width 90 height 115
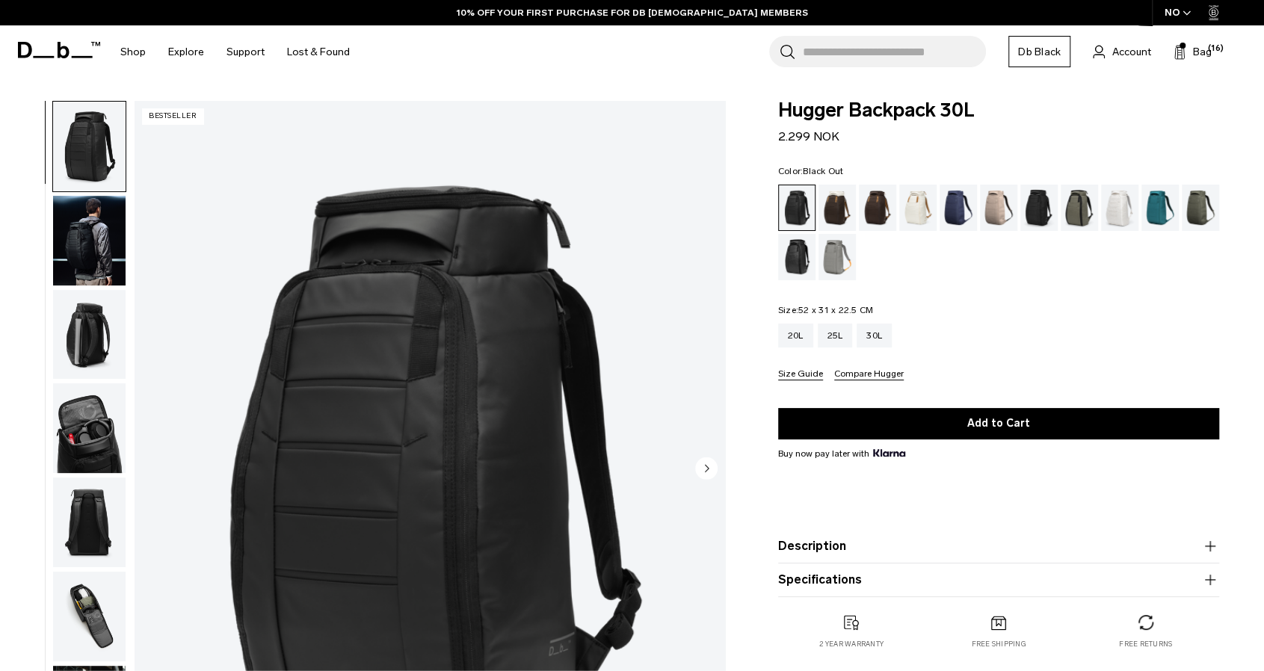
click at [922, 421] on button "Add to Cart" at bounding box center [998, 423] width 441 height 31
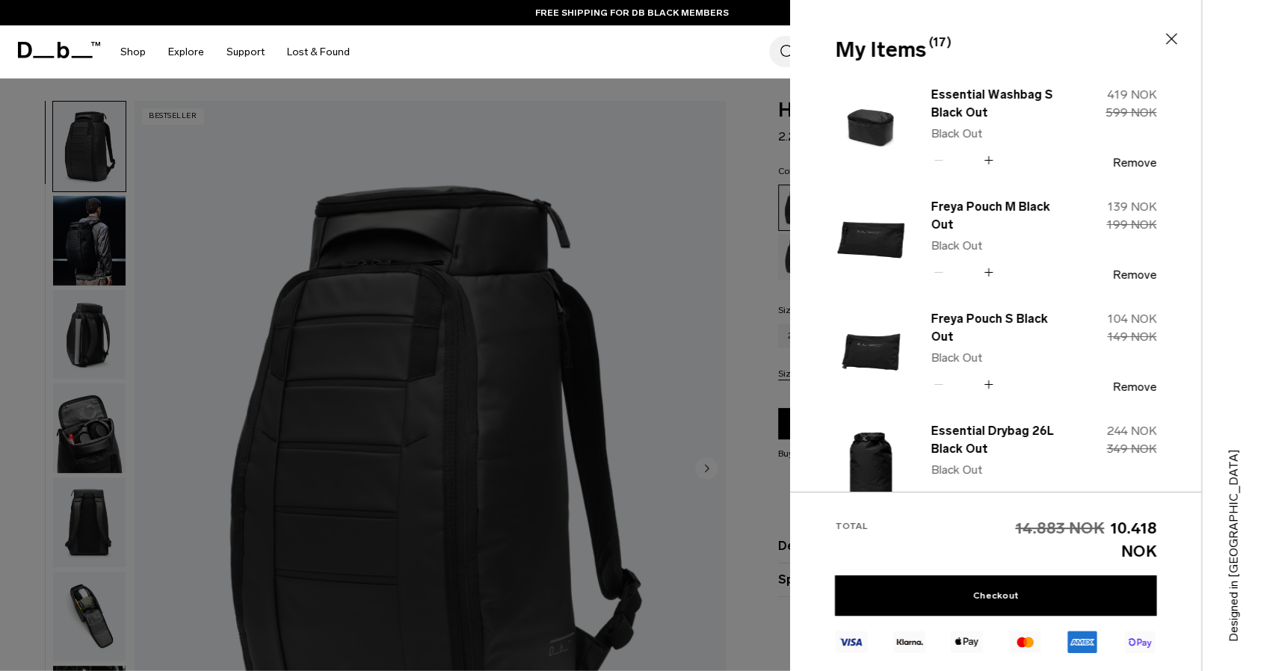
click at [772, 155] on div at bounding box center [632, 335] width 1264 height 671
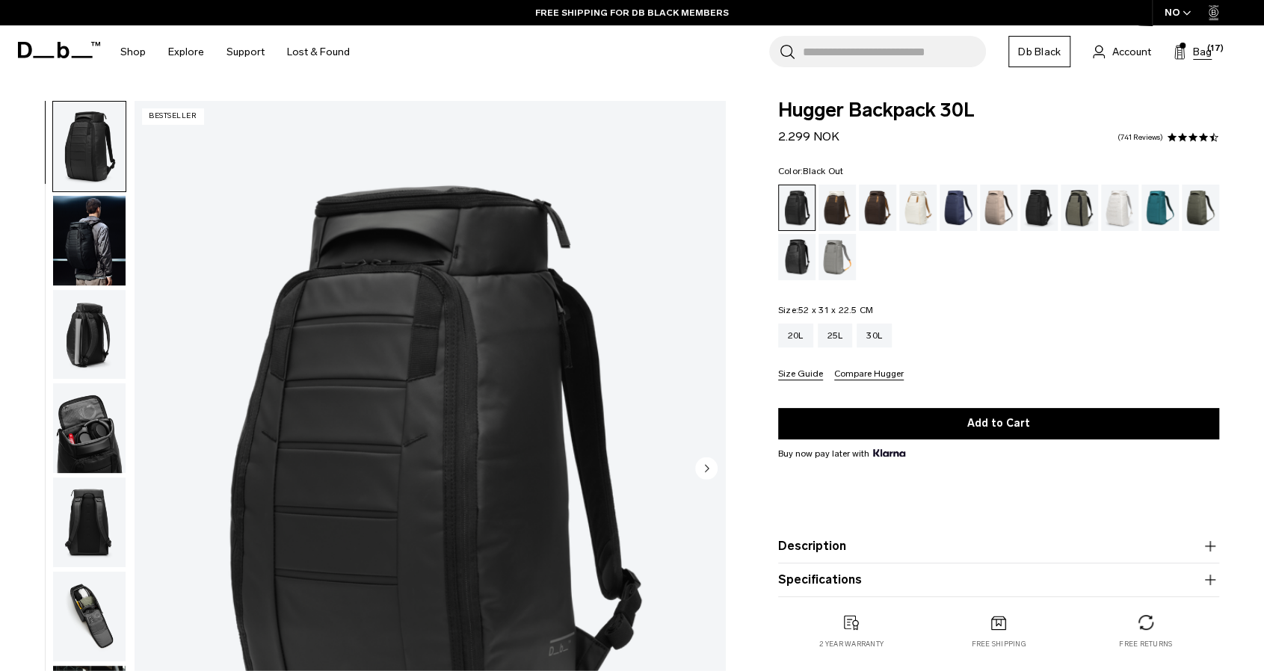
click at [1190, 50] on button "Bag (17)" at bounding box center [1192, 52] width 38 height 18
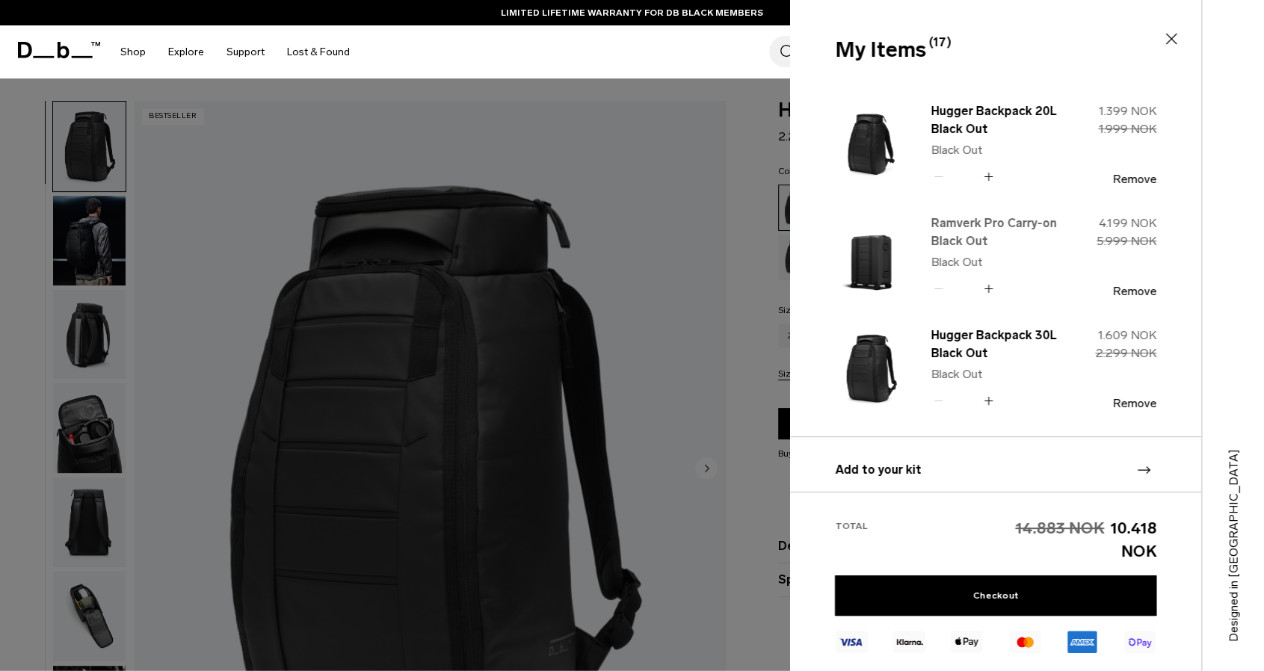
scroll to position [1318, 0]
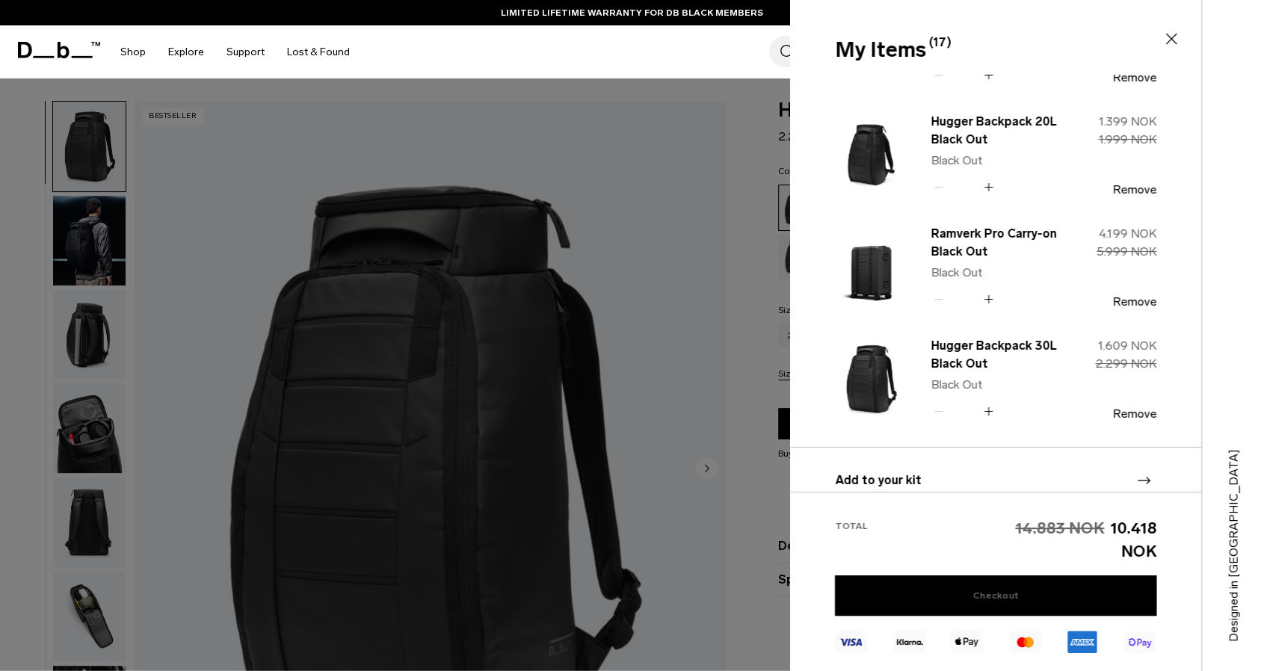
click at [983, 592] on link "Checkout" at bounding box center [995, 595] width 321 height 40
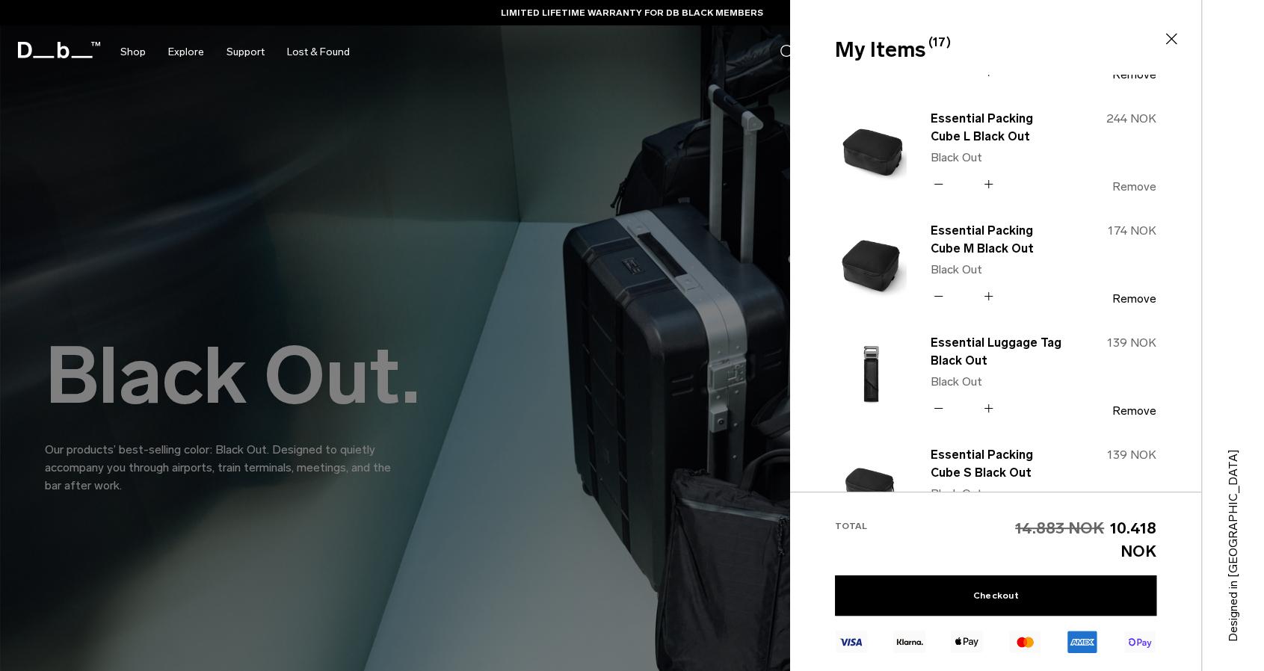
scroll to position [536, 0]
click at [1133, 186] on button "Remove" at bounding box center [1134, 187] width 44 height 13
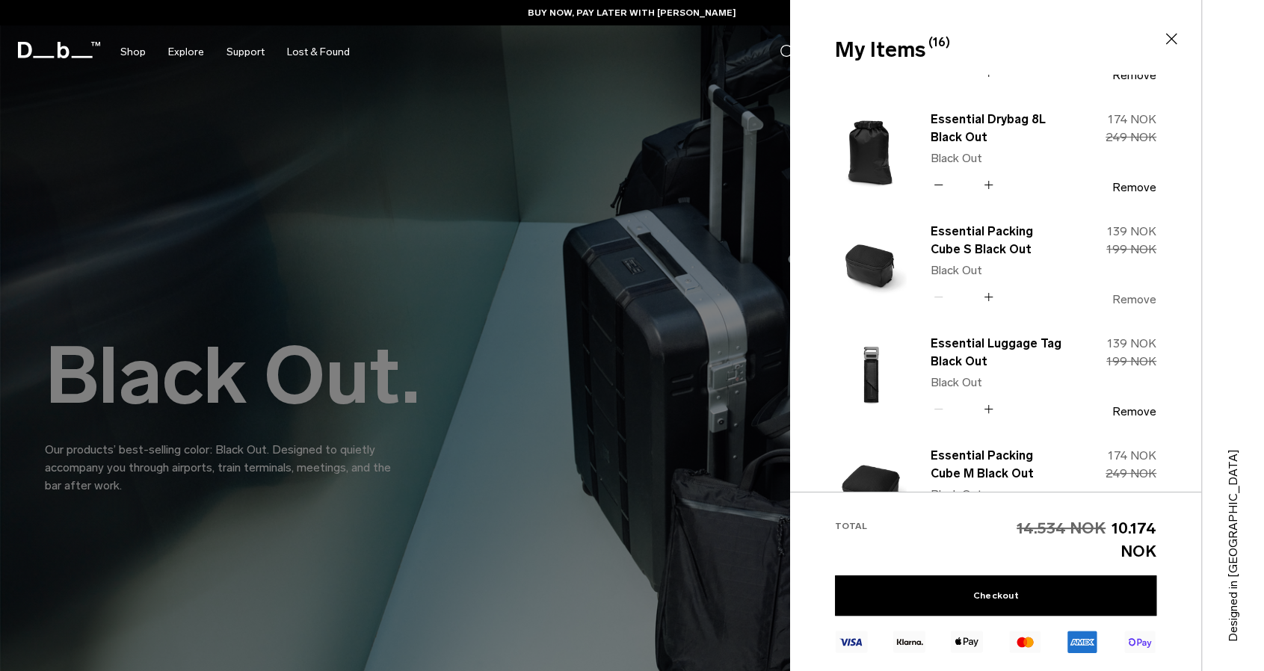
click at [1130, 299] on button "Remove" at bounding box center [1134, 299] width 44 height 13
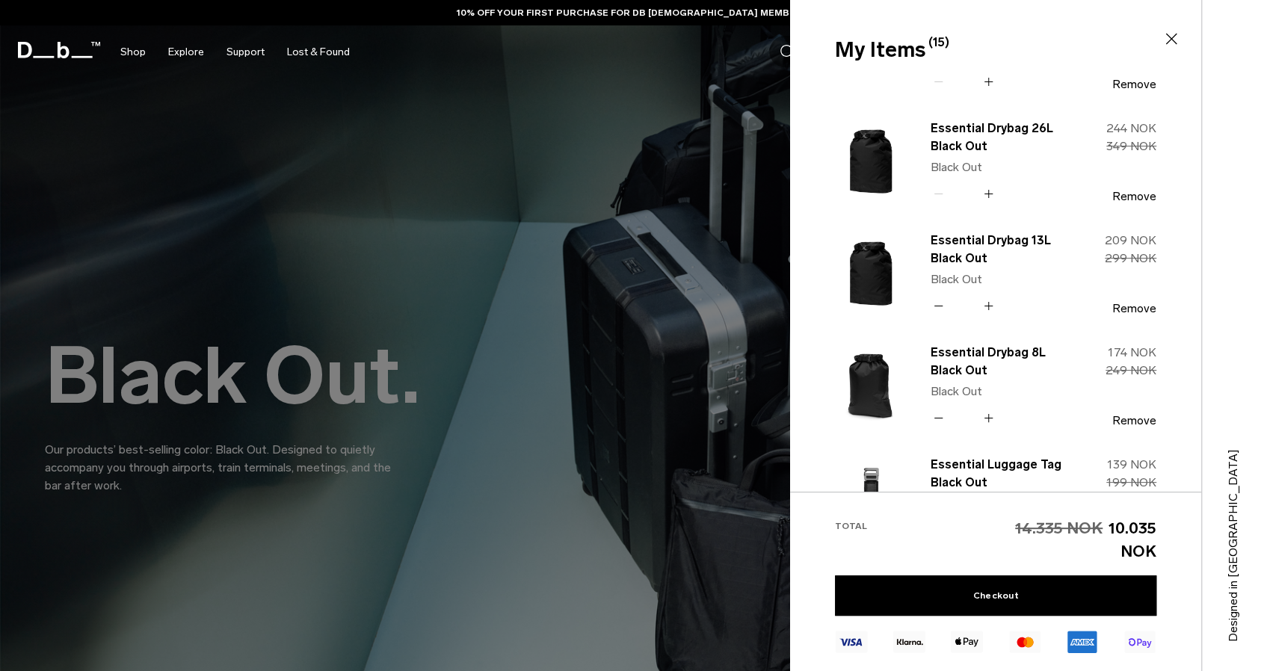
scroll to position [303, 0]
click at [1137, 198] on button "Remove" at bounding box center [1134, 195] width 44 height 13
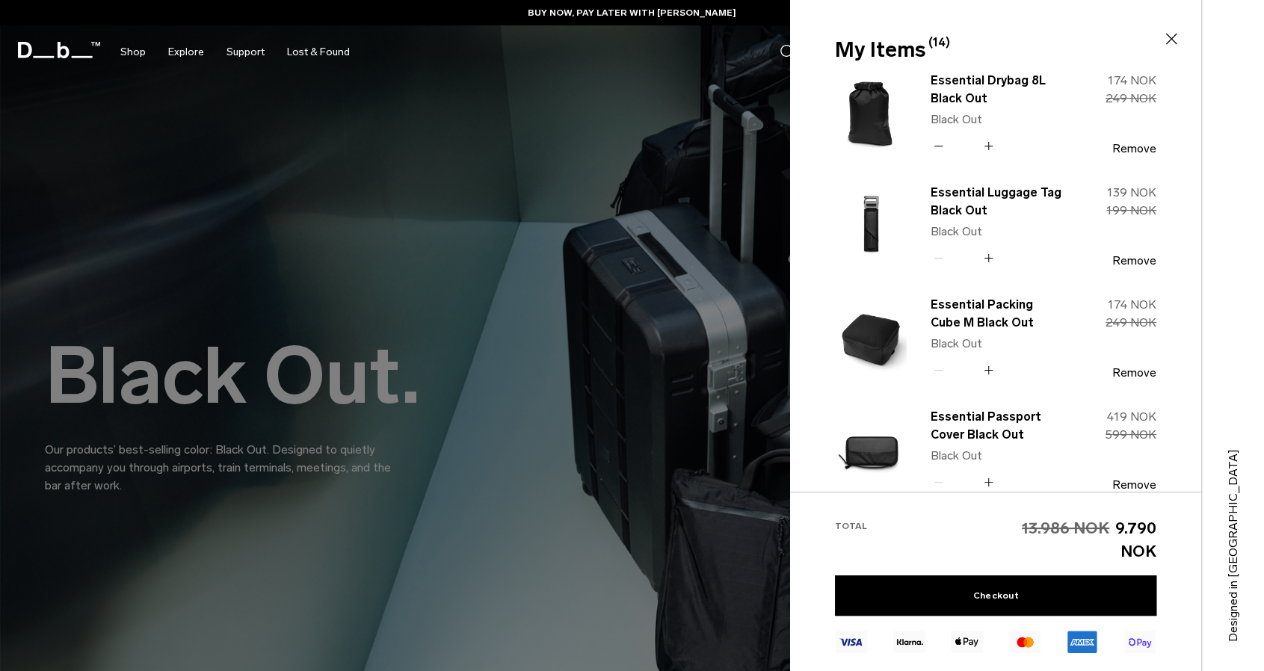
scroll to position [517, 0]
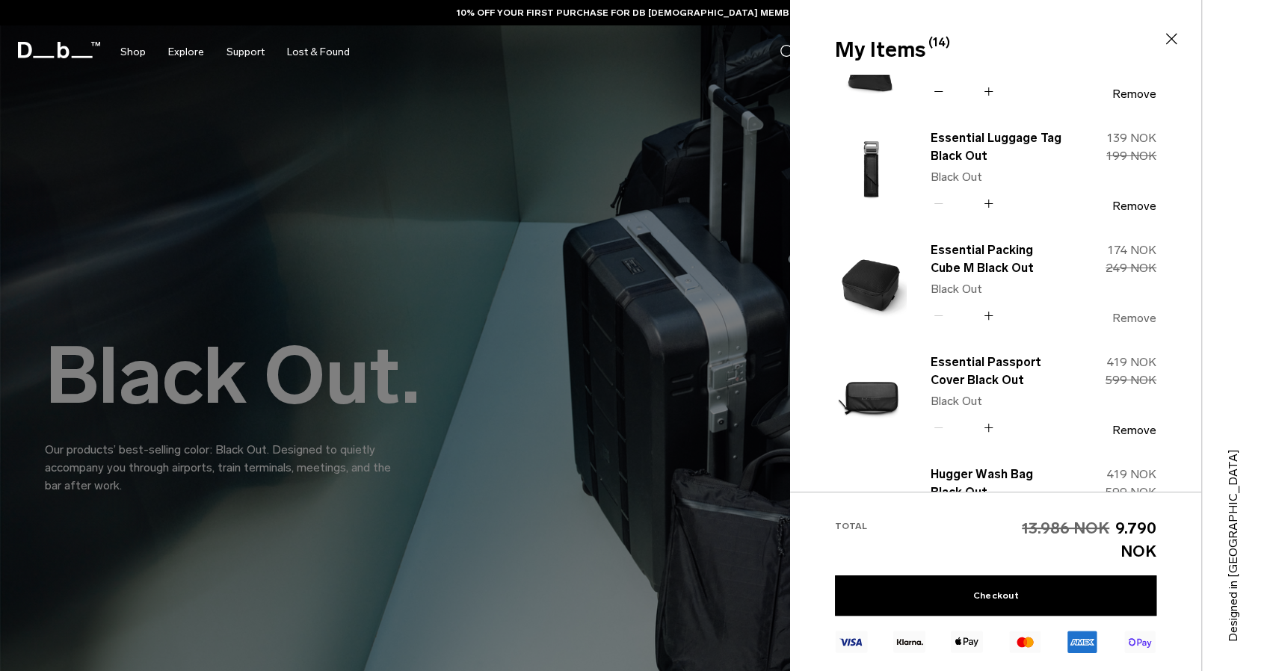
click at [1121, 317] on button "Remove" at bounding box center [1134, 318] width 44 height 13
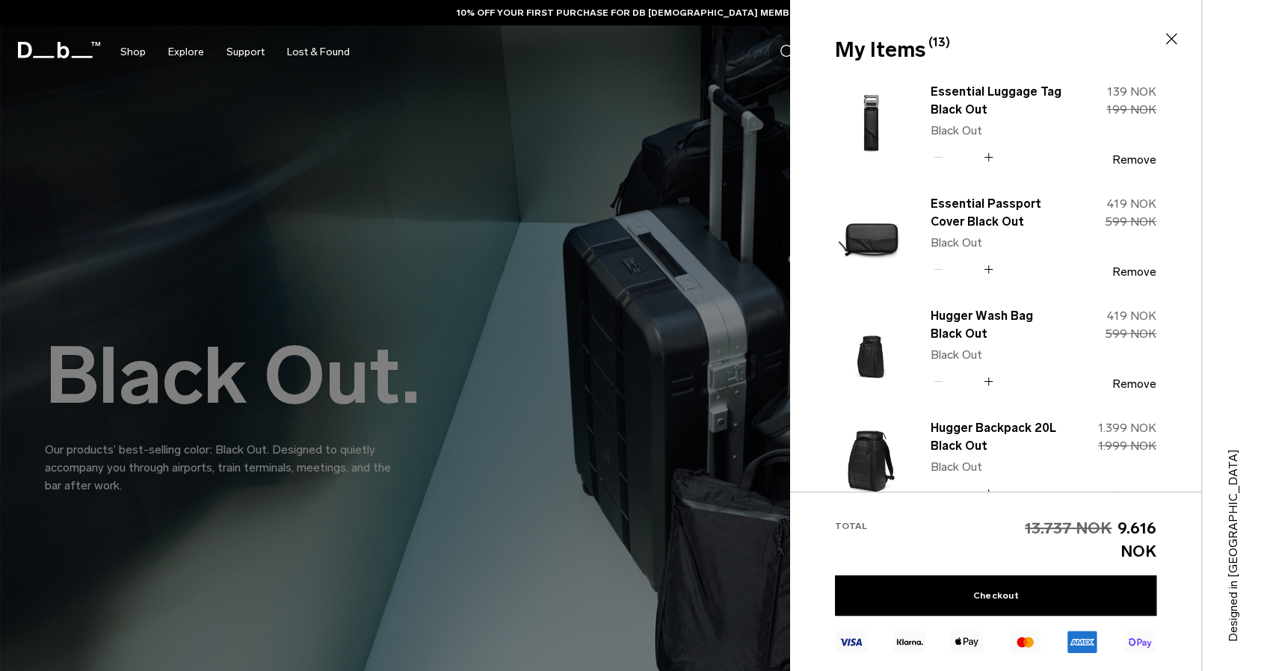
scroll to position [564, 0]
click at [1122, 273] on button "Remove" at bounding box center [1134, 271] width 44 height 13
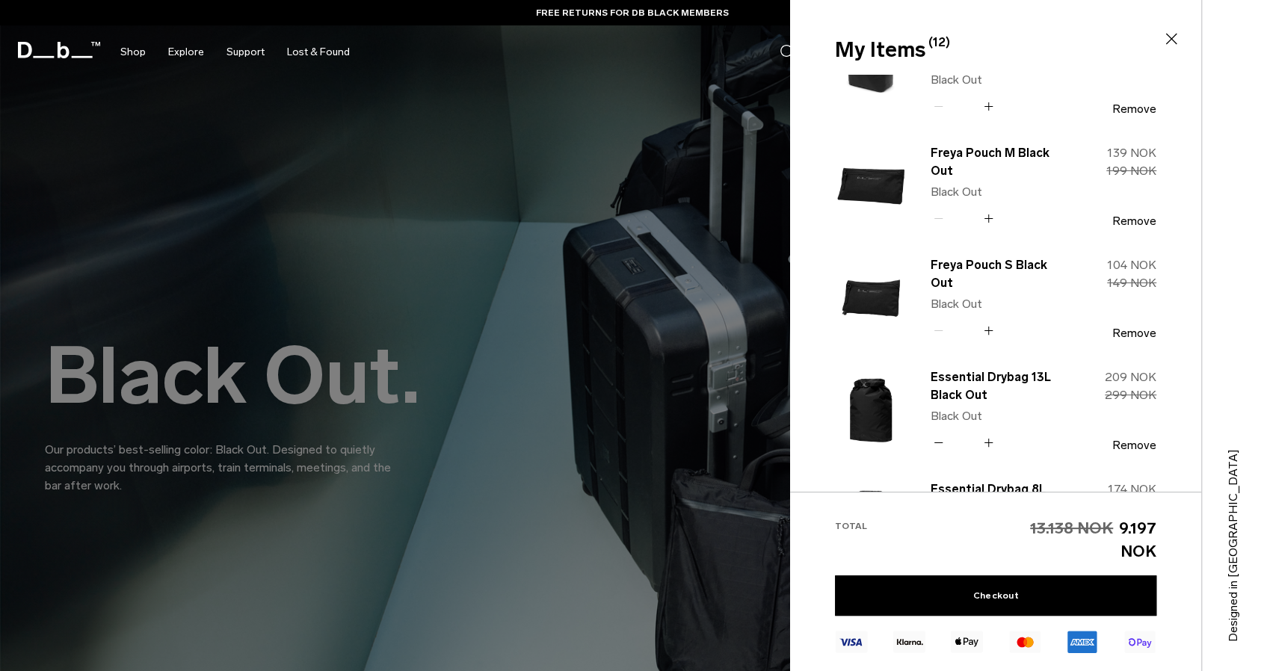
scroll to position [14, 0]
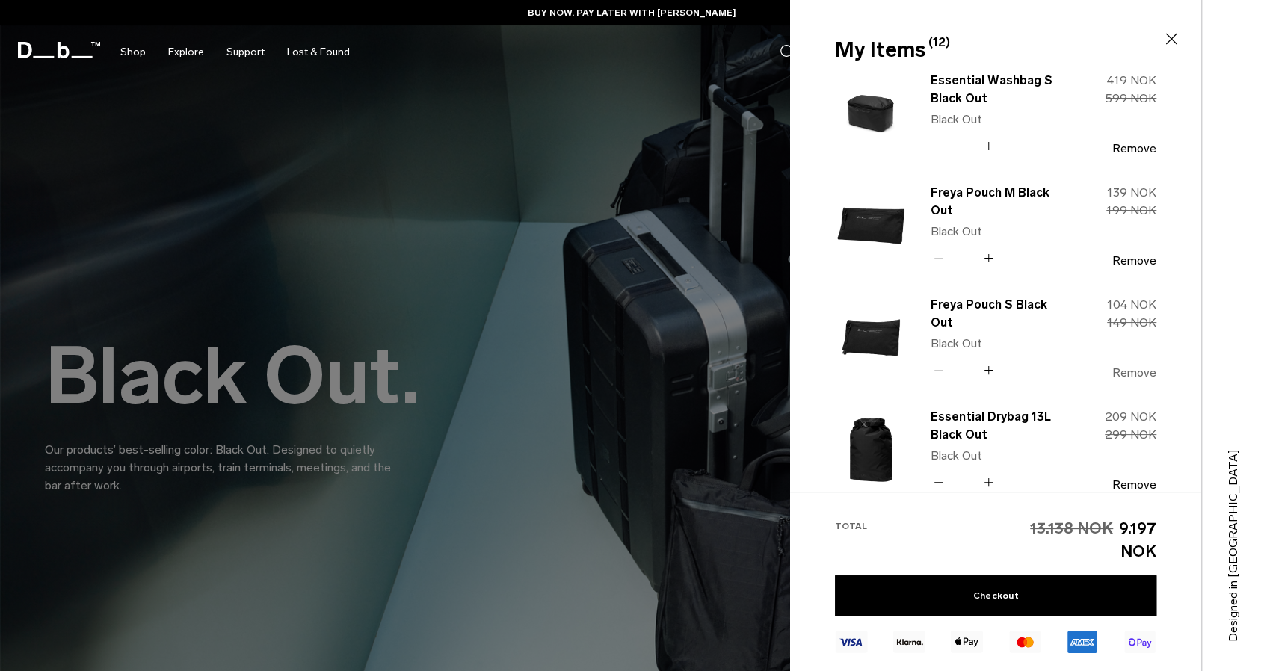
click at [1125, 375] on button "Remove" at bounding box center [1134, 372] width 44 height 13
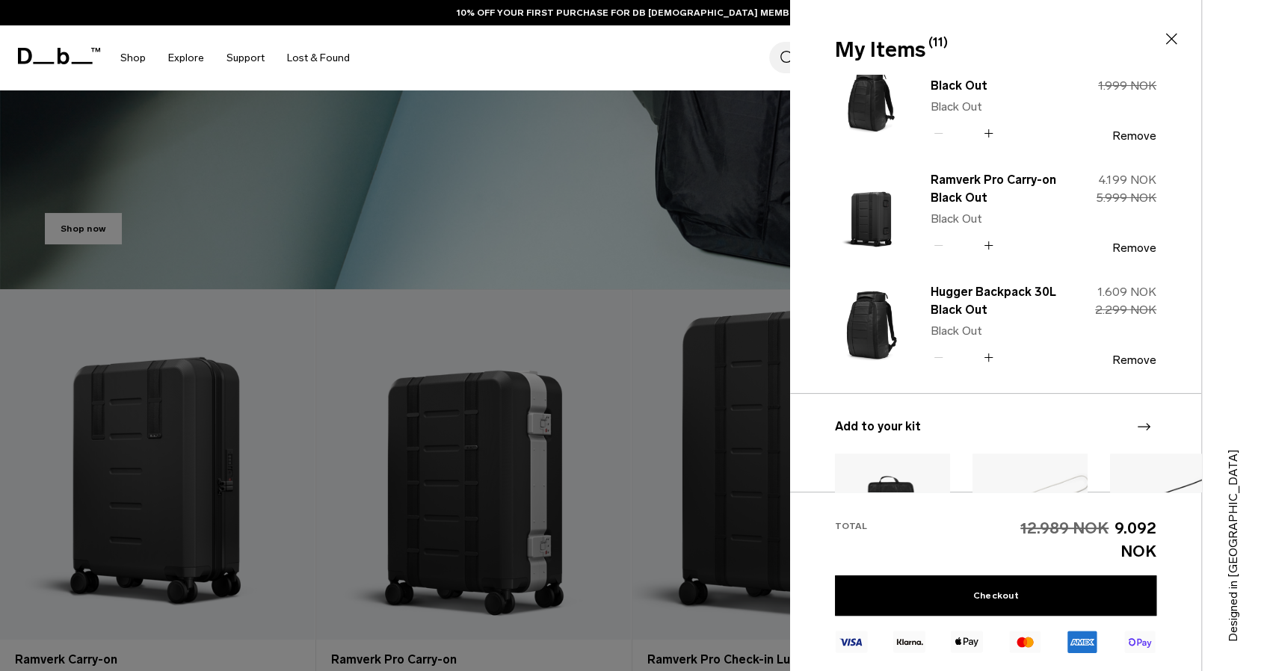
scroll to position [696, 0]
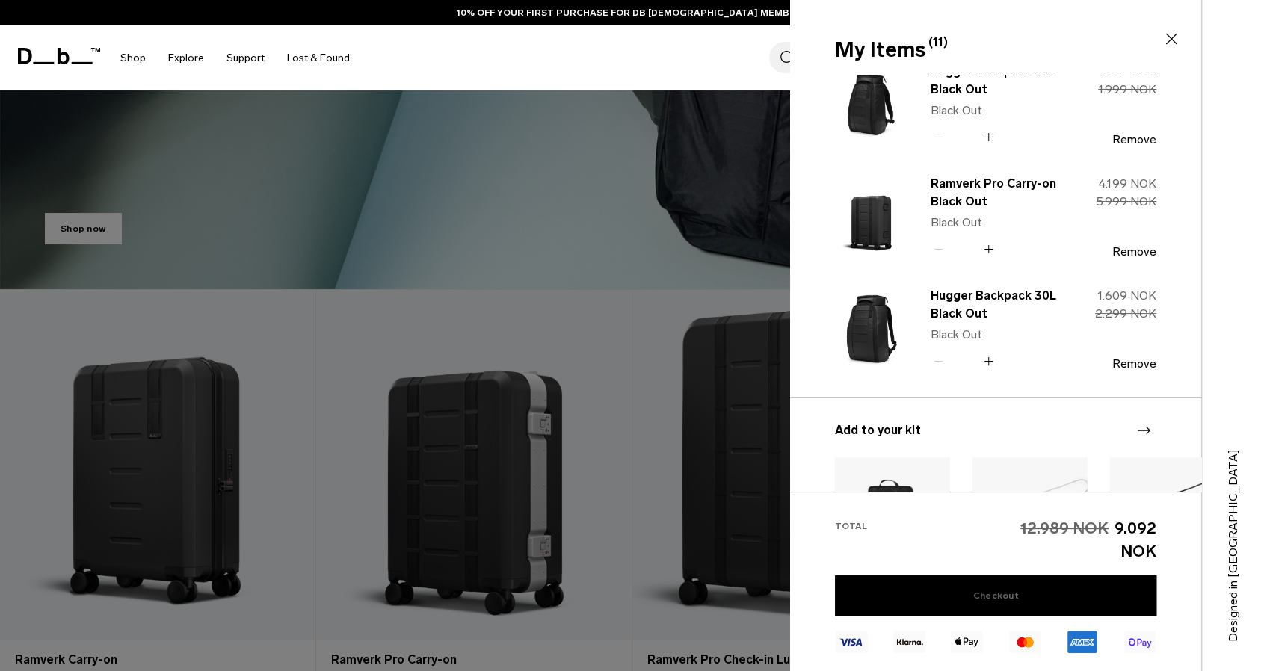
click at [982, 603] on link "Checkout" at bounding box center [995, 595] width 321 height 40
